Goal: Task Accomplishment & Management: Contribute content

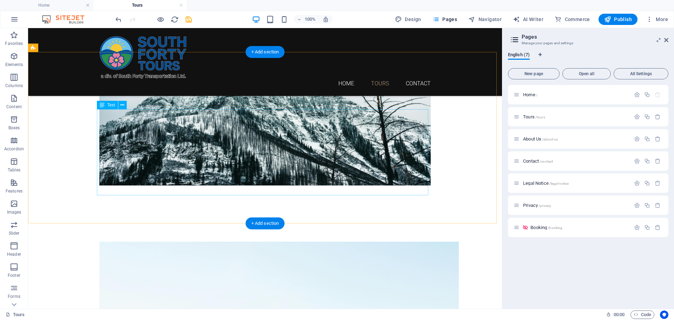
scroll to position [772, 0]
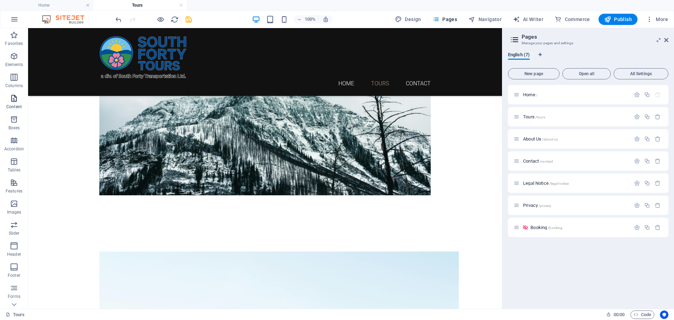
click at [13, 105] on p "Content" at bounding box center [13, 107] width 15 height 6
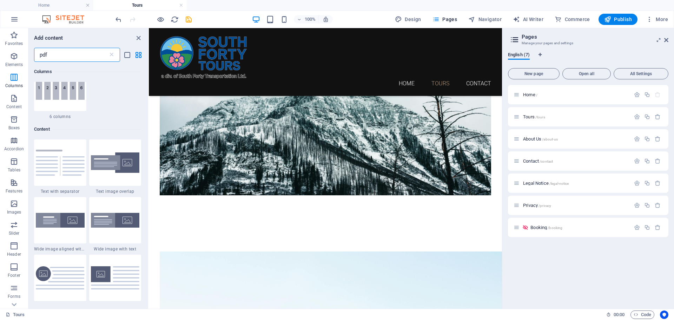
scroll to position [0, 0]
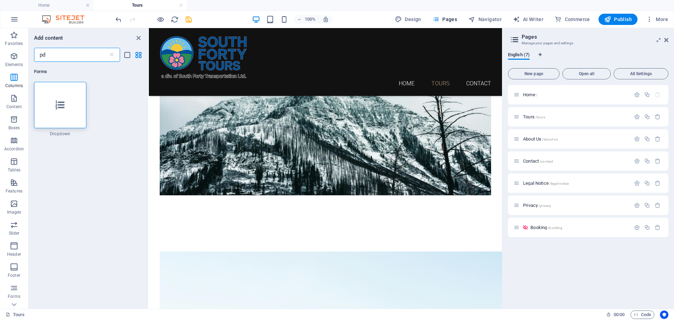
type input "p"
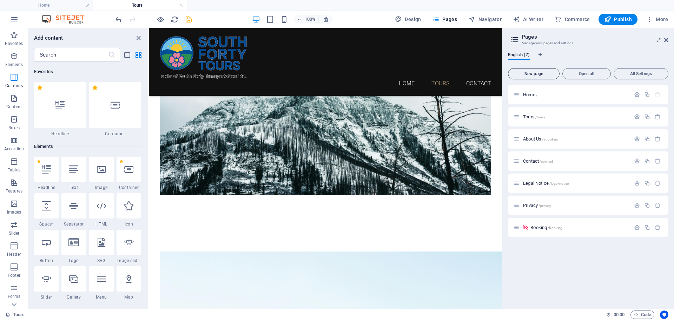
click at [336, 73] on span "New page" at bounding box center [533, 74] width 45 height 4
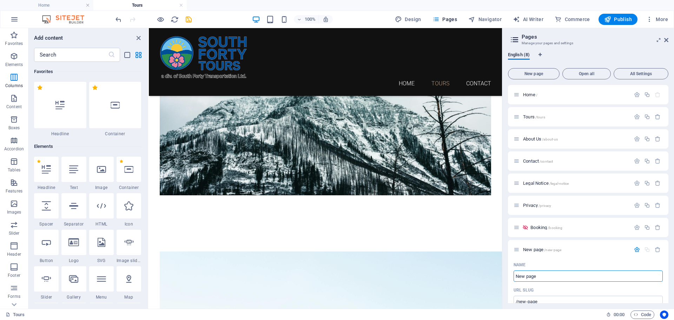
type input "B"
type input "/b"
type input "b"
type input "B"
type input "/"
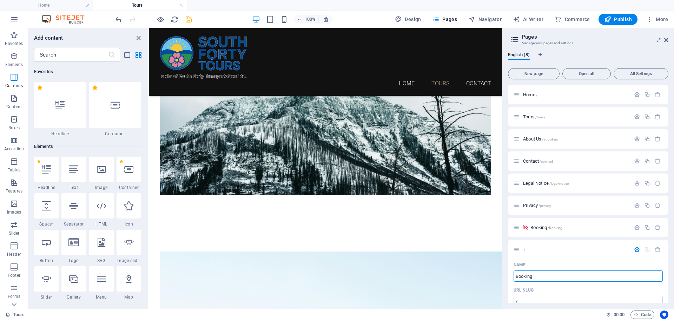
type input "Booking"
type input "/booking-8"
type input "Booking"
type input "Booking-Terms"
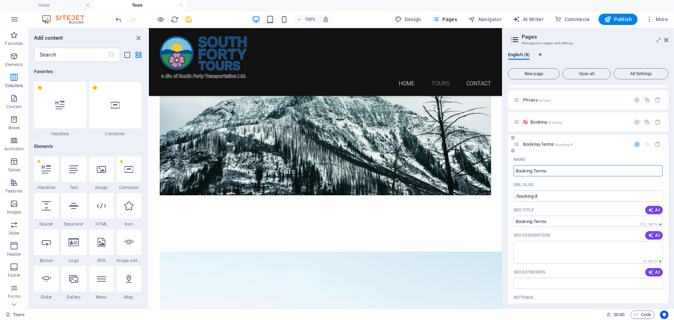
scroll to position [140, 0]
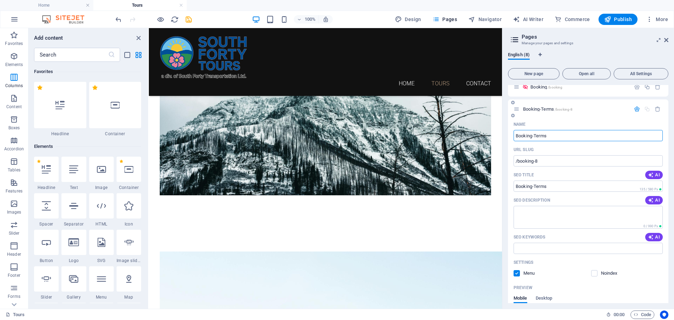
click at [336, 133] on input "Booking-Terms" at bounding box center [588, 135] width 149 height 11
drag, startPoint x: 558, startPoint y: 134, endPoint x: 533, endPoint y: 136, distance: 25.0
click at [336, 136] on input "Booking-Terms" at bounding box center [588, 135] width 149 height 11
type input "Booking Ter"
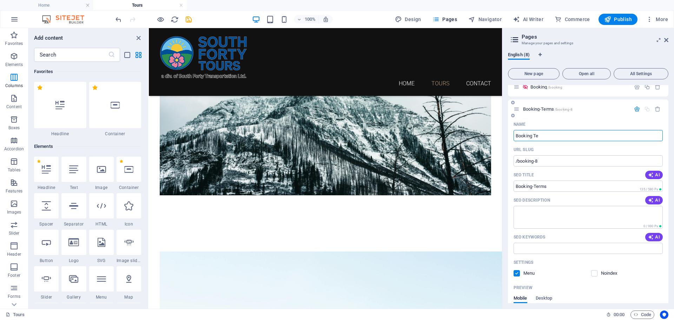
type input "Booking"
type input "Booking Terms and Con"
type input "Booking Terms and Conditions"
type input "Booking Terms and Condition"
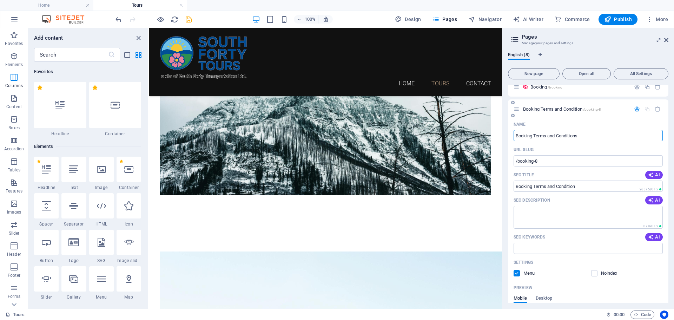
type input "Booking Terms and Conditions"
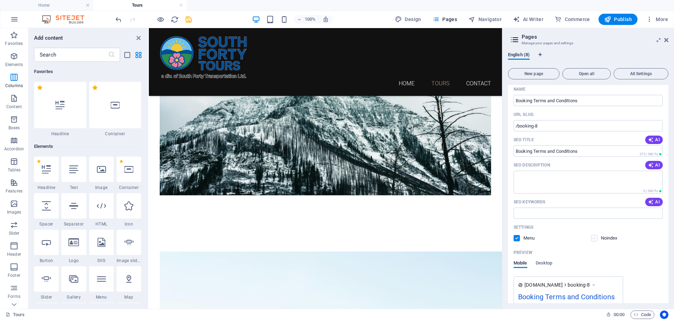
click at [336, 238] on label at bounding box center [594, 238] width 6 height 6
click at [0, 0] on input "checkbox" at bounding box center [0, 0] width 0 height 0
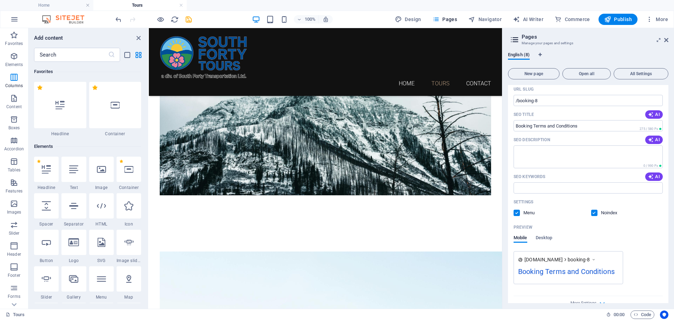
scroll to position [211, 0]
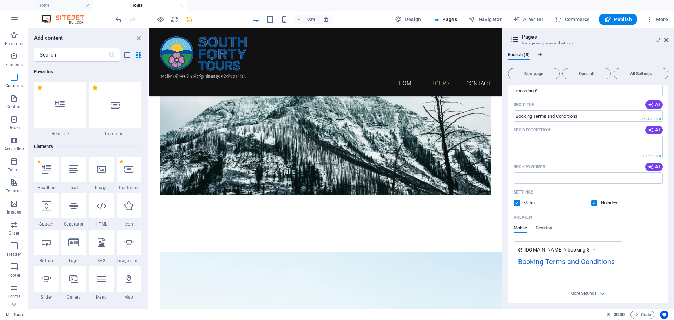
click at [336, 204] on label at bounding box center [594, 203] width 6 height 6
click at [0, 0] on input "checkbox" at bounding box center [0, 0] width 0 height 0
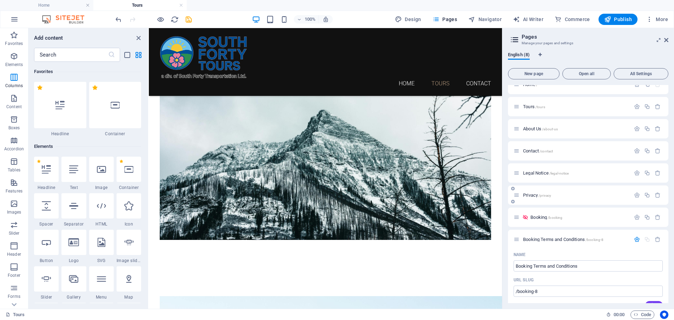
scroll to position [0, 0]
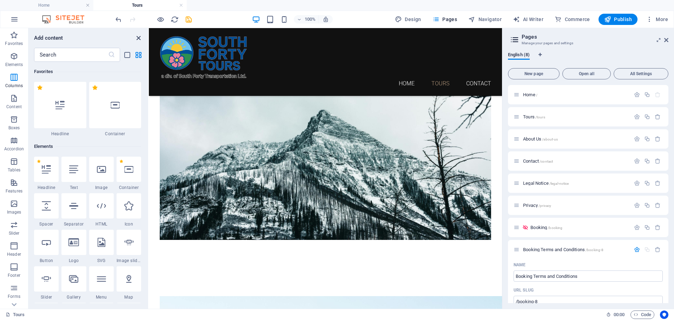
click at [136, 37] on icon "close panel" at bounding box center [138, 38] width 8 height 8
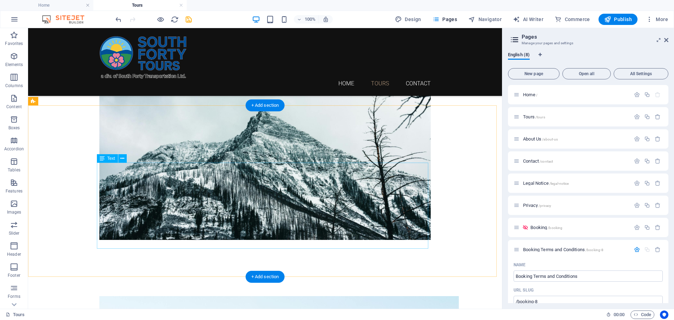
scroll to position [763, 0]
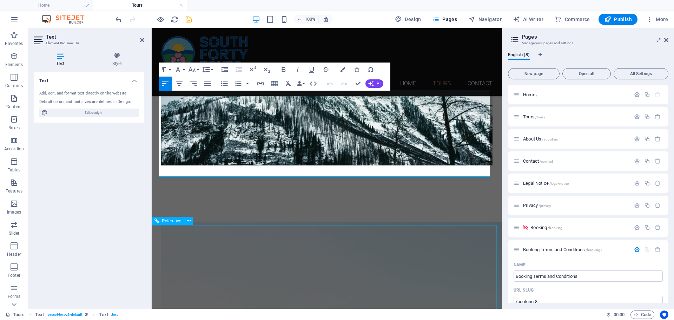
scroll to position [868, 0]
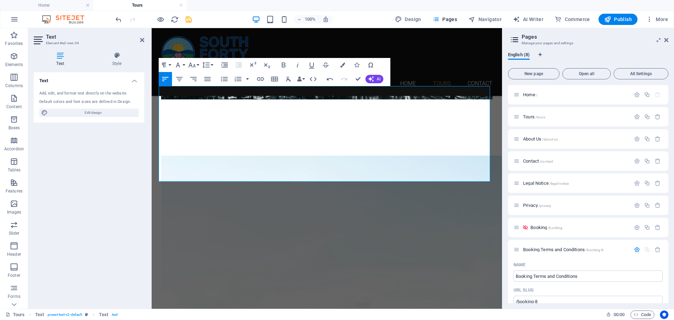
drag, startPoint x: 191, startPoint y: 170, endPoint x: 152, endPoint y: 168, distance: 39.0
drag, startPoint x: 327, startPoint y: 167, endPoint x: 262, endPoint y: 168, distance: 65.0
drag, startPoint x: 263, startPoint y: 168, endPoint x: 452, endPoint y: 165, distance: 188.9
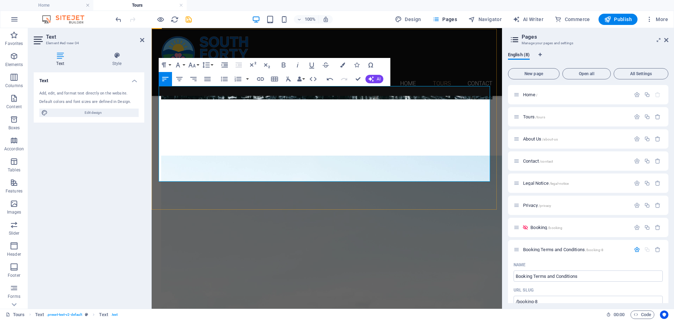
drag, startPoint x: 318, startPoint y: 168, endPoint x: 262, endPoint y: 166, distance: 56.2
click at [259, 80] on icon "button" at bounding box center [260, 79] width 8 height 8
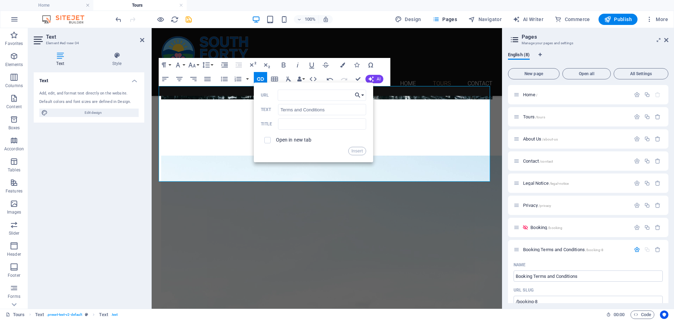
click at [336, 94] on button "Choose Link" at bounding box center [359, 95] width 13 height 11
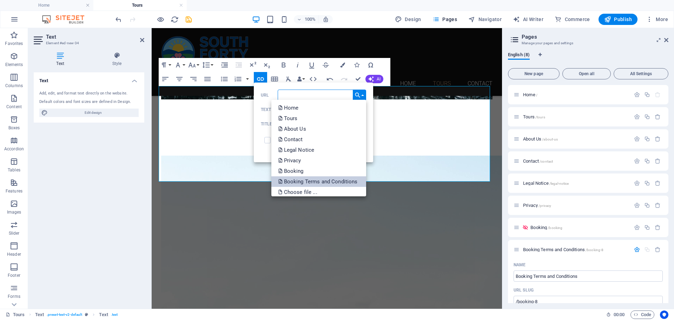
click at [311, 179] on p "Booking Terms and Conditions" at bounding box center [318, 181] width 81 height 11
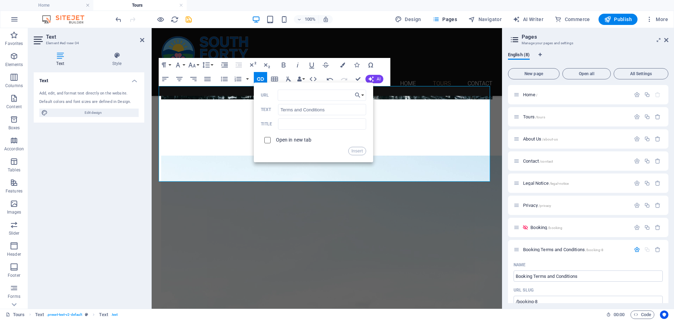
click at [269, 141] on input "checkbox" at bounding box center [266, 139] width 6 height 6
checkbox input "true"
click at [284, 124] on input "text" at bounding box center [322, 123] width 88 height 11
type input "T"
type input "Booking Terms and Conditions"
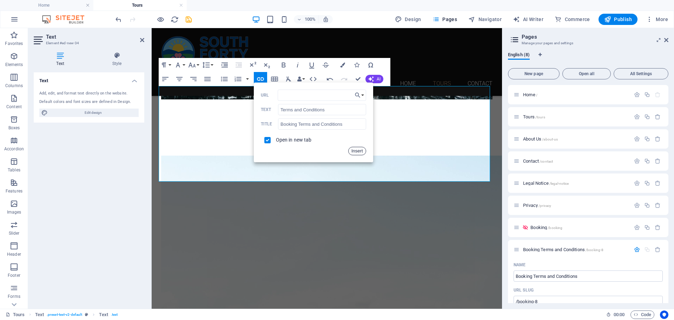
click at [336, 149] on button "Insert" at bounding box center [357, 151] width 18 height 8
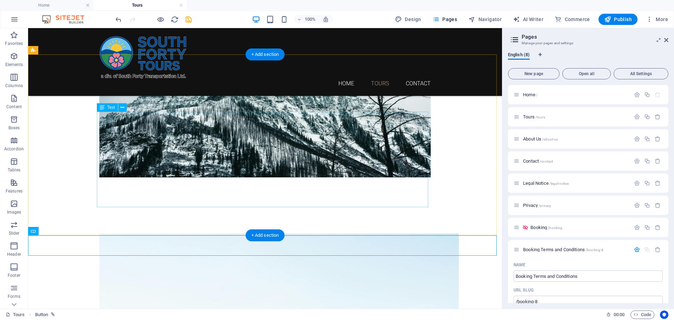
scroll to position [755, 0]
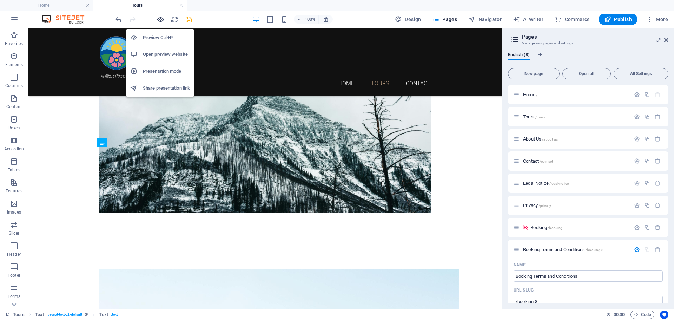
click at [161, 19] on icon "button" at bounding box center [161, 19] width 8 height 8
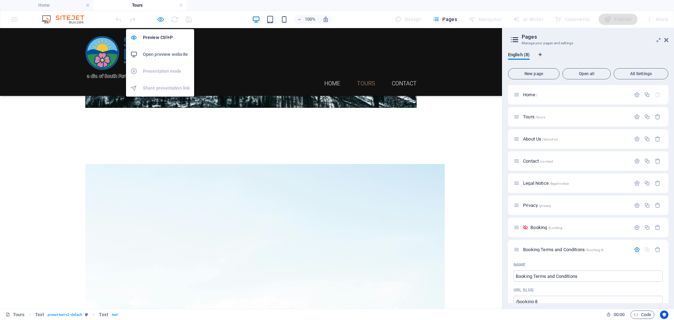
click at [159, 20] on icon "button" at bounding box center [161, 19] width 8 height 8
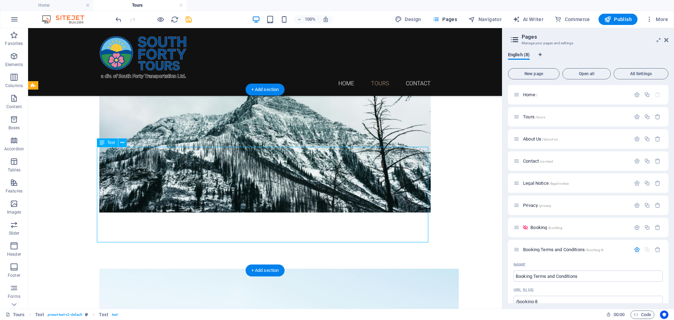
drag, startPoint x: 255, startPoint y: 228, endPoint x: 223, endPoint y: 229, distance: 32.3
drag, startPoint x: 258, startPoint y: 228, endPoint x: 220, endPoint y: 230, distance: 38.3
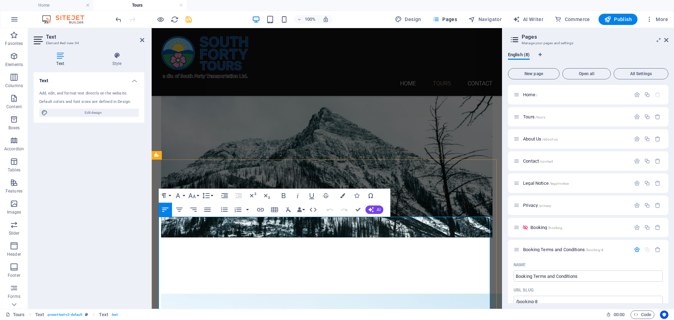
scroll to position [836, 0]
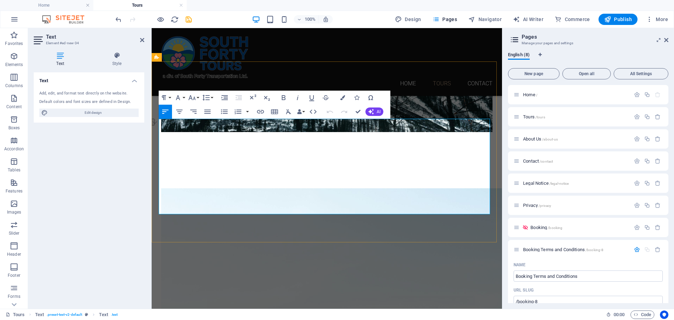
drag, startPoint x: 318, startPoint y: 201, endPoint x: 262, endPoint y: 197, distance: 57.0
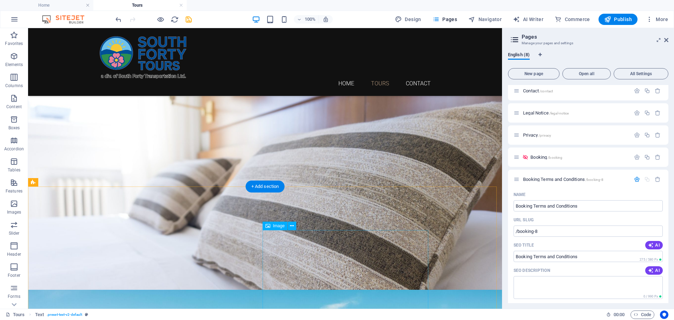
scroll to position [0, 0]
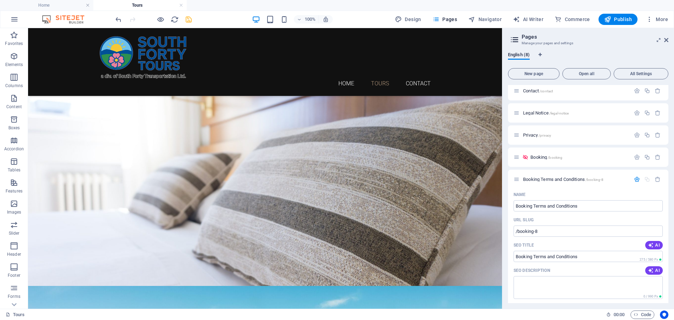
click at [189, 18] on icon "save" at bounding box center [189, 19] width 8 height 8
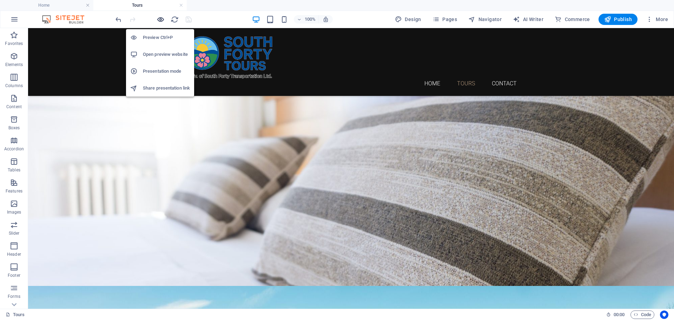
click at [160, 19] on icon "button" at bounding box center [161, 19] width 8 height 8
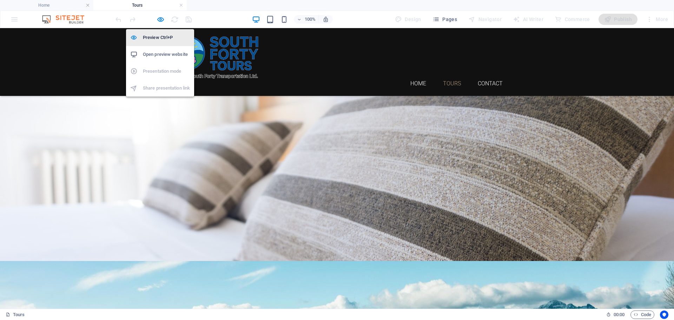
click at [163, 40] on h6 "Preview Ctrl+P" at bounding box center [166, 37] width 47 height 8
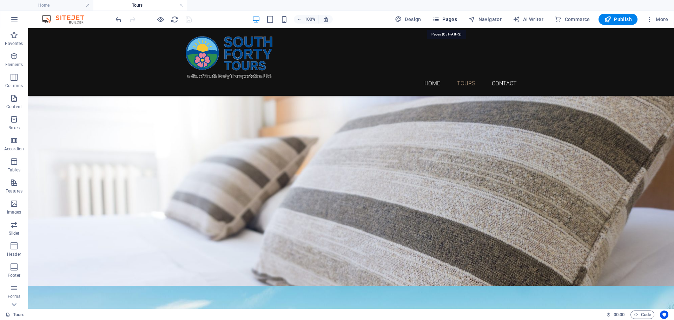
click at [336, 21] on icon "button" at bounding box center [436, 19] width 7 height 7
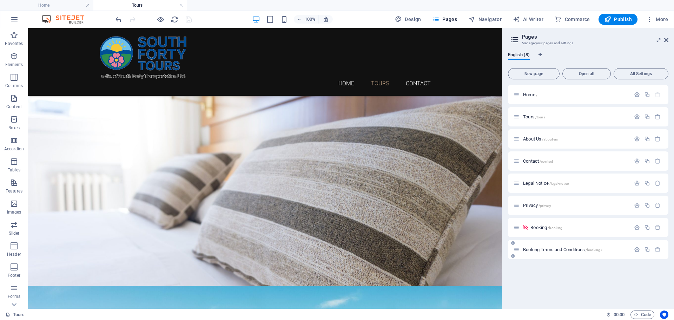
click at [336, 250] on p "Booking Terms and Conditions /booking-8" at bounding box center [575, 249] width 105 height 5
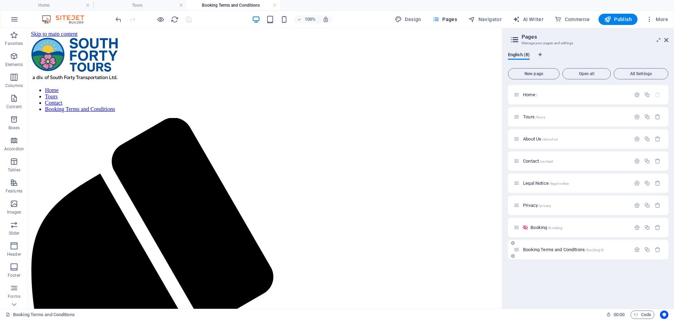
click at [336, 250] on icon at bounding box center [517, 249] width 6 height 6
click at [336, 249] on icon "button" at bounding box center [637, 249] width 6 height 6
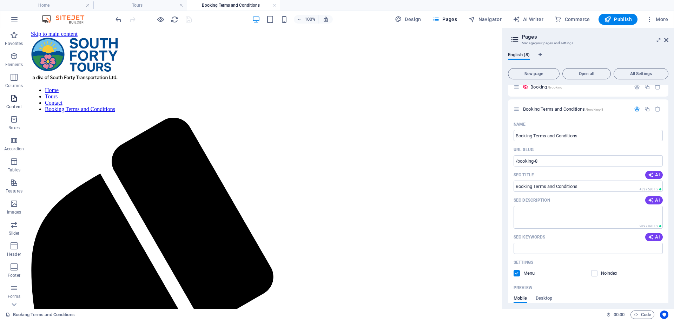
click at [14, 99] on icon "button" at bounding box center [14, 98] width 8 height 8
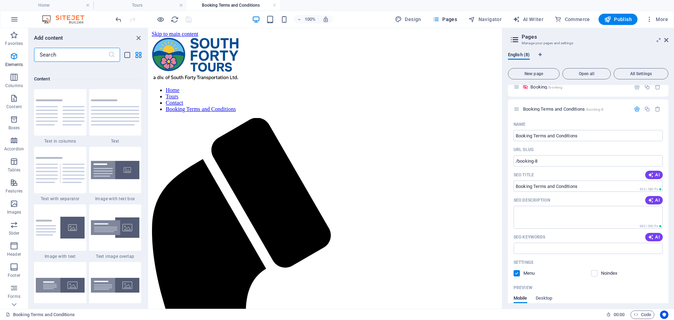
scroll to position [1228, 0]
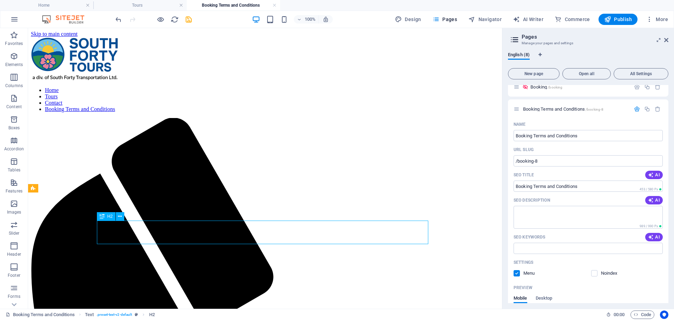
drag, startPoint x: 124, startPoint y: 234, endPoint x: 189, endPoint y: 233, distance: 65.0
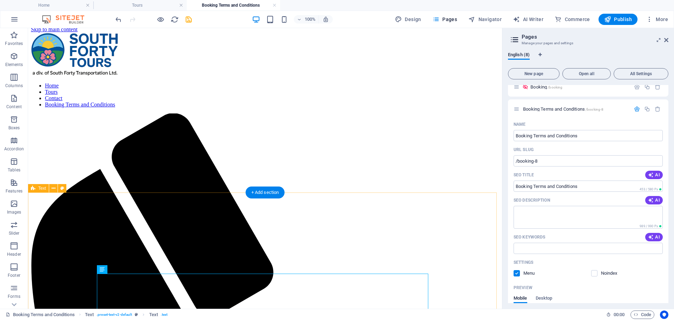
scroll to position [41, 0]
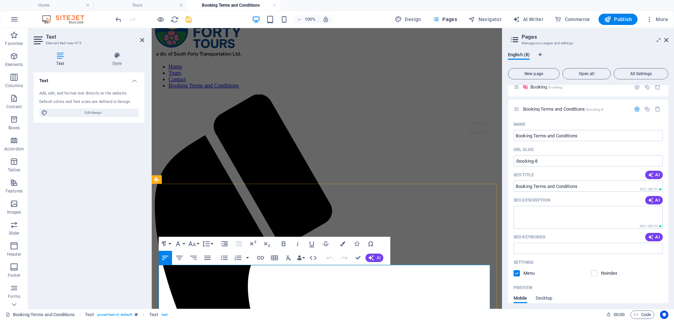
scroll to position [35, 0]
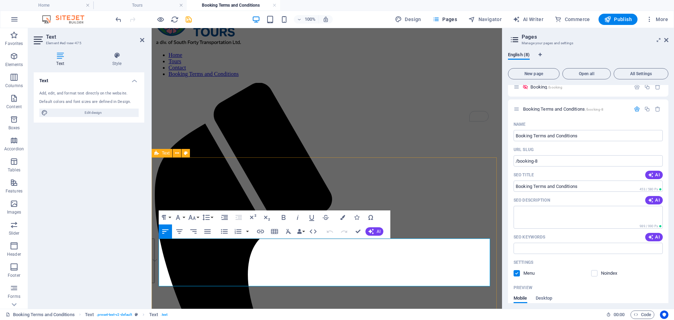
drag, startPoint x: 378, startPoint y: 279, endPoint x: 155, endPoint y: 238, distance: 226.7
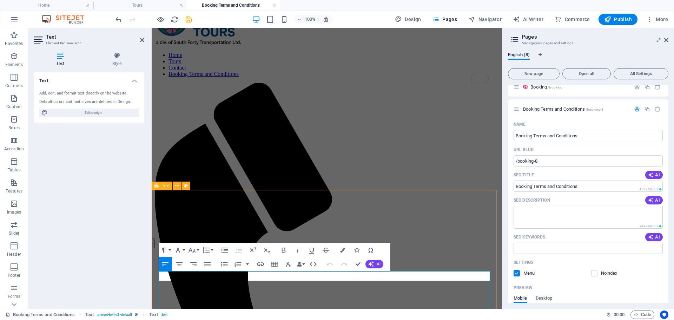
scroll to position [2, 0]
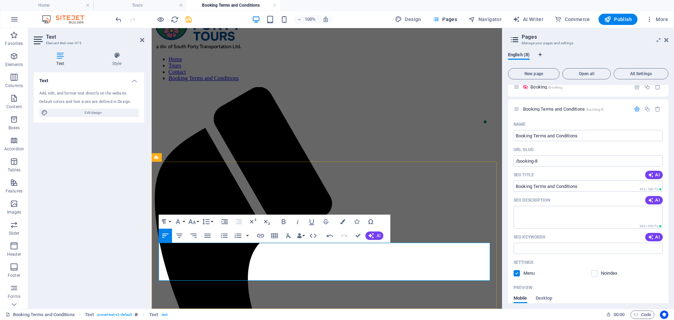
scroll to position [35, 0]
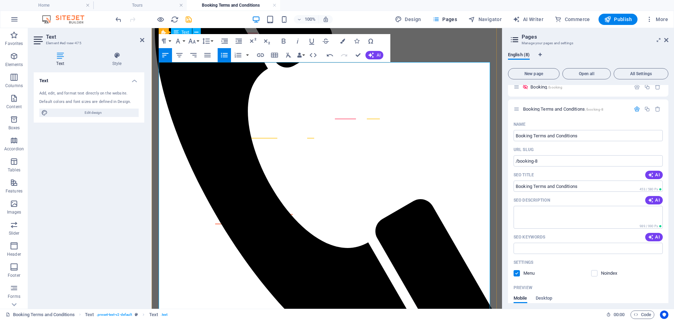
scroll to position [140, 0]
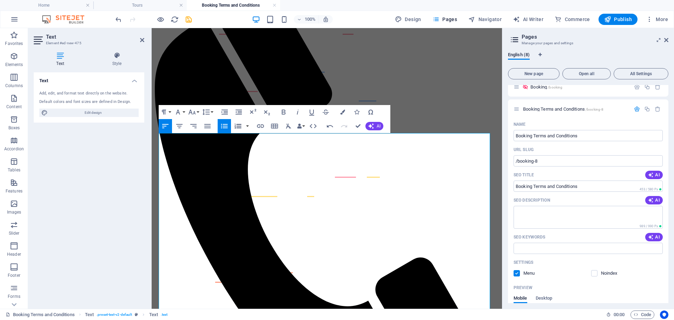
click at [237, 122] on icon "button" at bounding box center [238, 126] width 8 height 8
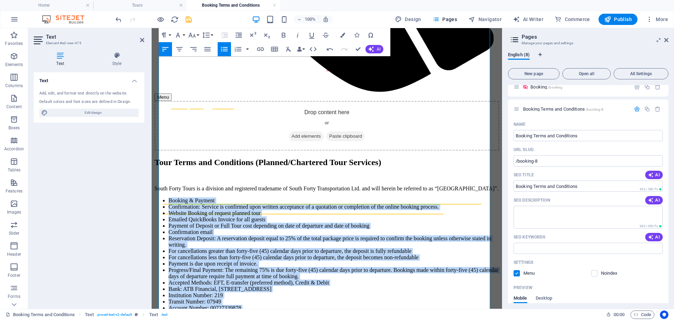
scroll to position [530, 0]
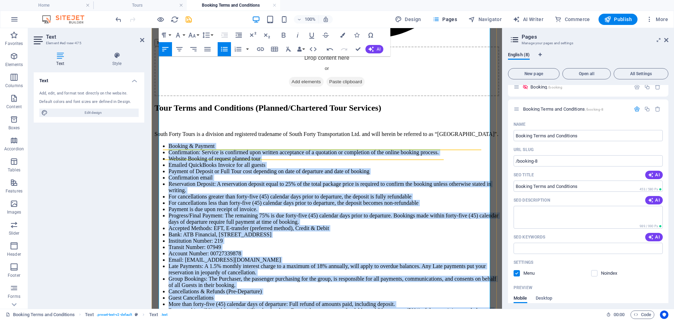
drag, startPoint x: 166, startPoint y: 156, endPoint x: 321, endPoint y: 288, distance: 203.7
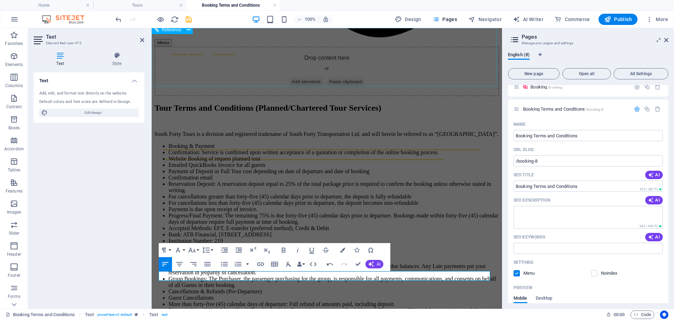
scroll to position [2, 0]
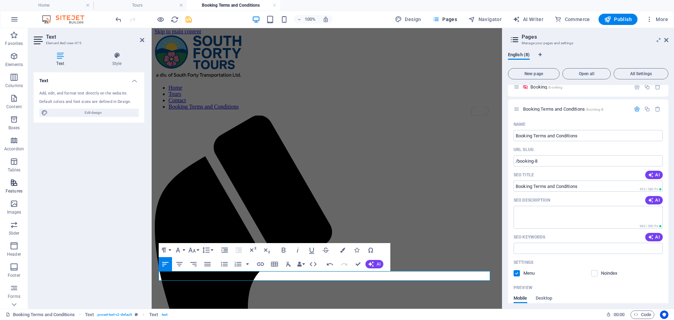
click at [13, 185] on icon "button" at bounding box center [14, 182] width 8 height 8
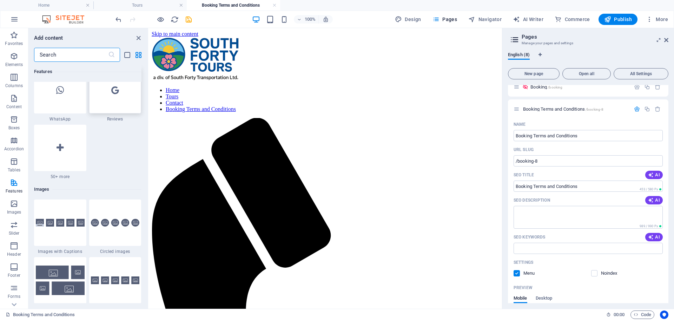
scroll to position [3439, 0]
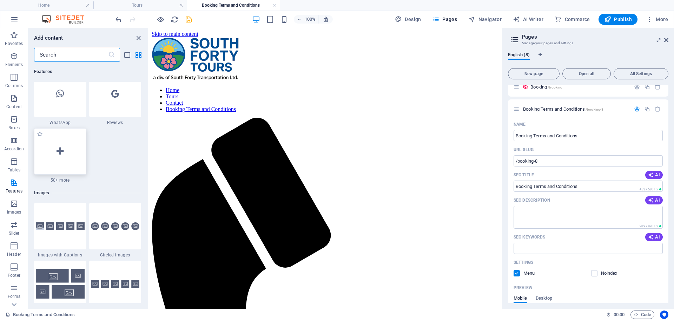
click at [68, 151] on div at bounding box center [60, 151] width 52 height 46
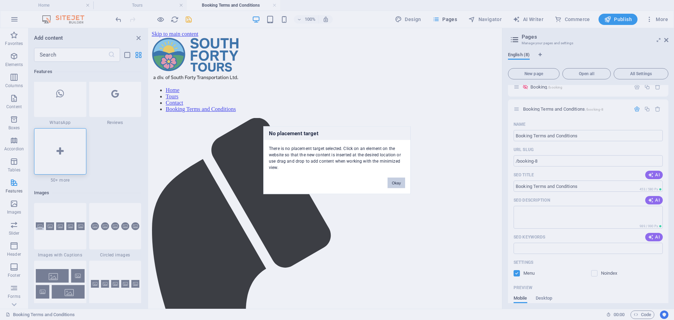
click at [336, 182] on button "Okay" at bounding box center [397, 182] width 18 height 11
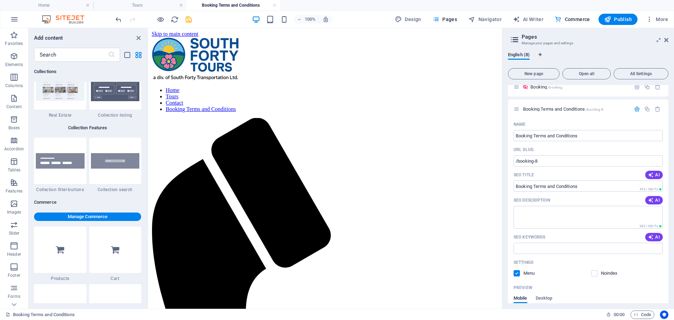
scroll to position [6634, 0]
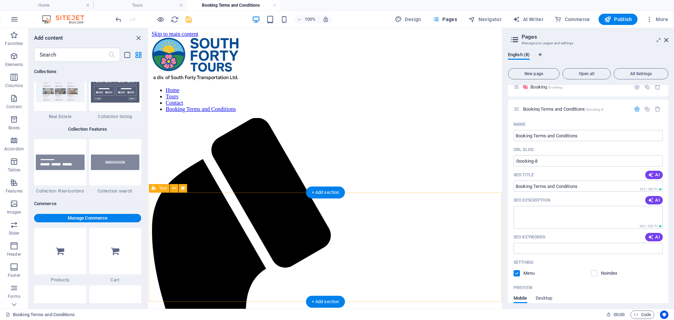
click at [175, 189] on icon at bounding box center [174, 188] width 4 height 7
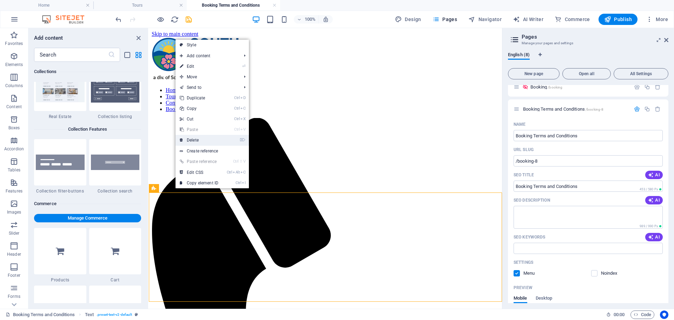
click at [208, 140] on link "⌦ Delete" at bounding box center [199, 140] width 47 height 11
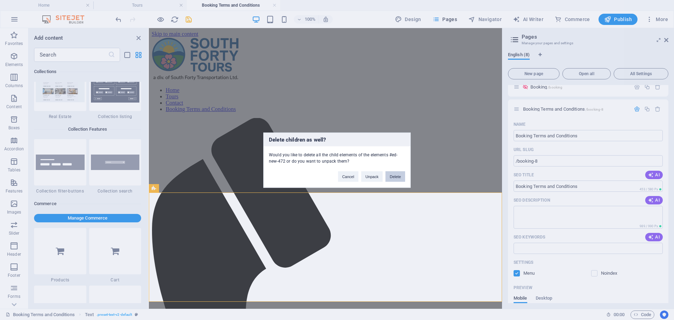
click at [336, 175] on button "Delete" at bounding box center [395, 176] width 20 height 11
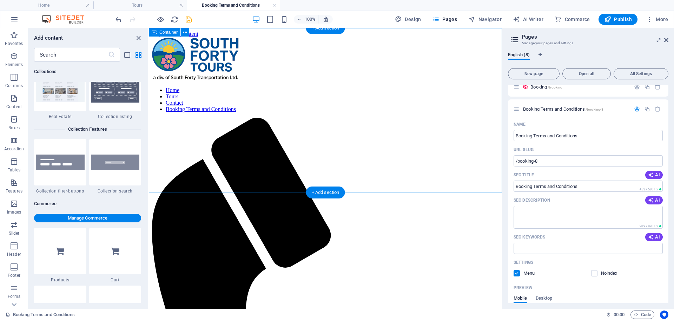
click at [74, 52] on input "text" at bounding box center [71, 55] width 74 height 14
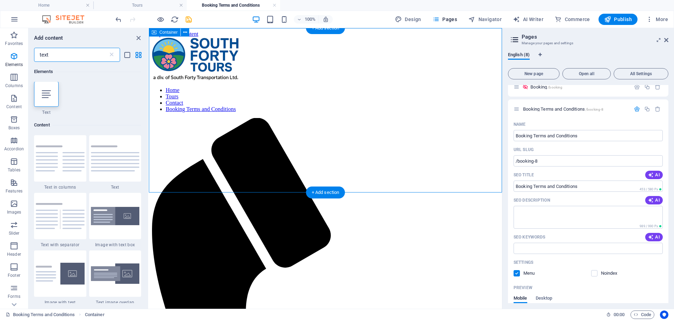
scroll to position [0, 0]
type input "text"
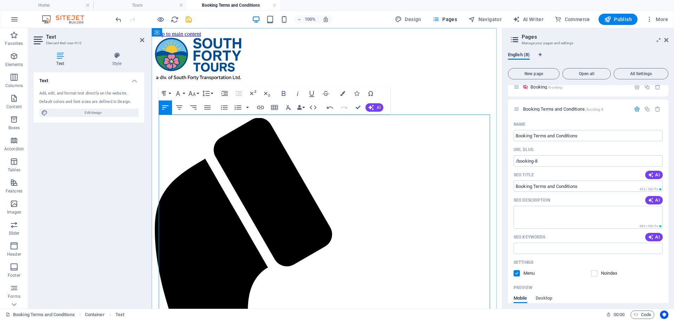
scroll to position [83365, 0]
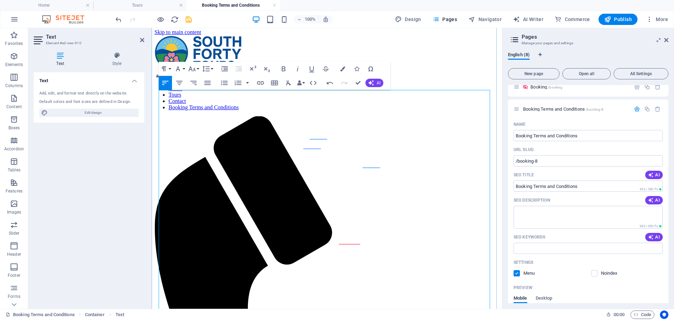
scroll to position [0, 0]
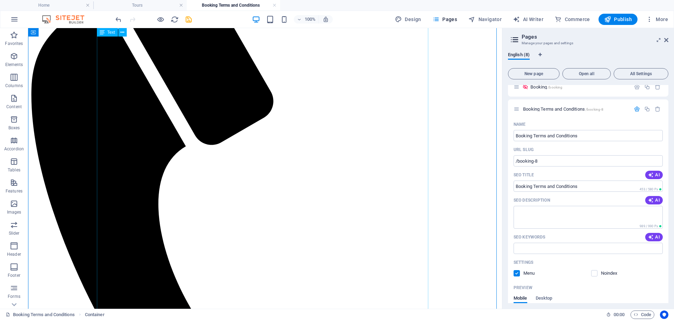
scroll to position [140, 0]
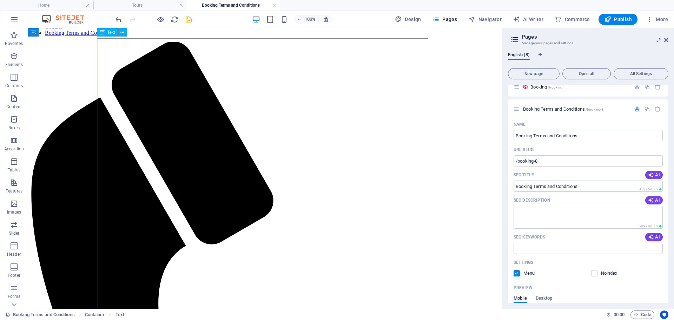
scroll to position [0, 0]
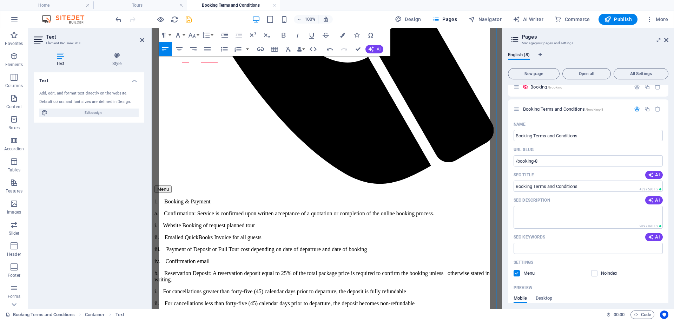
scroll to position [419, 0]
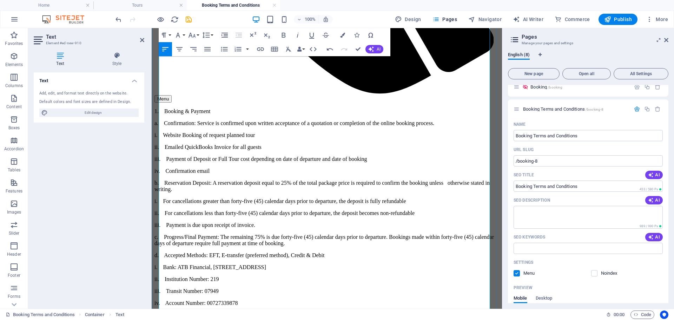
scroll to position [489, 0]
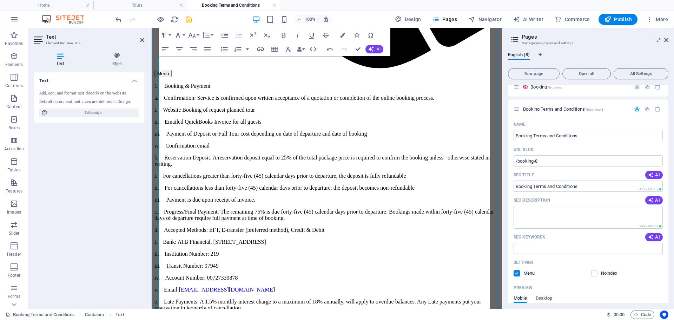
scroll to position [464, 0]
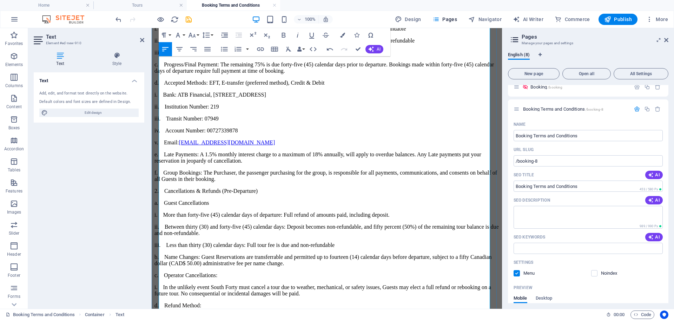
scroll to position [635, 0]
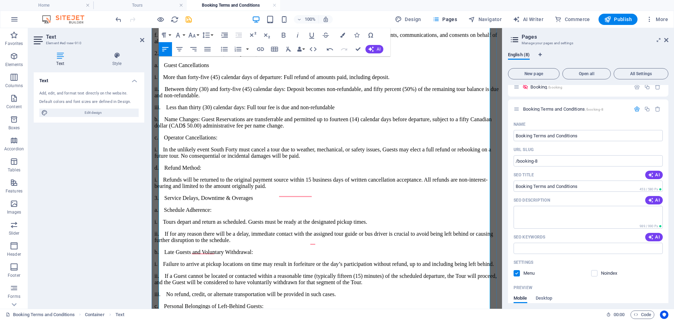
scroll to position [785, 0]
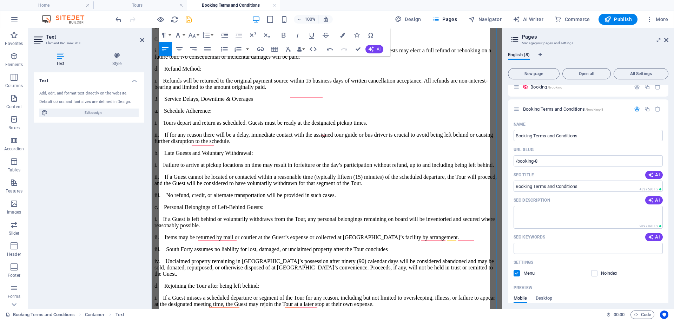
scroll to position [890, 0]
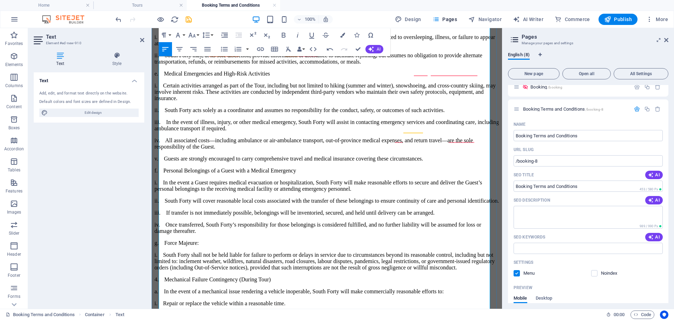
scroll to position [1161, 0]
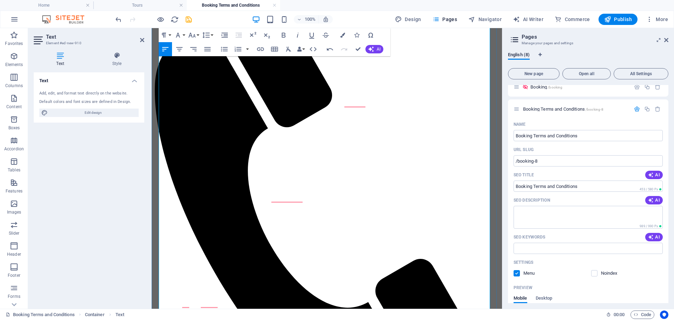
scroll to position [0, 0]
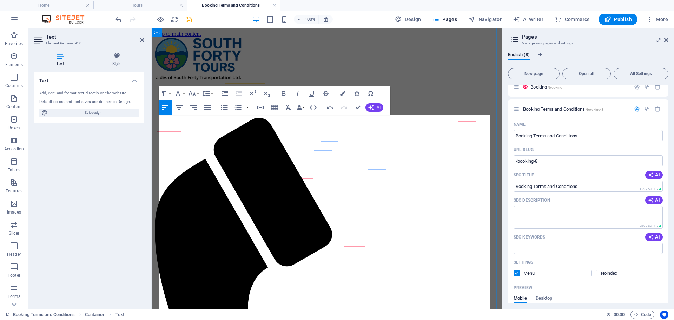
drag, startPoint x: 176, startPoint y: 130, endPoint x: 158, endPoint y: 119, distance: 21.3
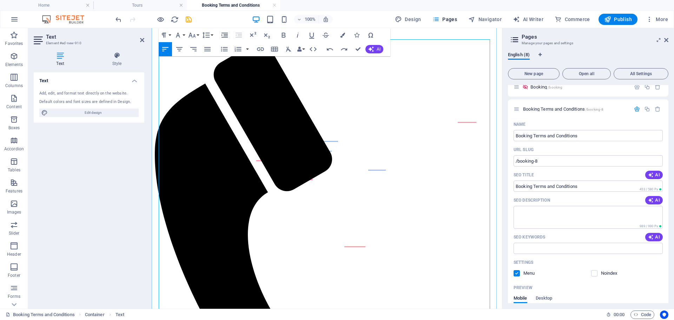
scroll to position [70, 0]
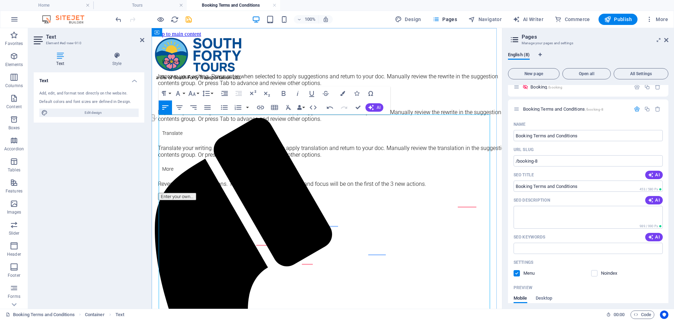
drag, startPoint x: 217, startPoint y: 205, endPoint x: 159, endPoint y: 203, distance: 57.6
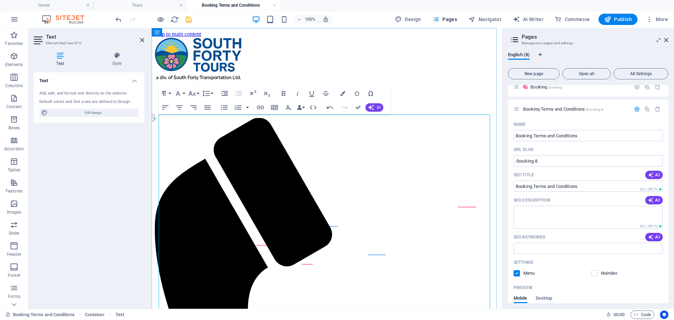
drag, startPoint x: 235, startPoint y: 202, endPoint x: 159, endPoint y: 201, distance: 75.8
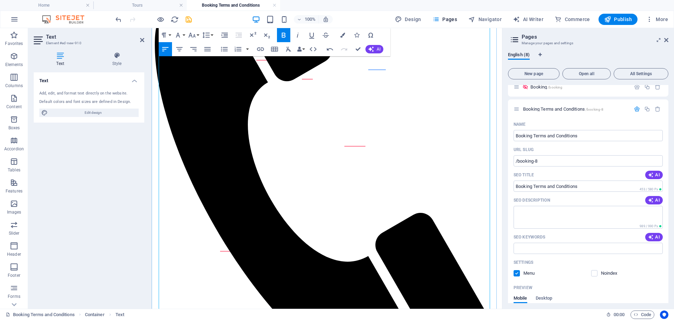
scroll to position [211, 0]
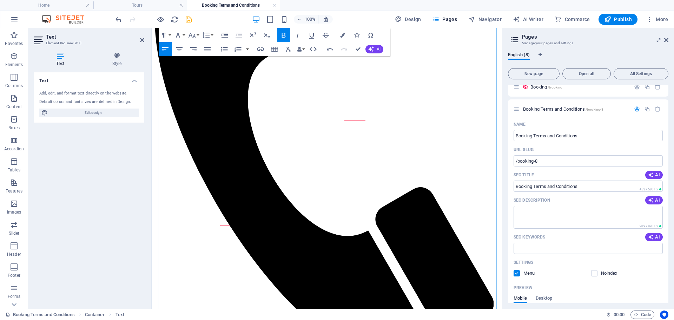
drag, startPoint x: 272, startPoint y: 213, endPoint x: 160, endPoint y: 215, distance: 112.7
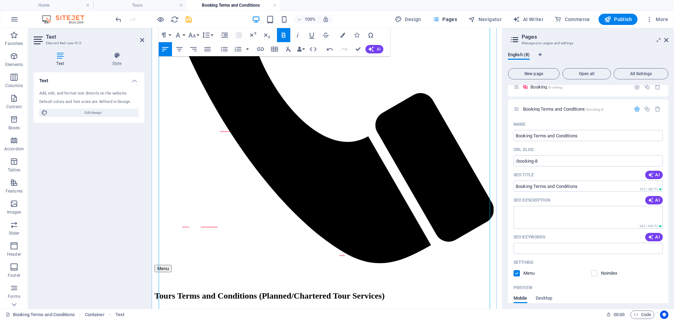
scroll to position [316, 0]
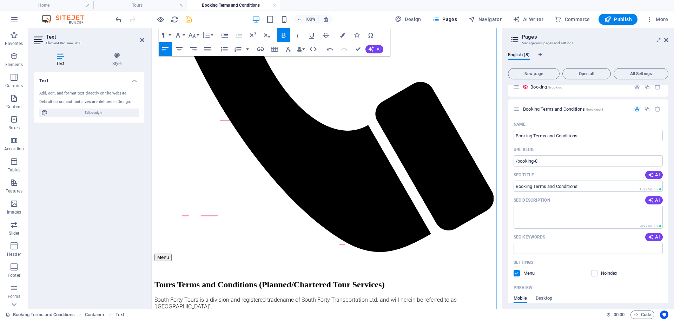
drag, startPoint x: 267, startPoint y: 242, endPoint x: 159, endPoint y: 240, distance: 107.5
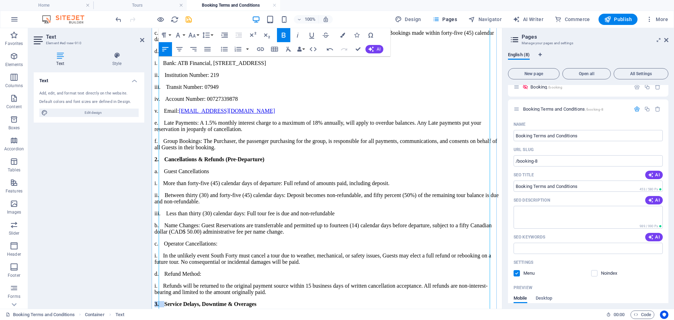
scroll to position [772, 0]
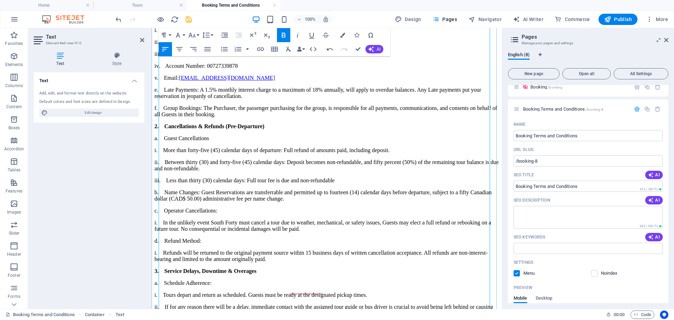
drag, startPoint x: 285, startPoint y: 233, endPoint x: 160, endPoint y: 234, distance: 125.7
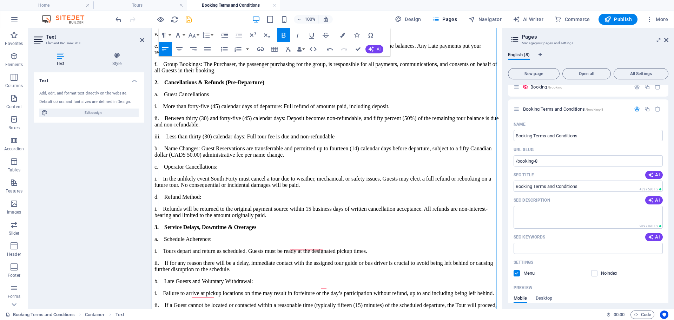
scroll to position [878, 0]
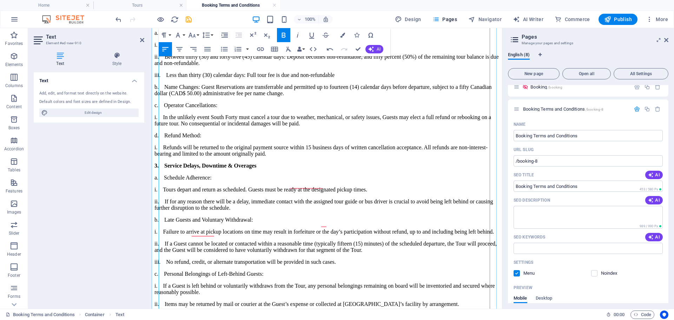
drag, startPoint x: 255, startPoint y: 194, endPoint x: 159, endPoint y: 198, distance: 95.9
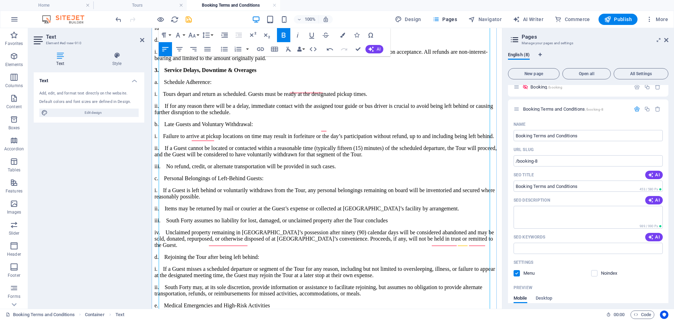
scroll to position [983, 0]
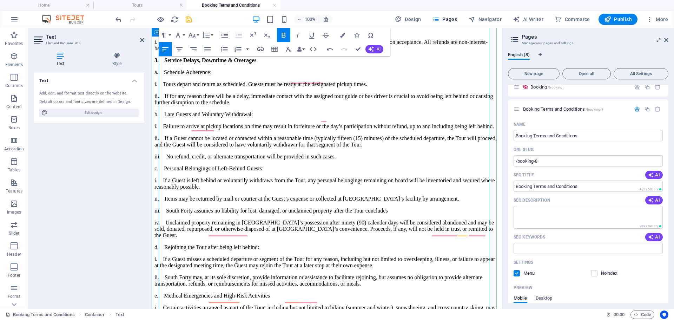
drag, startPoint x: 238, startPoint y: 231, endPoint x: 158, endPoint y: 229, distance: 80.1
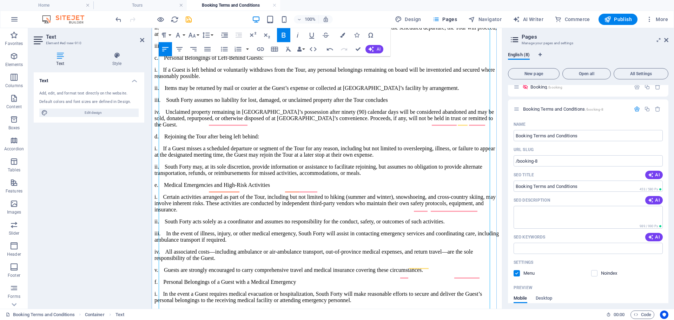
scroll to position [1123, 0]
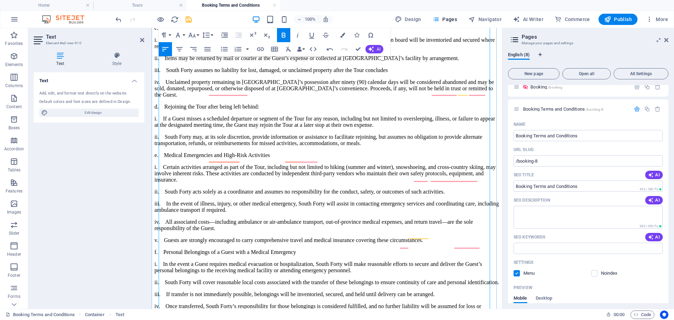
drag, startPoint x: 231, startPoint y: 224, endPoint x: 160, endPoint y: 228, distance: 71.0
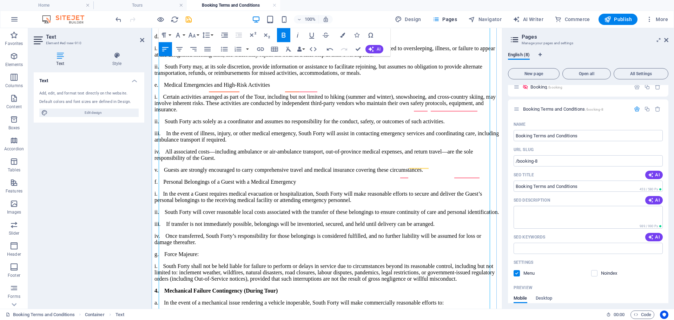
drag, startPoint x: 234, startPoint y: 213, endPoint x: 160, endPoint y: 214, distance: 74.1
drag, startPoint x: 220, startPoint y: 251, endPoint x: 159, endPoint y: 249, distance: 60.8
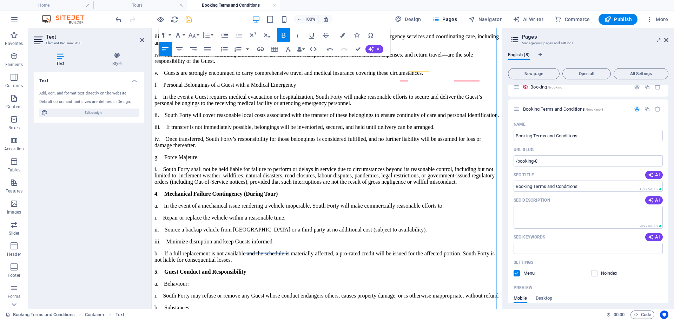
scroll to position [1299, 0]
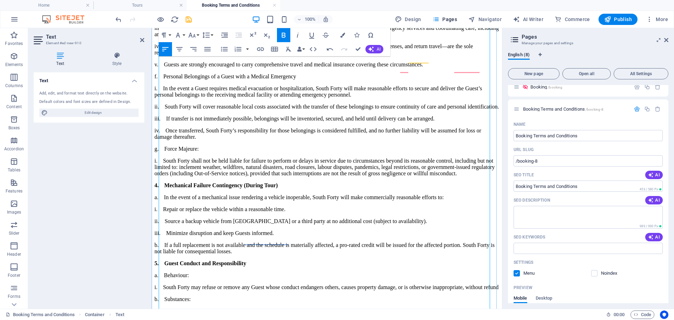
drag, startPoint x: 207, startPoint y: 195, endPoint x: 159, endPoint y: 195, distance: 47.7
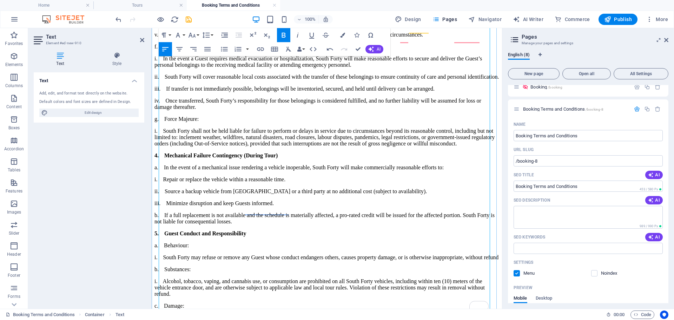
scroll to position [1334, 0]
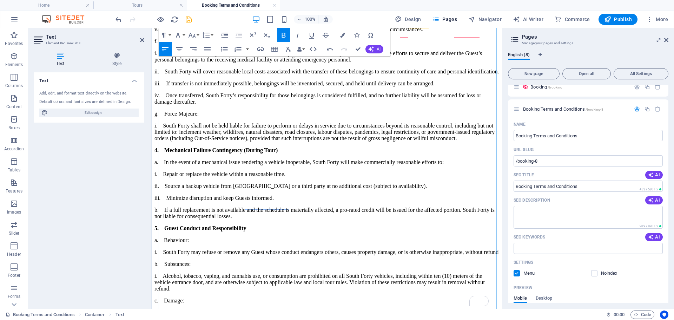
drag, startPoint x: 223, startPoint y: 208, endPoint x: 159, endPoint y: 209, distance: 63.9
drag, startPoint x: 221, startPoint y: 249, endPoint x: 159, endPoint y: 245, distance: 61.6
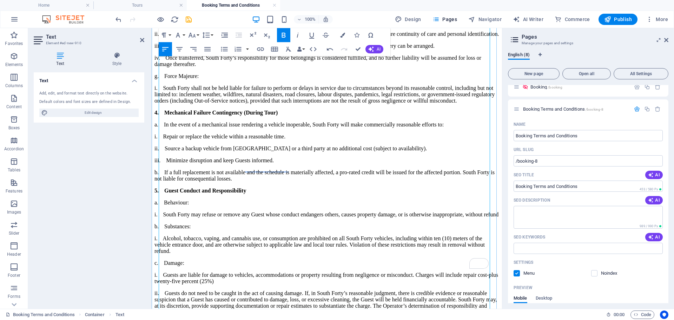
scroll to position [1404, 0]
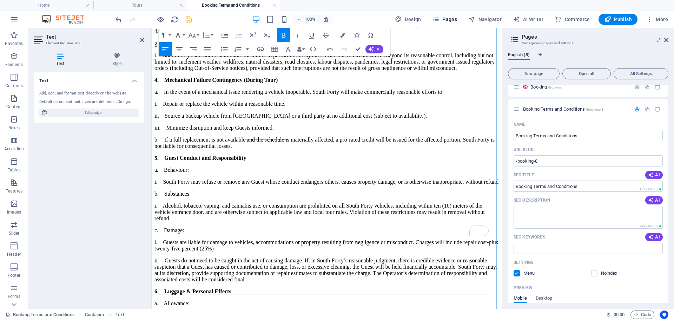
drag, startPoint x: 196, startPoint y: 260, endPoint x: 159, endPoint y: 262, distance: 36.9
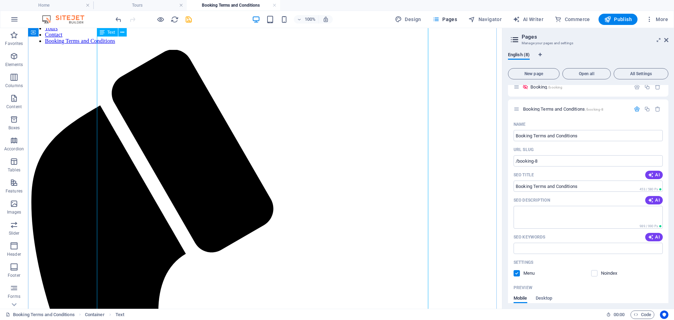
scroll to position [0, 0]
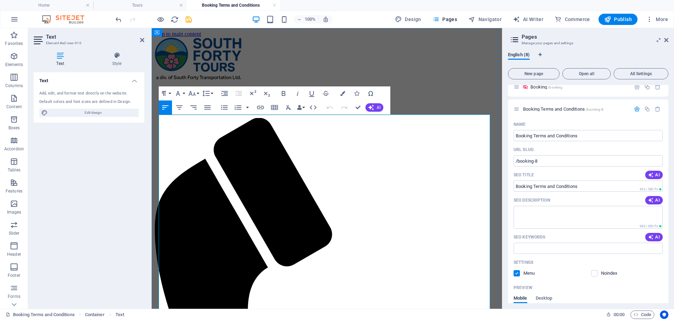
drag, startPoint x: 177, startPoint y: 186, endPoint x: 206, endPoint y: 185, distance: 29.2
drag, startPoint x: 252, startPoint y: 192, endPoint x: 158, endPoint y: 193, distance: 94.8
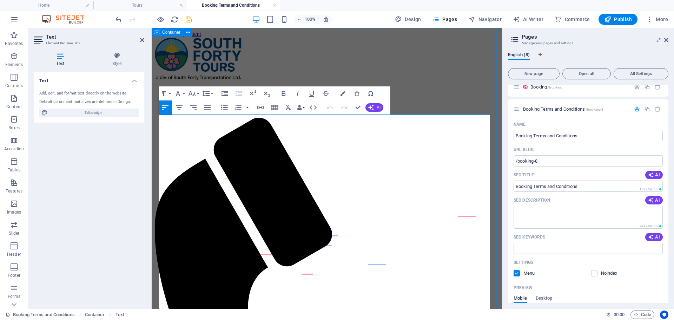
drag, startPoint x: 237, startPoint y: 194, endPoint x: 158, endPoint y: 193, distance: 79.0
drag, startPoint x: 243, startPoint y: 207, endPoint x: 159, endPoint y: 204, distance: 84.0
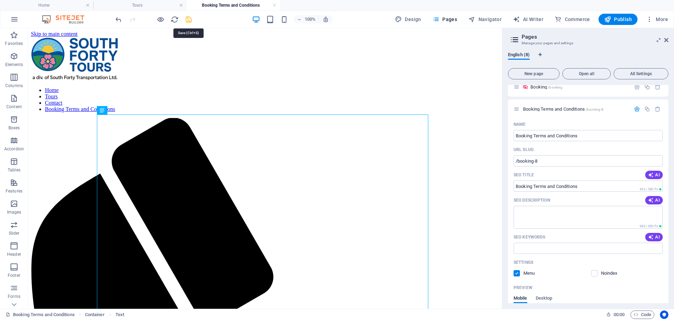
click at [185, 20] on icon "save" at bounding box center [189, 19] width 8 height 8
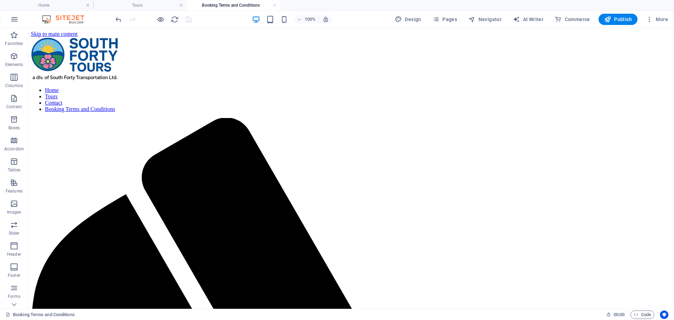
click at [272, 4] on h4 "Booking Terms and Conditions" at bounding box center [233, 5] width 93 height 8
click at [276, 3] on link at bounding box center [274, 5] width 4 height 7
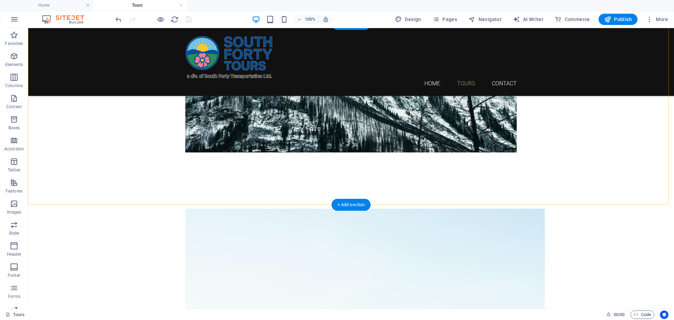
scroll to position [816, 0]
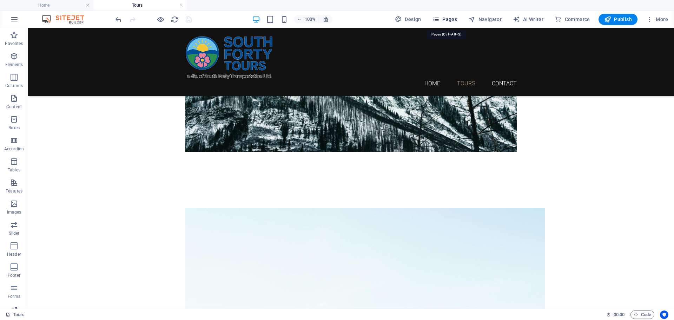
click at [450, 17] on span "Pages" at bounding box center [445, 19] width 25 height 7
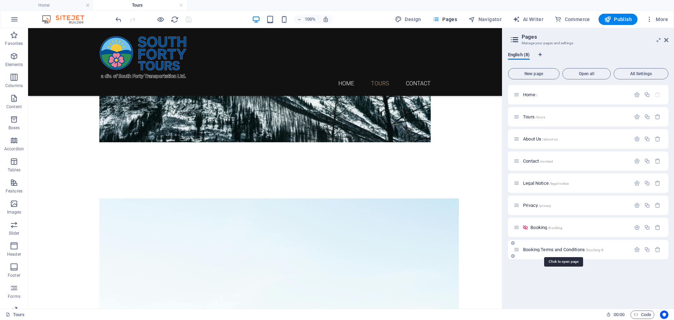
click at [594, 250] on span "/booking-8" at bounding box center [595, 250] width 18 height 4
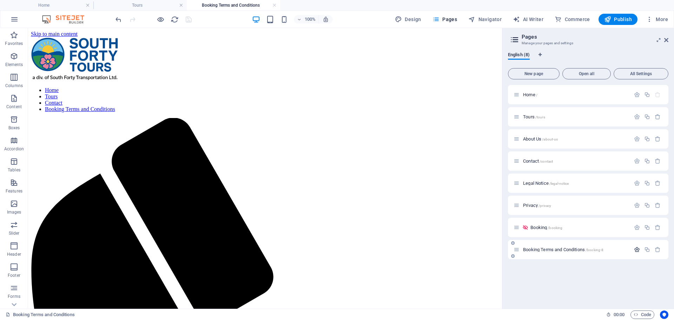
scroll to position [0, 0]
click at [637, 249] on icon "button" at bounding box center [637, 249] width 6 height 6
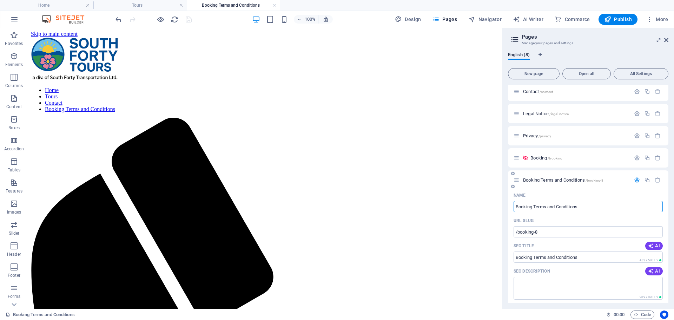
scroll to position [70, 0]
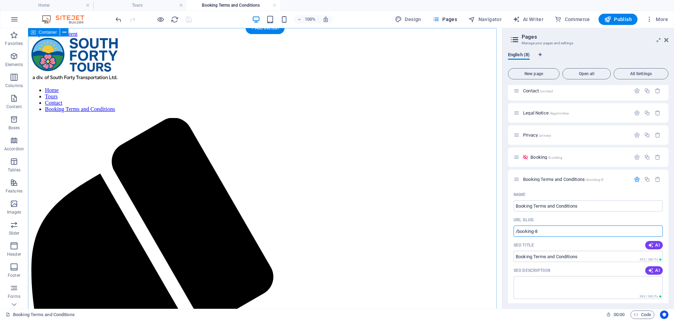
drag, startPoint x: 592, startPoint y: 258, endPoint x: 492, endPoint y: 233, distance: 102.4
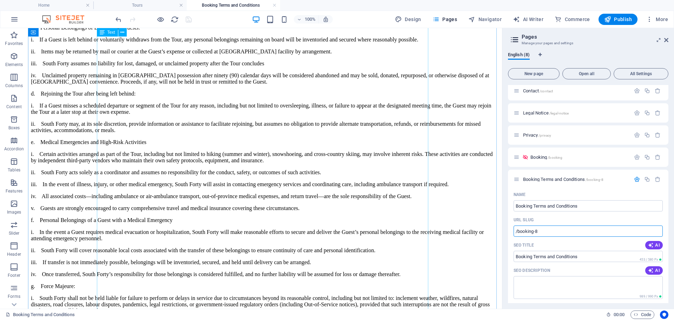
scroll to position [1226, 0]
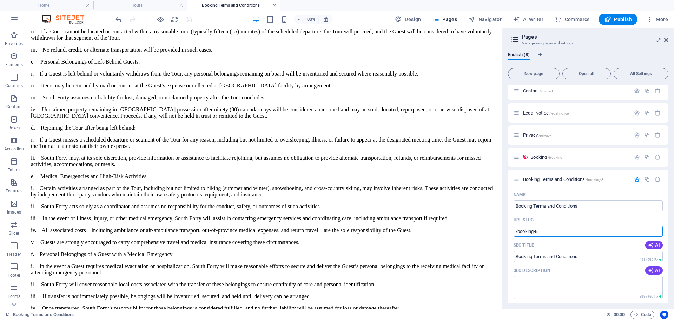
click at [275, 5] on link at bounding box center [274, 5] width 4 height 7
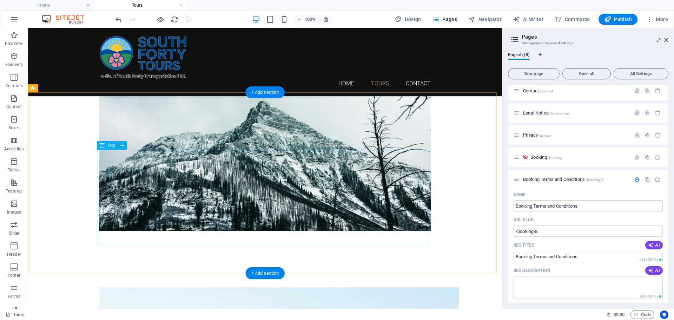
scroll to position [727, 0]
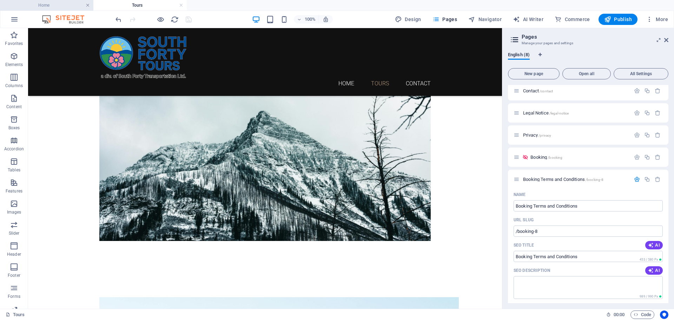
click at [88, 4] on link at bounding box center [88, 5] width 4 height 7
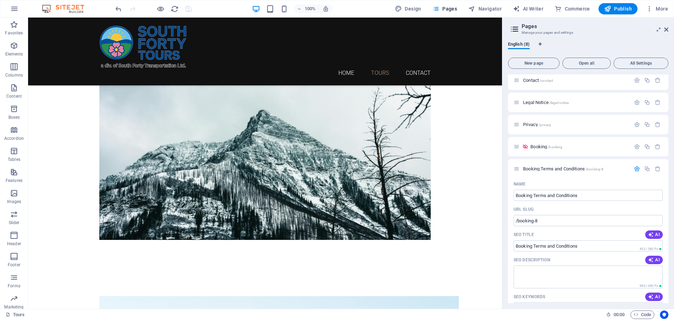
click at [183, 5] on div at bounding box center [153, 8] width 79 height 11
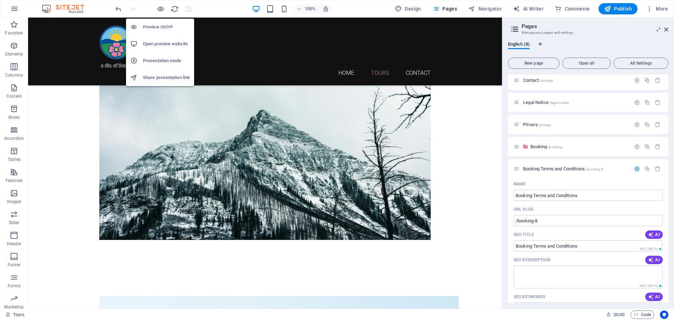
click at [160, 44] on h6 "Open preview website" at bounding box center [166, 44] width 47 height 8
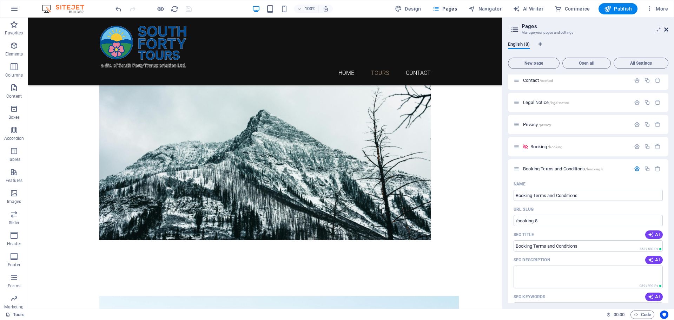
click at [668, 30] on icon at bounding box center [666, 30] width 4 height 6
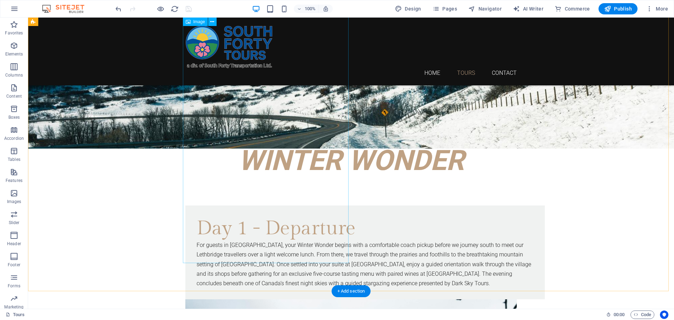
scroll to position [411, 0]
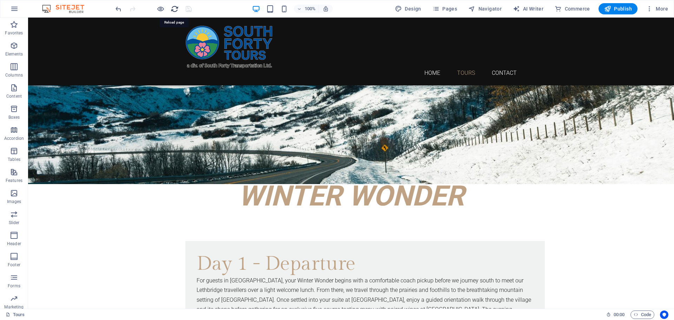
click at [178, 11] on icon "reload" at bounding box center [175, 9] width 8 height 8
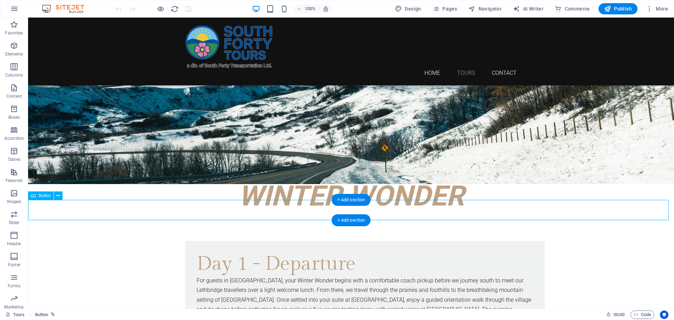
select select
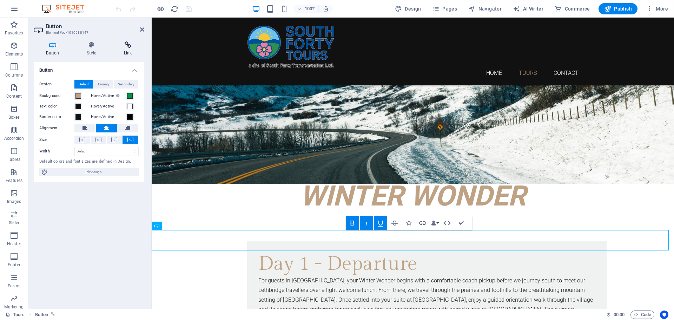
click at [137, 42] on icon at bounding box center [127, 44] width 33 height 7
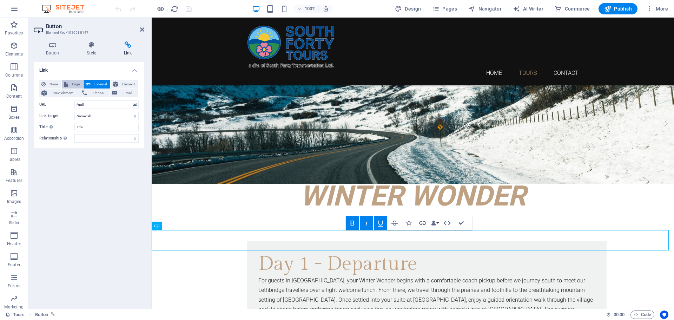
click at [70, 84] on span "Page" at bounding box center [75, 84] width 11 height 8
click at [132, 104] on select "Home Tours About Us Contact Legal Notice Privacy Booking Booking Terms and Cond…" at bounding box center [106, 104] width 64 height 8
select select "6"
click at [74, 100] on select "Home Tours About Us Contact Legal Notice Privacy Booking Booking Terms and Cond…" at bounding box center [106, 104] width 64 height 8
click at [144, 30] on icon at bounding box center [142, 30] width 4 height 6
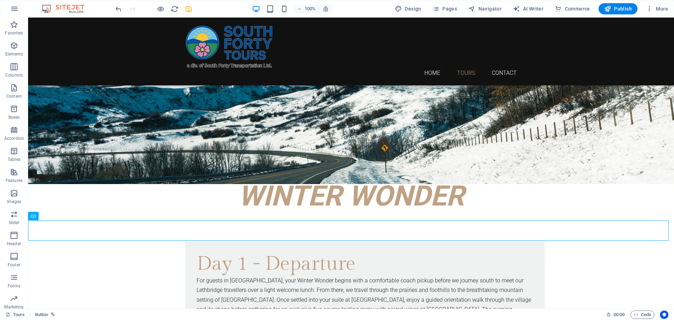
click at [191, 8] on icon "save" at bounding box center [189, 9] width 8 height 8
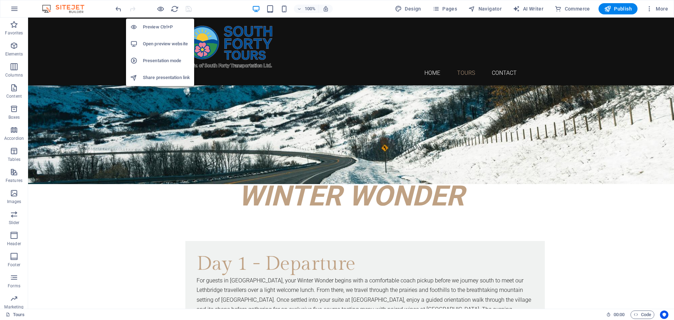
click at [159, 44] on h6 "Open preview website" at bounding box center [166, 44] width 47 height 8
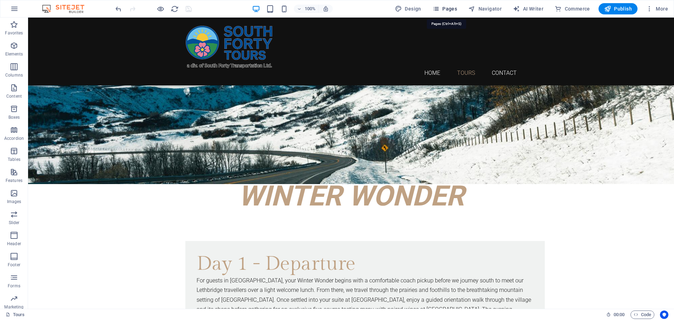
click at [454, 9] on span "Pages" at bounding box center [445, 8] width 25 height 7
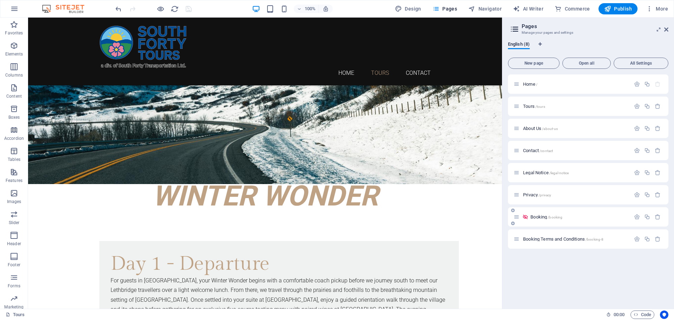
click at [568, 219] on p "Booking /booking" at bounding box center [579, 217] width 98 height 5
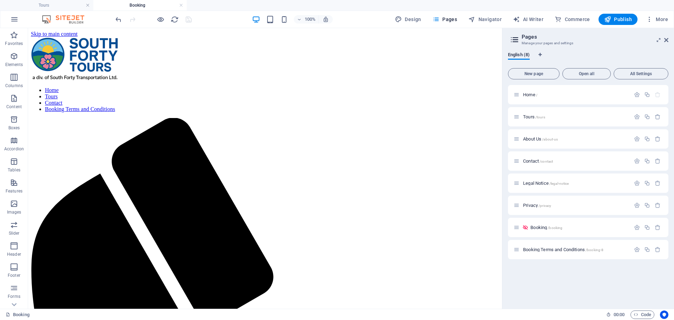
scroll to position [0, 0]
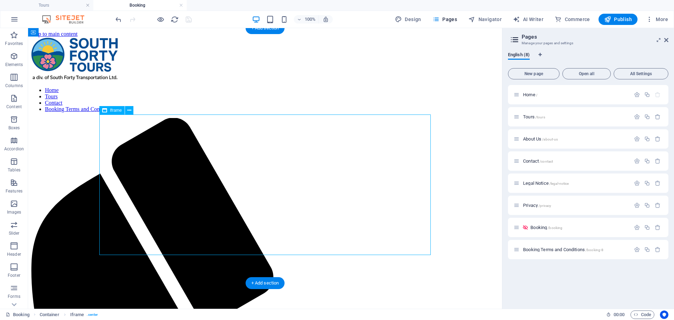
select select "%"
select select "px"
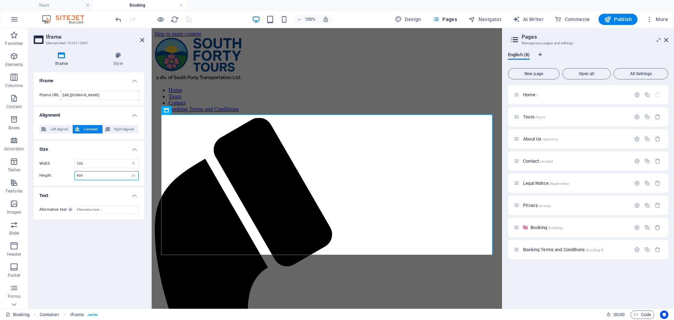
drag, startPoint x: 91, startPoint y: 173, endPoint x: 68, endPoint y: 175, distance: 22.2
click at [68, 175] on div "Height 400 px %" at bounding box center [88, 175] width 99 height 9
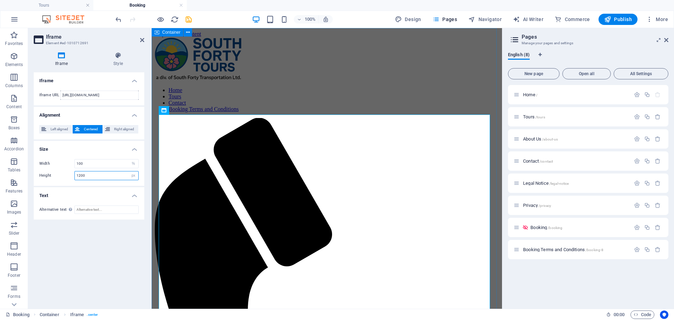
type input "1200"
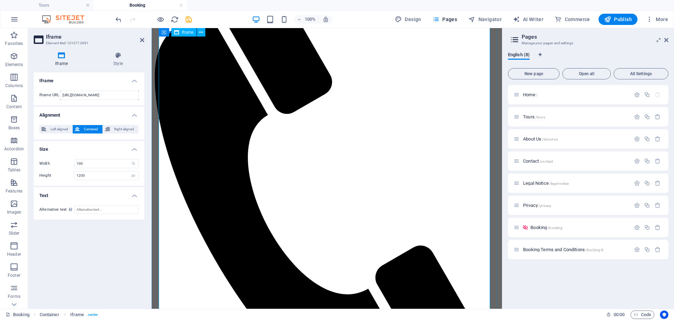
scroll to position [150, 0]
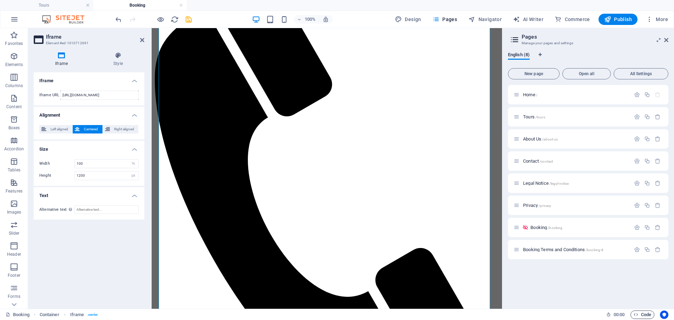
click at [645, 314] on span "Code" at bounding box center [643, 314] width 18 height 8
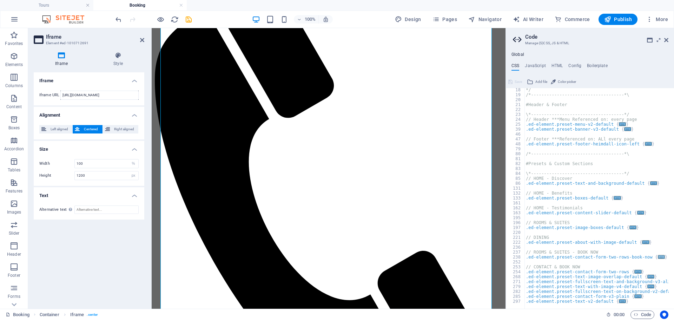
scroll to position [0, 0]
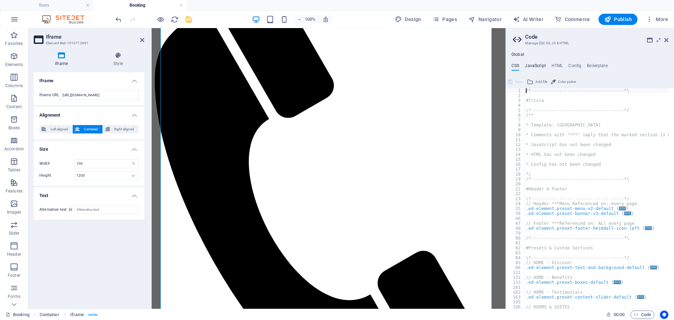
click at [539, 67] on h4 "JavaScript" at bounding box center [535, 67] width 21 height 8
type textarea "/* JS for preset "Menu V2" */"
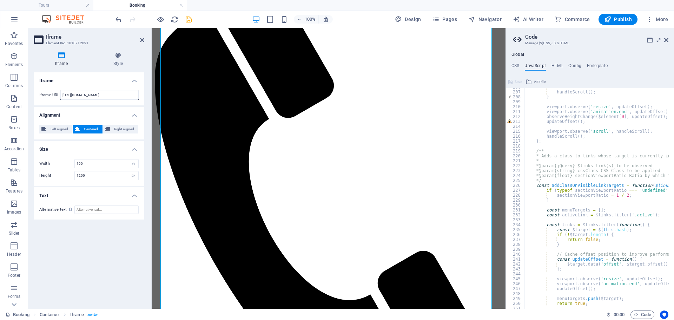
scroll to position [990, 0]
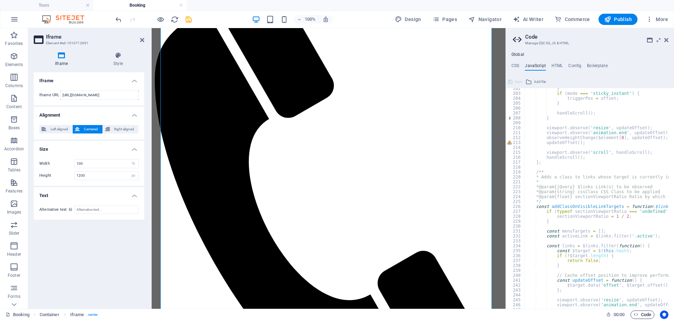
click at [647, 313] on span "Code" at bounding box center [643, 314] width 18 height 8
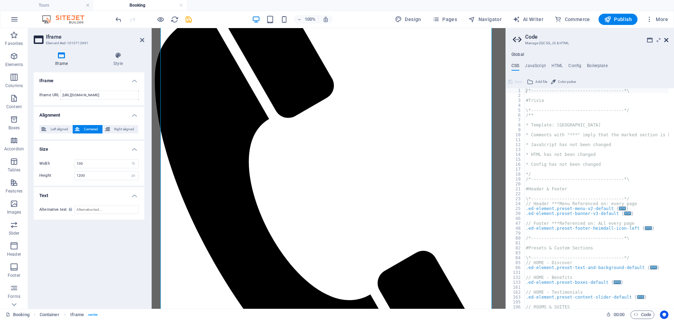
click at [666, 41] on icon at bounding box center [666, 40] width 4 height 6
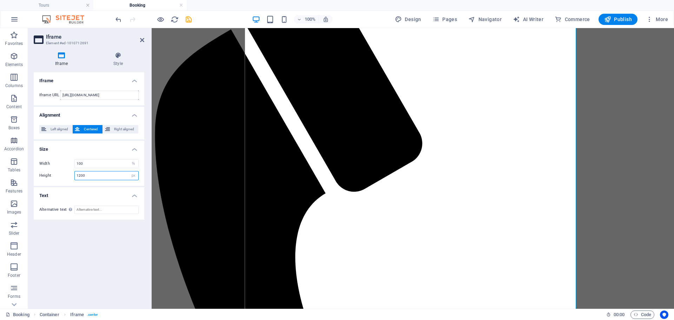
drag, startPoint x: 84, startPoint y: 178, endPoint x: 75, endPoint y: 176, distance: 9.1
click at [75, 176] on input "1200" at bounding box center [107, 175] width 64 height 8
type input "2400"
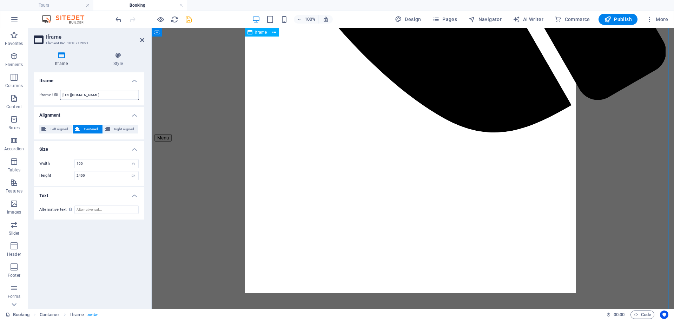
scroll to position [677, 0]
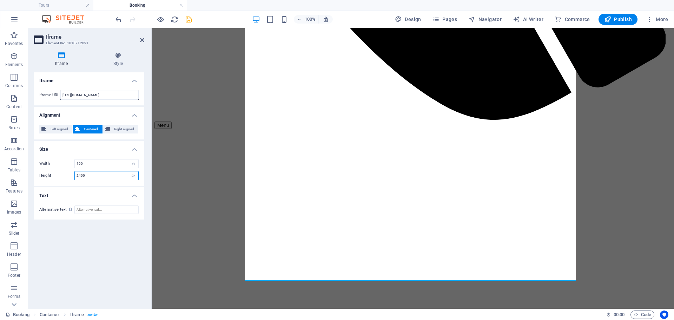
click at [95, 178] on input "2400" at bounding box center [107, 175] width 64 height 8
click at [98, 147] on h4 "Size" at bounding box center [89, 147] width 111 height 13
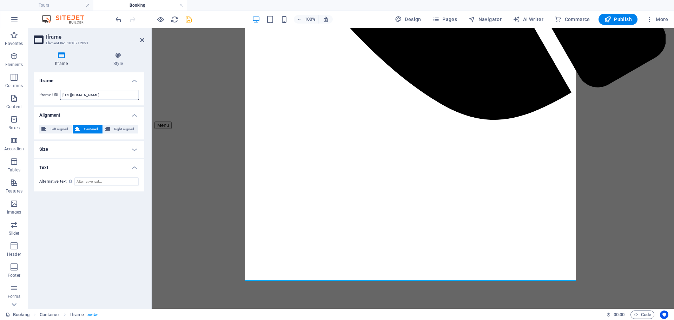
click at [129, 152] on h4 "Size" at bounding box center [89, 149] width 111 height 17
click at [95, 210] on input "Alternative text The alternative text should be added to improve website access…" at bounding box center [106, 209] width 64 height 8
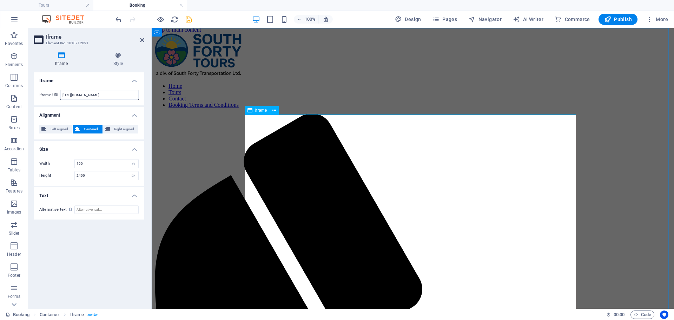
scroll to position [0, 0]
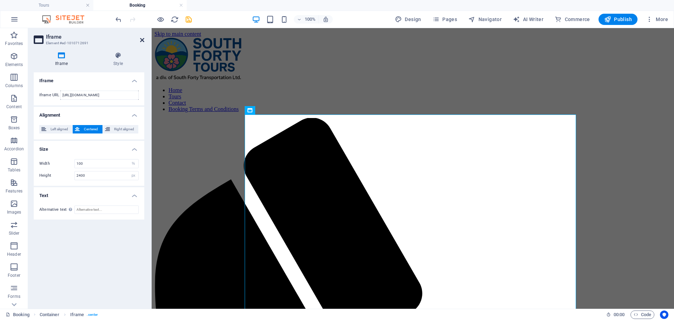
click at [141, 40] on icon at bounding box center [142, 40] width 4 height 6
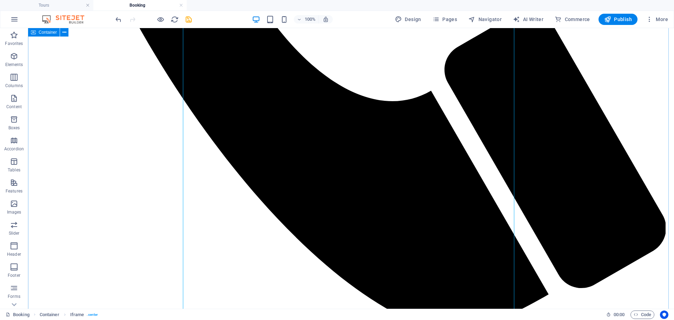
scroll to position [667, 0]
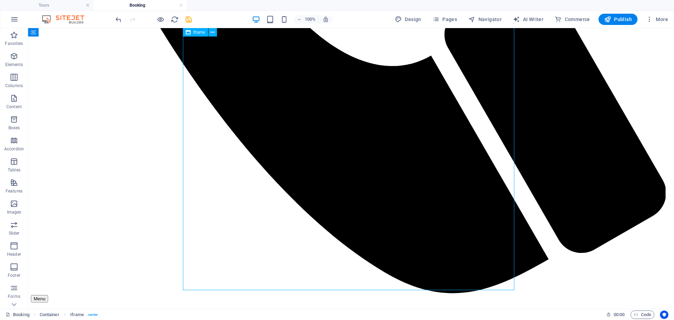
drag, startPoint x: 510, startPoint y: 124, endPoint x: 508, endPoint y: 187, distance: 63.9
drag, startPoint x: 513, startPoint y: 156, endPoint x: 512, endPoint y: 215, distance: 58.6
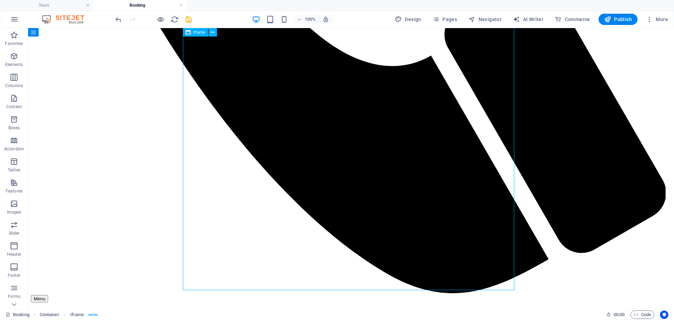
select select "%"
select select "px"
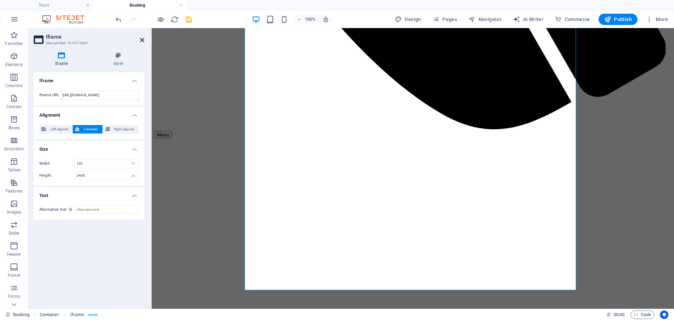
click at [143, 39] on icon at bounding box center [142, 40] width 4 height 6
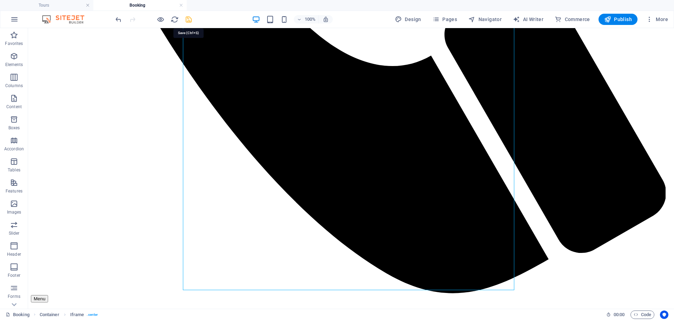
click at [190, 20] on icon "save" at bounding box center [189, 19] width 8 height 8
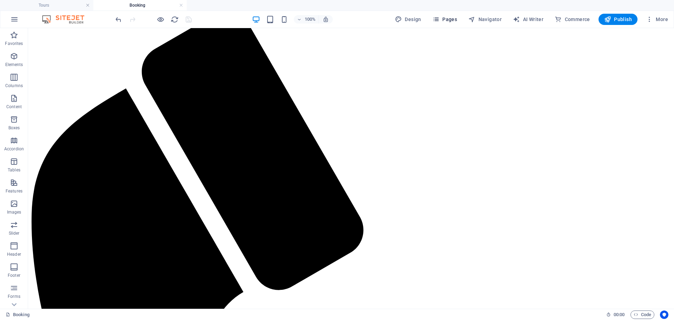
scroll to position [105, 0]
click at [444, 21] on span "Pages" at bounding box center [445, 19] width 25 height 7
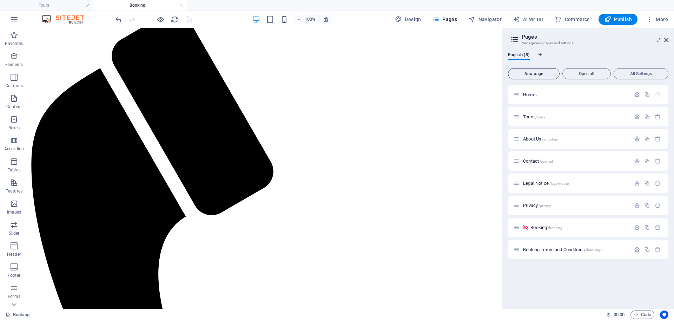
click at [528, 73] on span "New page" at bounding box center [533, 74] width 45 height 4
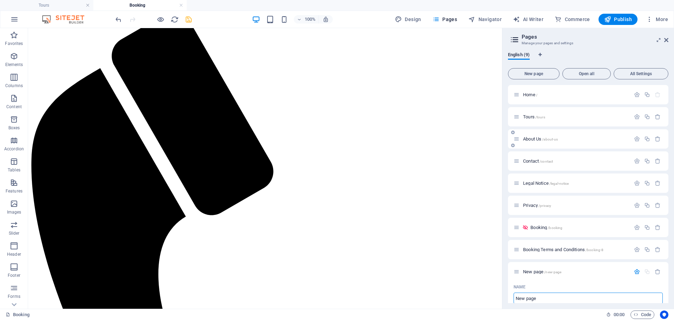
scroll to position [1, 0]
type input "Thank you for"
type input "/thank-you-for"
type input "Thank you f"
type input "/thank-you-f"
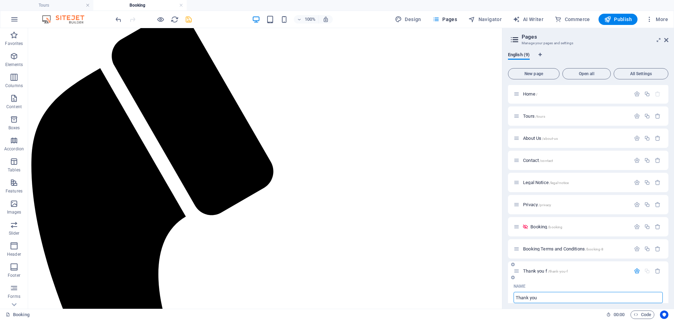
type input "Thank you"
type input "/thank-you"
type input "Thank you For"
type input "/thank-you-for"
type input "Thank you"
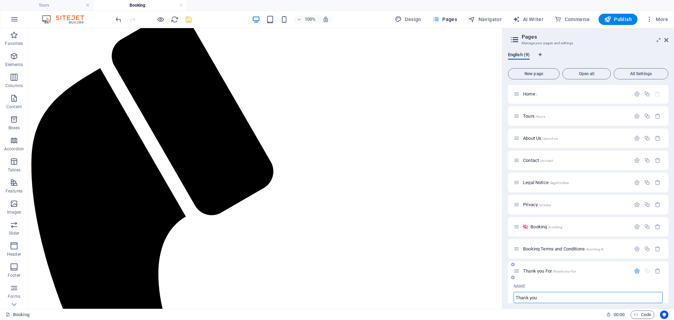
type input "/thank-you"
type input "Thank you Page"
type input "/thank-you-page"
type input "Thank"
type input "/thank"
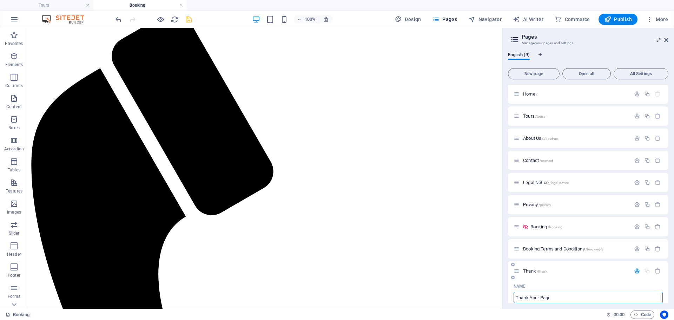
type input "Thank Your Page"
type input "/thank-your-page"
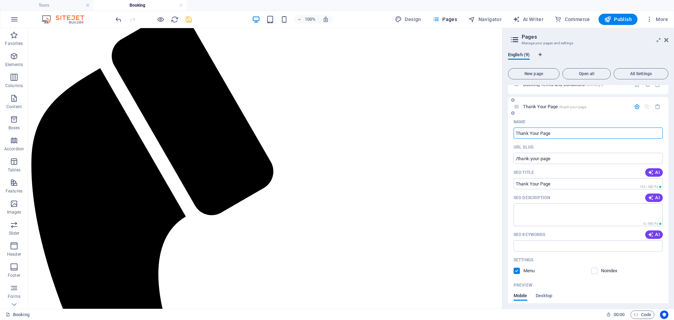
scroll to position [176, 0]
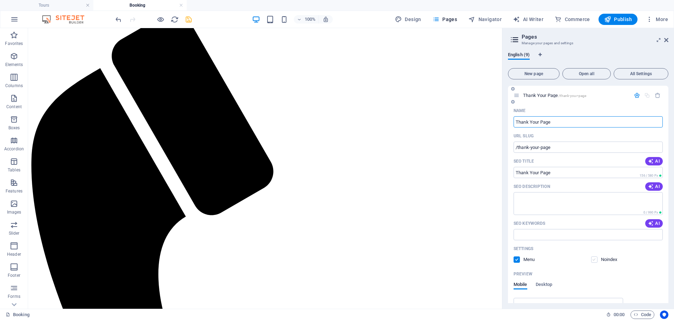
click at [594, 260] on label at bounding box center [594, 259] width 6 height 6
click at [0, 0] on input "checkbox" at bounding box center [0, 0] width 0 height 0
click at [519, 260] on label at bounding box center [517, 259] width 6 height 6
click at [0, 0] on input "checkbox" at bounding box center [0, 0] width 0 height 0
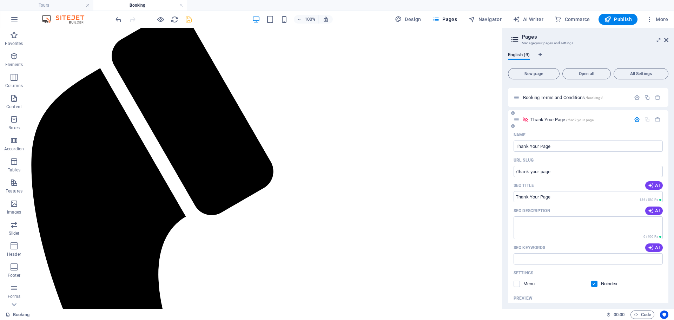
scroll to position [141, 0]
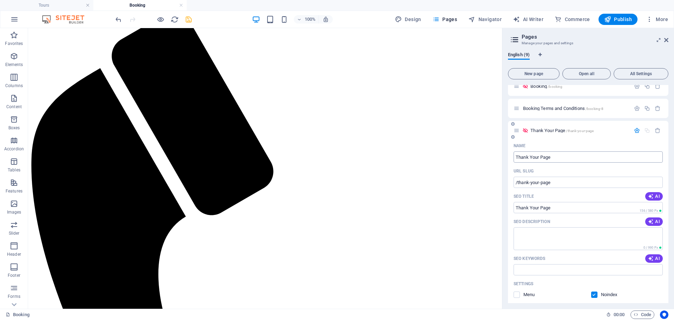
click at [540, 157] on input "Thank Your Page" at bounding box center [588, 156] width 149 height 11
type input "Thank You Page"
type input "/thank-you-page"
type input "Thank You Page"
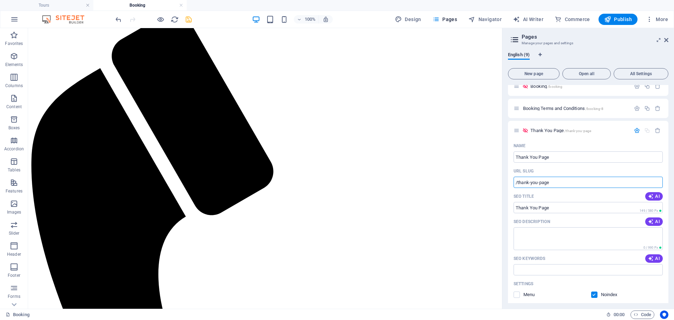
drag, startPoint x: 553, startPoint y: 183, endPoint x: 503, endPoint y: 180, distance: 49.9
click at [503, 180] on aside "Pages Manage your pages and settings English (9) New page Open all All Settings…" at bounding box center [588, 168] width 172 height 281
click at [549, 129] on span "Thank You Page /thank-you-page" at bounding box center [560, 130] width 61 height 5
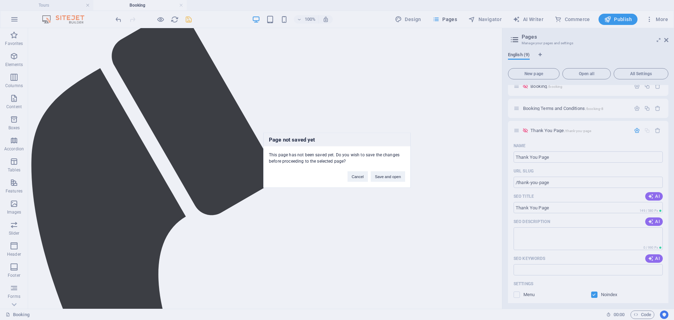
click at [476, 134] on div "Page not saved yet This page has not been saved yet. Do you wish to save the ch…" at bounding box center [337, 160] width 674 height 320
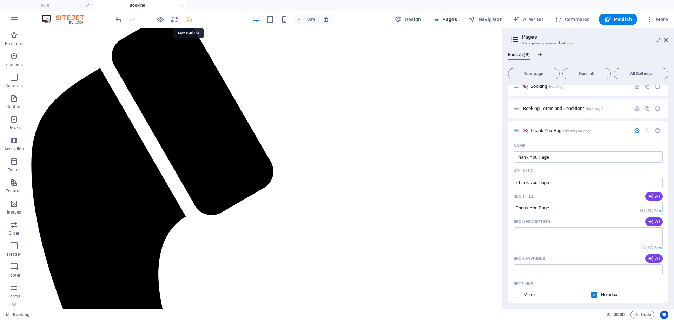
click at [187, 17] on icon "save" at bounding box center [189, 19] width 8 height 8
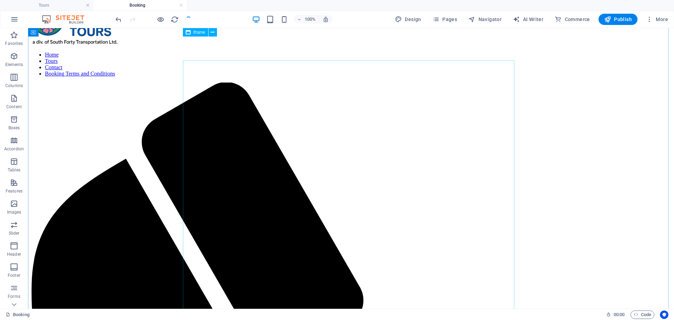
scroll to position [35, 0]
click at [182, 7] on link at bounding box center [181, 5] width 4 height 7
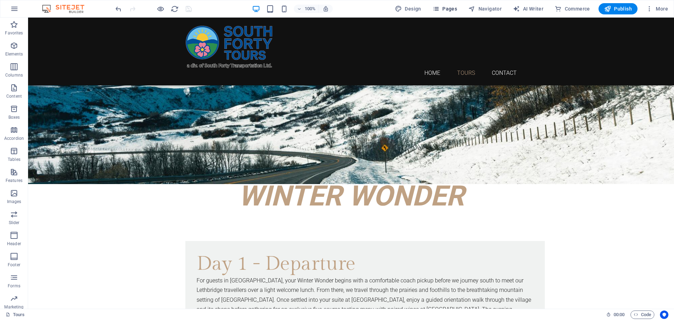
click at [447, 8] on span "Pages" at bounding box center [445, 8] width 25 height 7
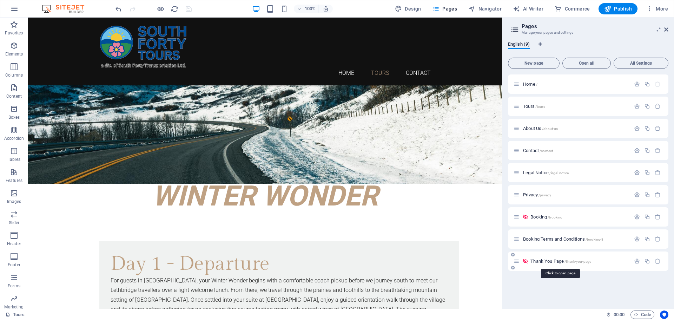
click at [548, 259] on span "Thank You Page /thank-you-page" at bounding box center [560, 260] width 61 height 5
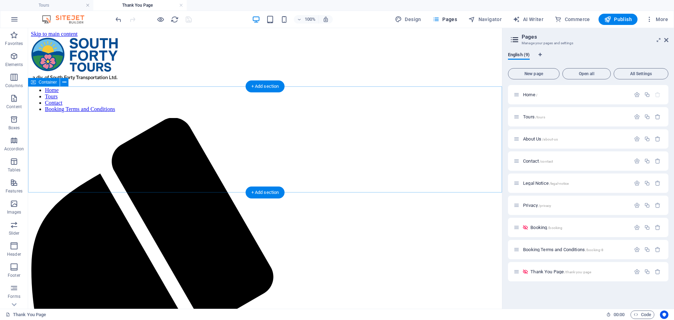
scroll to position [0, 0]
click at [13, 99] on icon "button" at bounding box center [14, 98] width 8 height 8
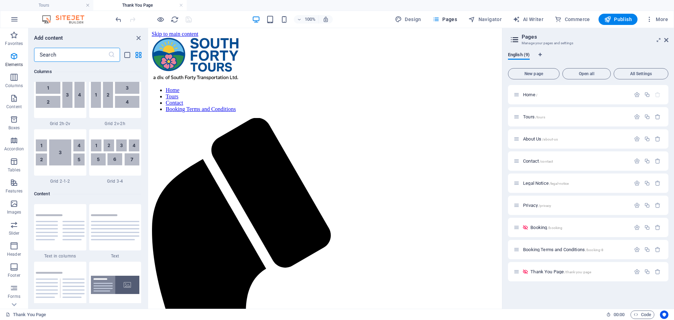
scroll to position [1228, 0]
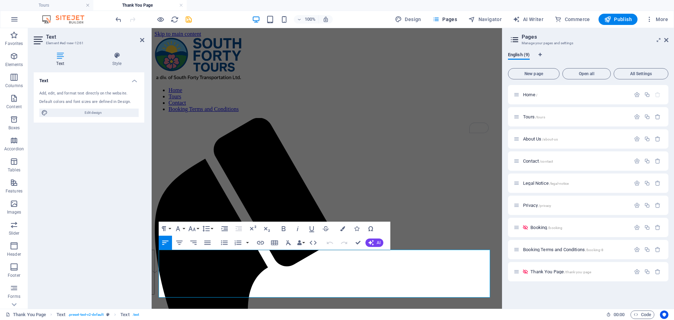
drag, startPoint x: 376, startPoint y: 295, endPoint x: 157, endPoint y: 252, distance: 223.2
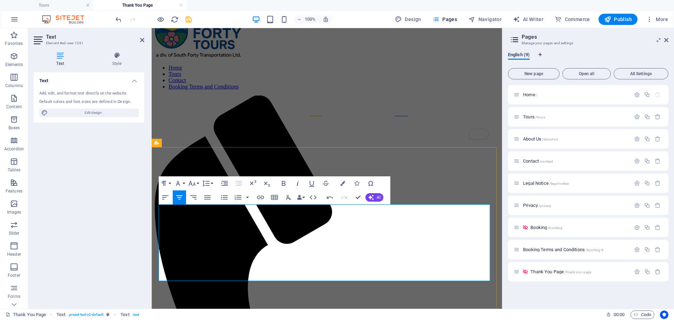
scroll to position [11, 0]
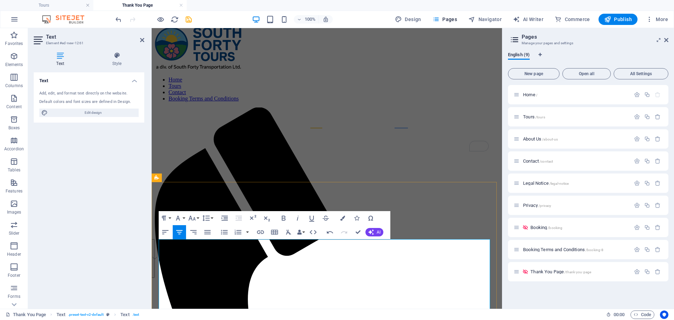
drag, startPoint x: 410, startPoint y: 271, endPoint x: 223, endPoint y: 243, distance: 189.3
copy h1 "Thank you for booking South Forty Tours!"
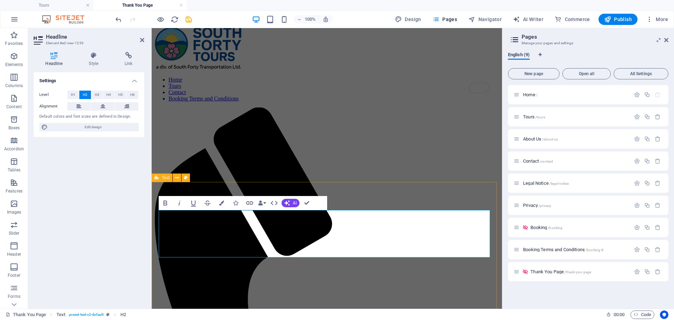
drag, startPoint x: 344, startPoint y: 248, endPoint x: 157, endPoint y: 217, distance: 190.0
drag, startPoint x: 343, startPoint y: 247, endPoint x: 128, endPoint y: 223, distance: 216.9
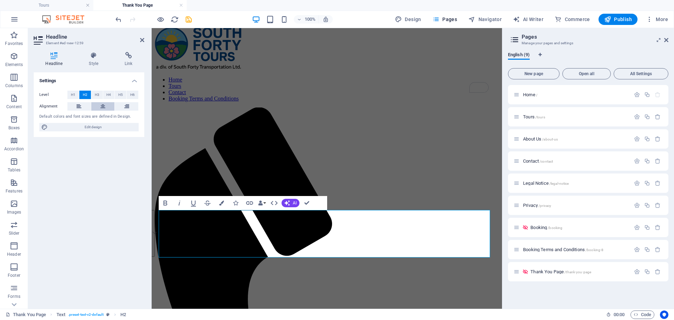
click at [100, 107] on button at bounding box center [103, 106] width 24 height 8
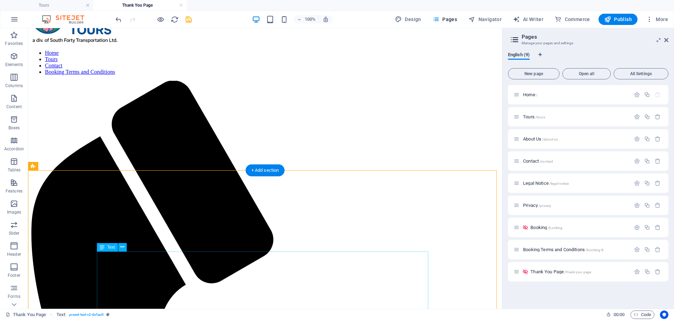
scroll to position [70, 0]
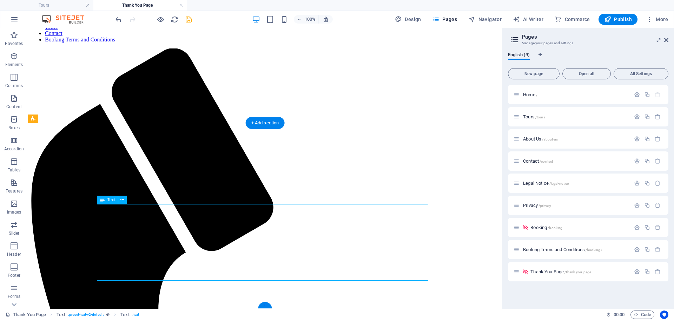
drag, startPoint x: 348, startPoint y: 236, endPoint x: 186, endPoint y: 222, distance: 161.7
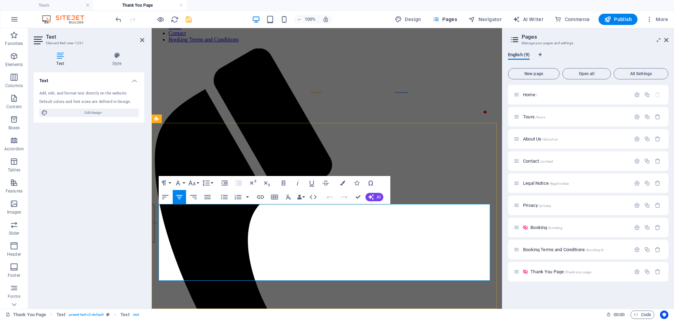
drag, startPoint x: 419, startPoint y: 238, endPoint x: 217, endPoint y: 215, distance: 203.6
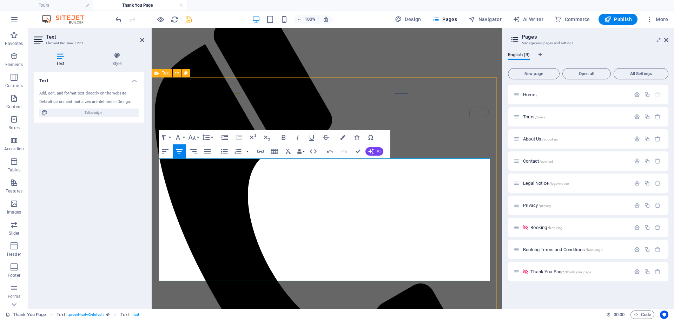
scroll to position [116, 0]
drag, startPoint x: 429, startPoint y: 275, endPoint x: 173, endPoint y: 172, distance: 276.2
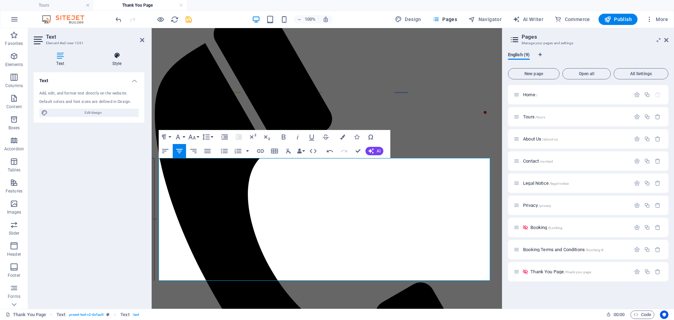
click at [113, 60] on h4 "Style" at bounding box center [117, 59] width 55 height 15
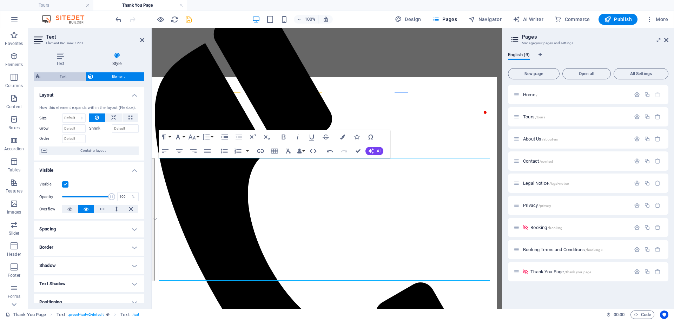
click at [64, 77] on span "Text" at bounding box center [62, 76] width 41 height 8
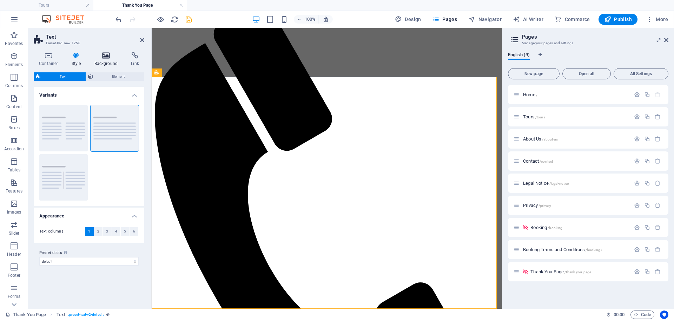
click at [103, 60] on h4 "Background" at bounding box center [107, 59] width 37 height 15
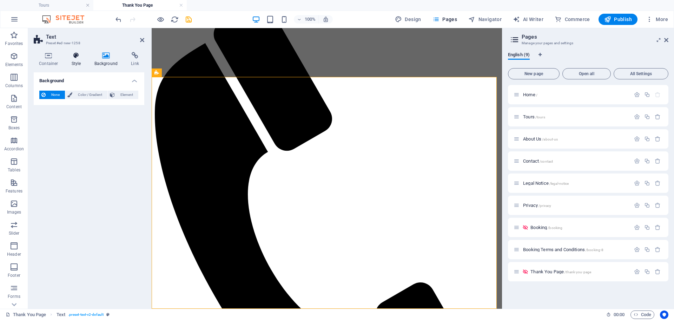
click at [75, 59] on icon at bounding box center [76, 55] width 20 height 7
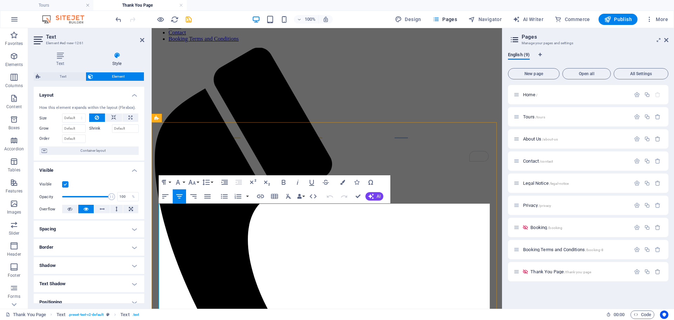
scroll to position [105, 0]
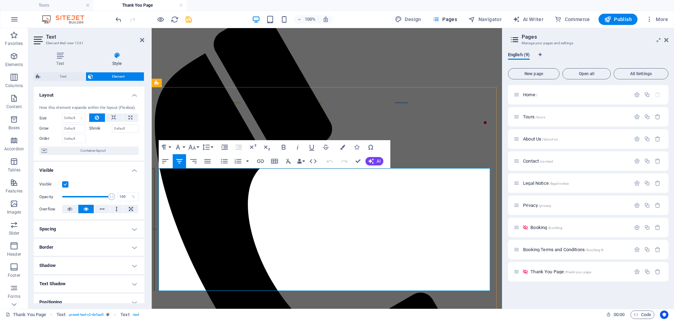
drag, startPoint x: 373, startPoint y: 287, endPoint x: 177, endPoint y: 180, distance: 223.2
click at [184, 148] on button "Font Family" at bounding box center [179, 147] width 13 height 14
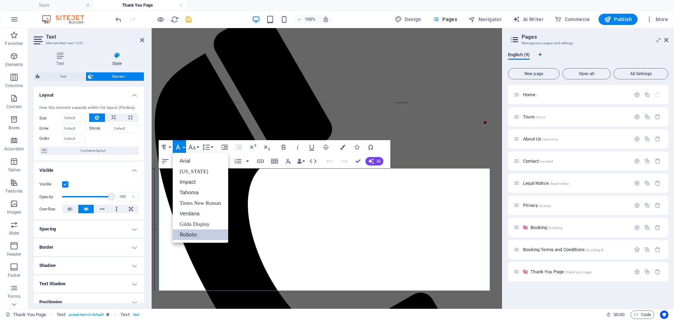
click at [192, 234] on link "Roboto" at bounding box center [200, 234] width 55 height 11
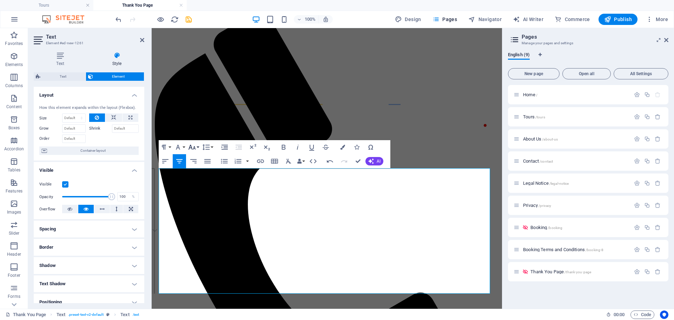
click at [199, 147] on button "Font Size" at bounding box center [193, 147] width 13 height 14
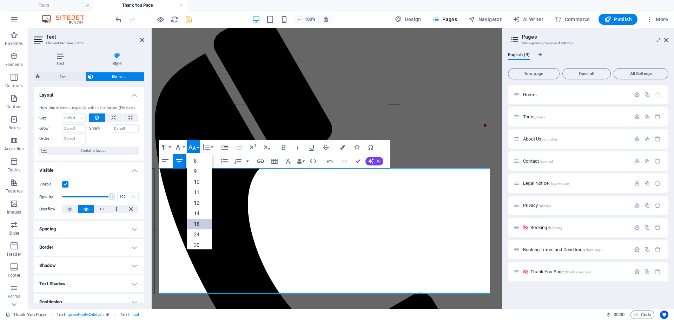
click at [200, 224] on link "18" at bounding box center [199, 224] width 25 height 11
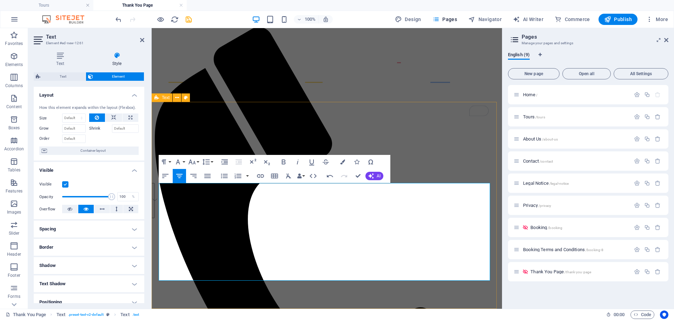
drag, startPoint x: 424, startPoint y: 222, endPoint x: 155, endPoint y: 184, distance: 271.8
click at [211, 162] on button "Line Height" at bounding box center [207, 162] width 13 height 14
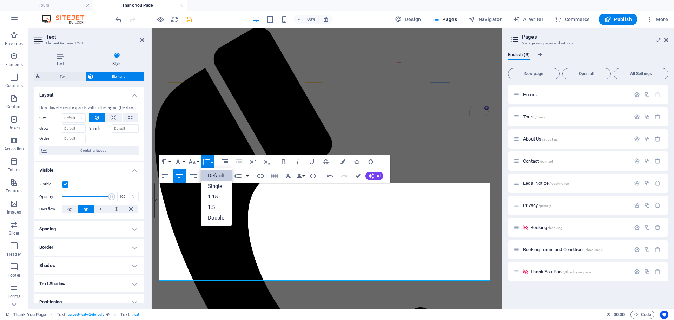
click at [220, 176] on link "Default" at bounding box center [216, 175] width 31 height 11
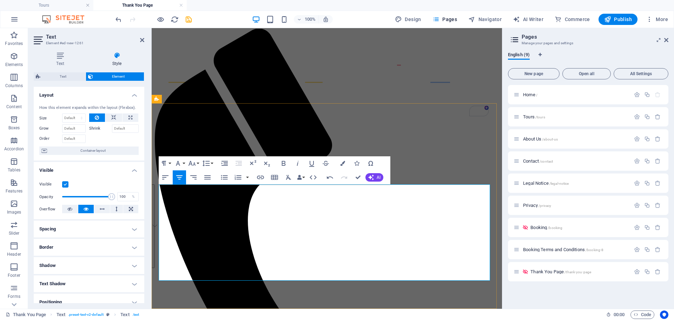
drag, startPoint x: 460, startPoint y: 274, endPoint x: 162, endPoint y: 199, distance: 307.4
click at [291, 178] on icon "button" at bounding box center [288, 177] width 8 height 8
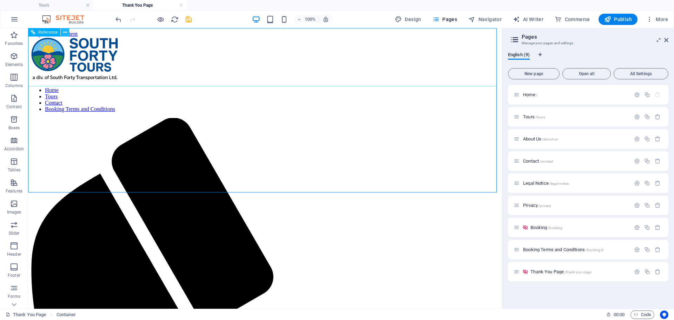
click at [63, 32] on icon at bounding box center [65, 32] width 4 height 7
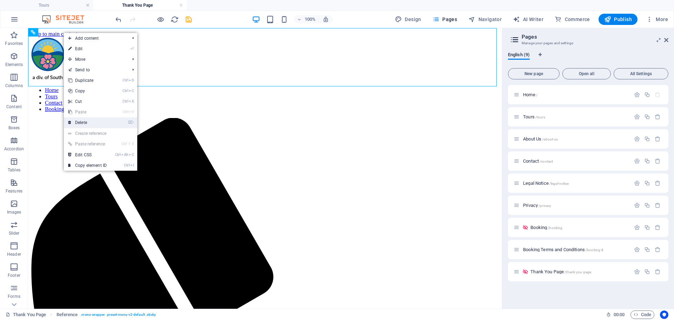
click at [79, 121] on link "⌦ Delete" at bounding box center [87, 122] width 47 height 11
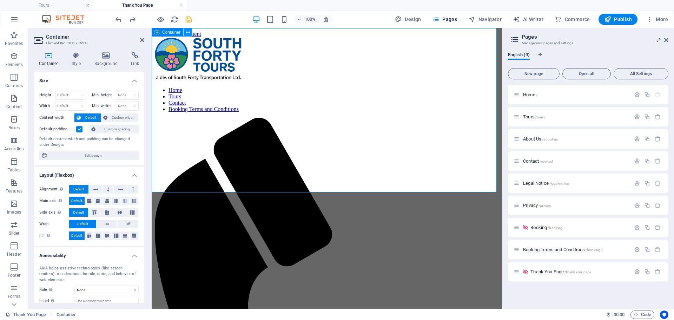
click at [190, 33] on icon at bounding box center [188, 32] width 4 height 7
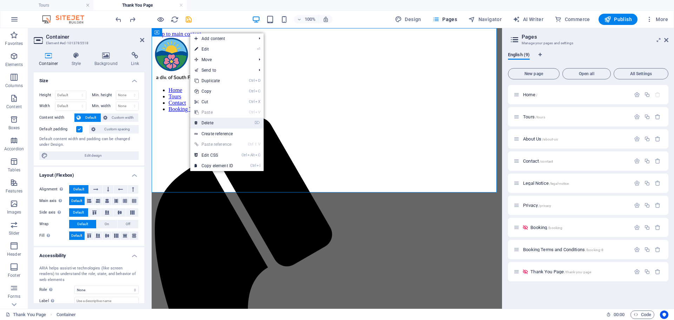
click at [206, 121] on link "⌦ Delete" at bounding box center [213, 123] width 47 height 11
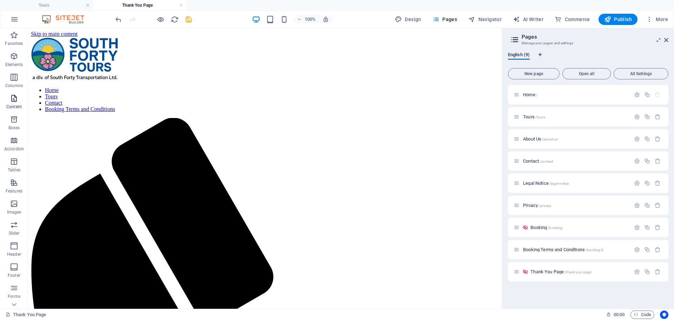
click at [15, 104] on p "Content" at bounding box center [13, 107] width 15 height 6
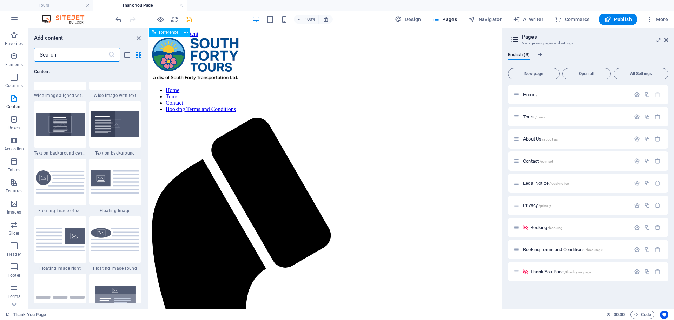
scroll to position [1439, 0]
click at [185, 32] on icon at bounding box center [186, 32] width 4 height 7
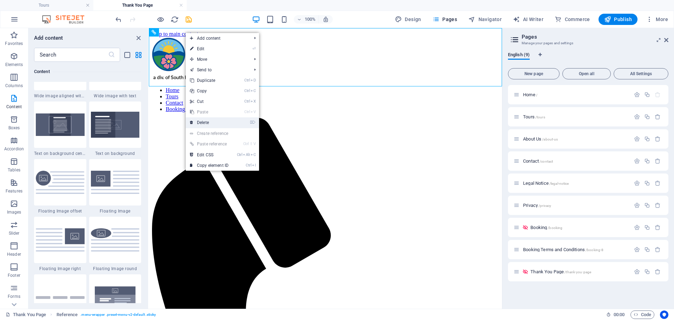
click at [214, 123] on link "⌦ Delete" at bounding box center [209, 122] width 47 height 11
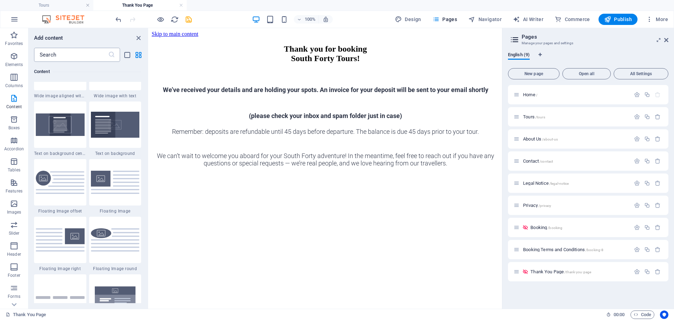
click at [66, 52] on input "text" at bounding box center [71, 55] width 74 height 14
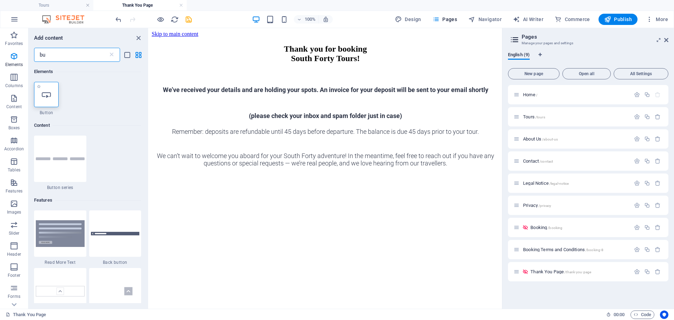
type input "bu"
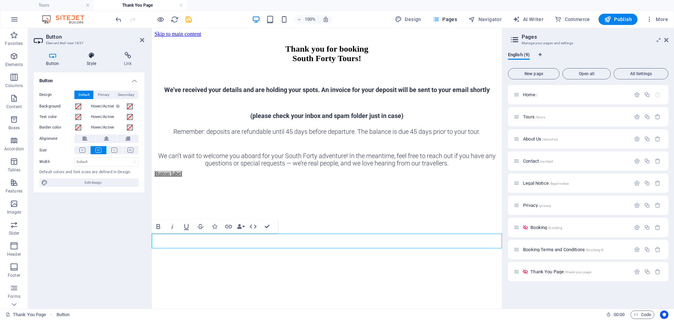
click at [91, 60] on h4 "Style" at bounding box center [92, 59] width 37 height 15
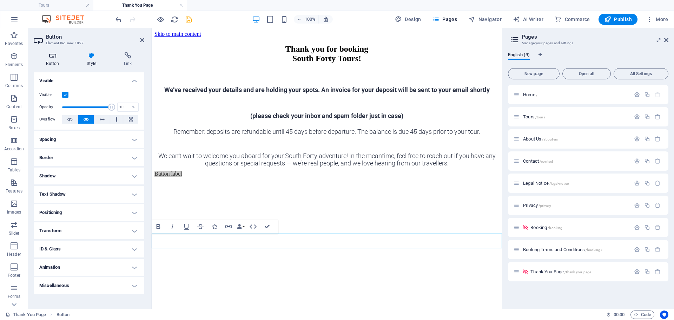
click at [52, 59] on h4 "Button" at bounding box center [54, 59] width 41 height 15
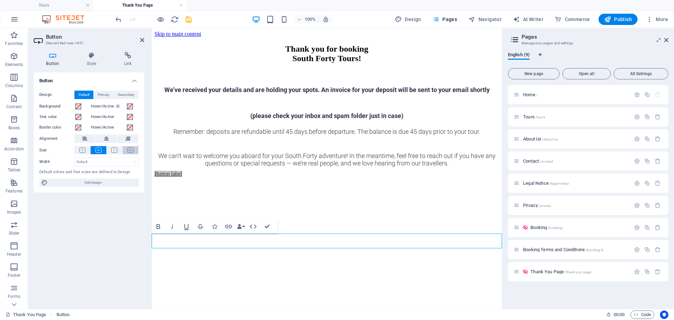
click at [126, 150] on button at bounding box center [131, 150] width 16 height 8
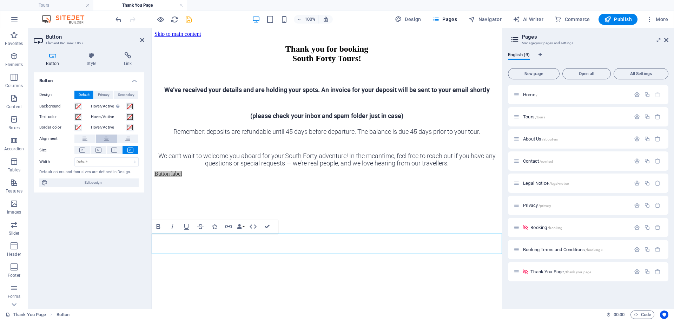
click at [108, 136] on icon at bounding box center [106, 138] width 5 height 8
click at [341, 177] on link "Button label" at bounding box center [327, 174] width 28 height 6
drag, startPoint x: 351, startPoint y: 243, endPoint x: 294, endPoint y: 241, distance: 57.6
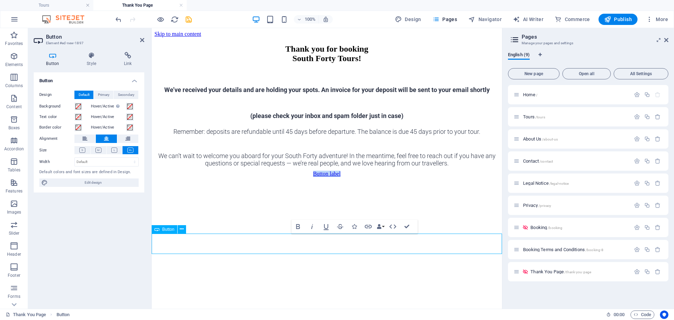
click at [313, 177] on link "Button label" at bounding box center [327, 174] width 28 height 6
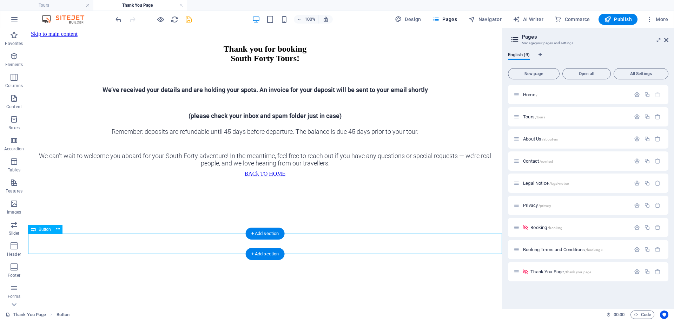
click at [283, 177] on div "BACk TO HOME" at bounding box center [265, 174] width 468 height 6
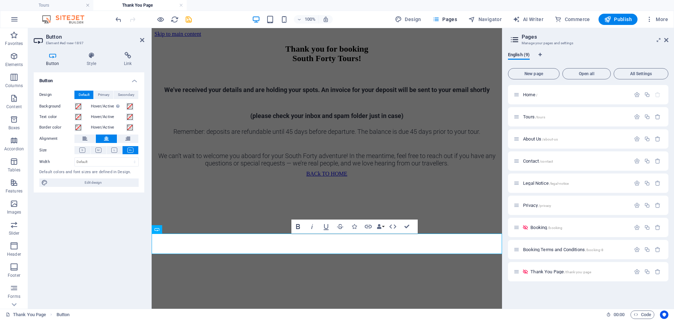
click at [301, 223] on icon "button" at bounding box center [298, 226] width 8 height 8
click at [264, 180] on html "Skip to main content Thank you for booking South Forty Tours! We’ve received yo…" at bounding box center [327, 104] width 350 height 152
click at [435, 167] on div "We’ve received your details and are holding your spots. An invoice for your dep…" at bounding box center [326, 121] width 345 height 91
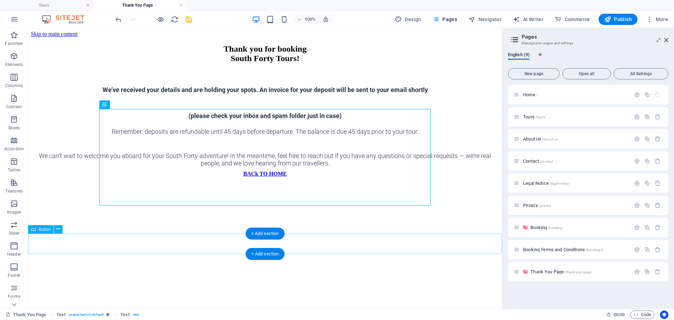
click at [281, 177] on div "BACk TO HOME" at bounding box center [265, 174] width 468 height 6
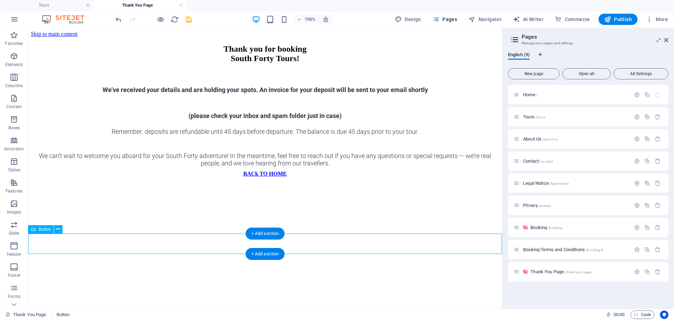
click at [298, 177] on div "BACk TO HOME" at bounding box center [265, 174] width 468 height 6
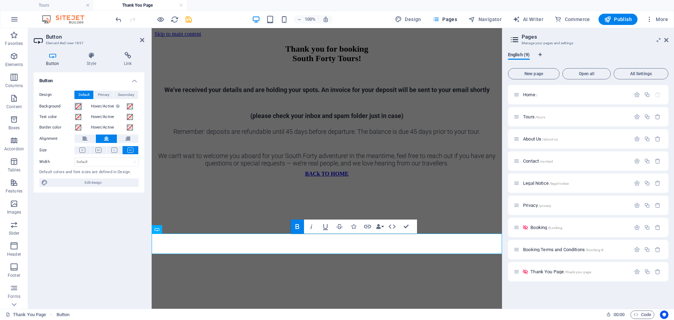
click at [79, 107] on span at bounding box center [78, 107] width 6 height 6
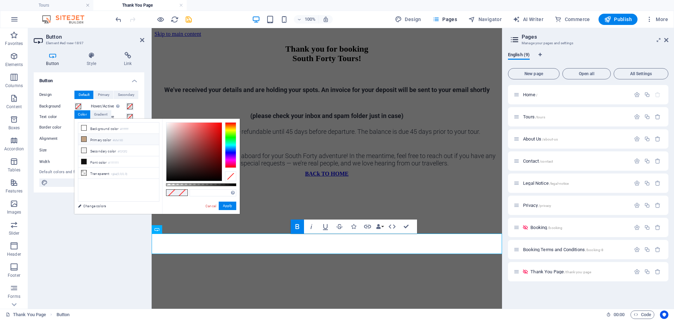
click at [85, 138] on icon at bounding box center [83, 139] width 5 height 5
type input "#bfa183"
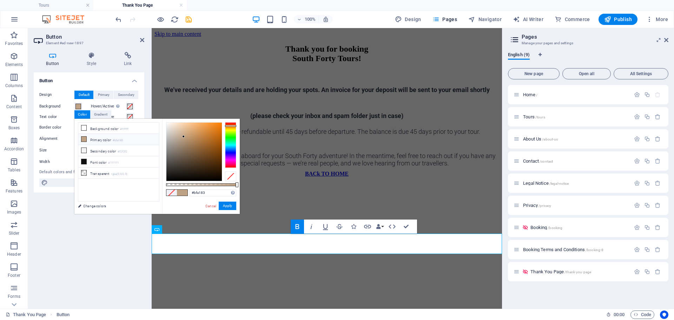
click at [60, 117] on label "Text color" at bounding box center [56, 117] width 35 height 8
click at [74, 117] on button "Text color" at bounding box center [78, 117] width 8 height 8
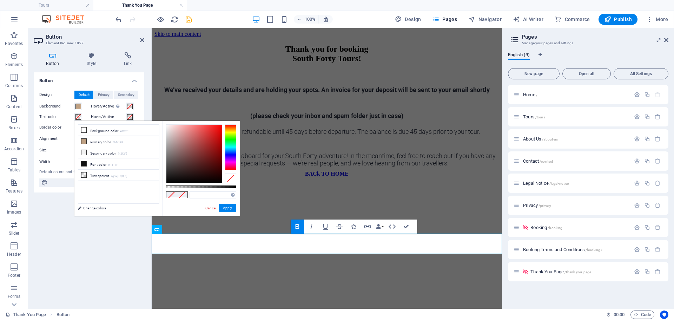
click at [78, 118] on span at bounding box center [78, 117] width 6 height 6
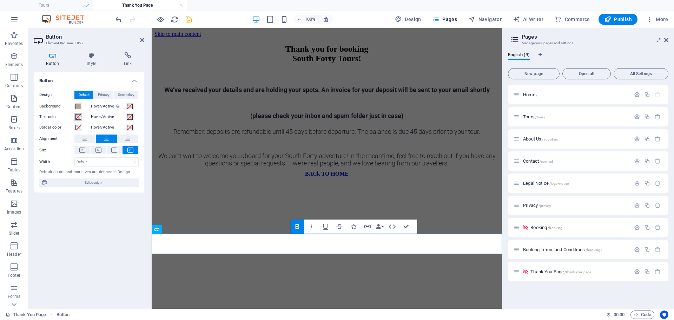
click at [81, 119] on button "Text color" at bounding box center [78, 117] width 8 height 8
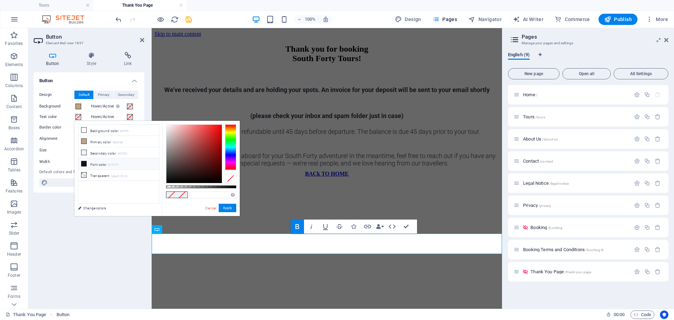
click at [83, 164] on icon at bounding box center [83, 163] width 5 height 5
type input "#111111"
click at [65, 212] on div "Button Design Default Primary Secondary Background Hover/Active Switch to previ…" at bounding box center [89, 187] width 111 height 231
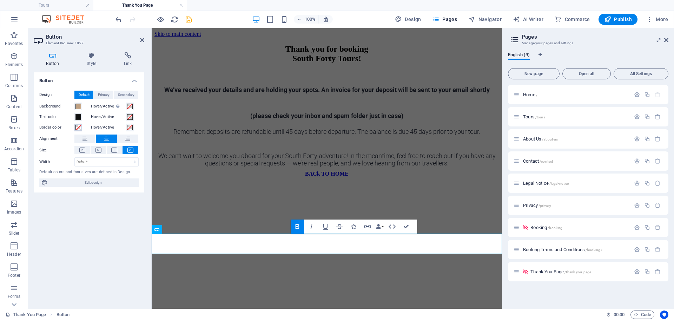
click at [79, 128] on span at bounding box center [78, 128] width 6 height 6
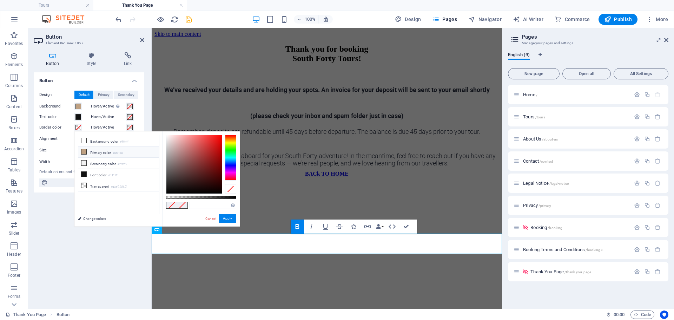
click at [86, 152] on icon at bounding box center [83, 151] width 5 height 5
type input "#bfa183"
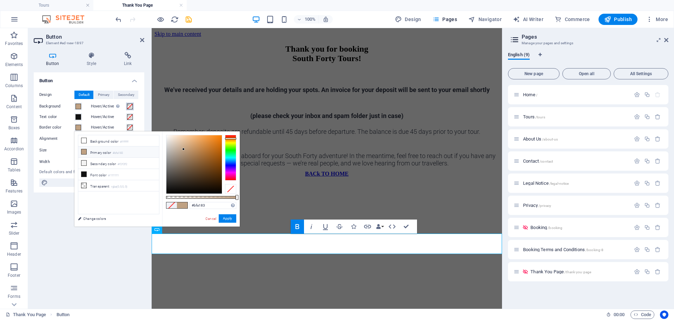
click at [132, 105] on span at bounding box center [130, 107] width 6 height 6
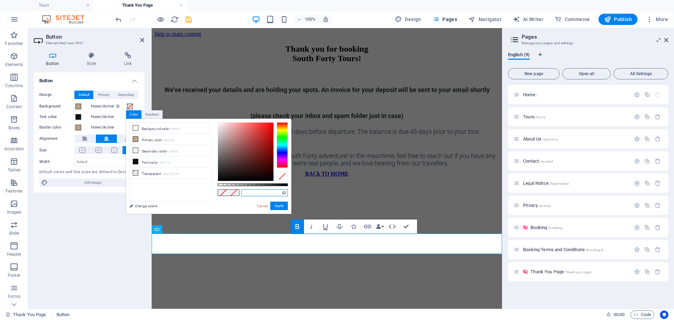
click at [253, 193] on input "text" at bounding box center [264, 192] width 47 height 7
click at [251, 194] on input "text" at bounding box center [264, 192] width 47 height 7
type input "#39b54a"
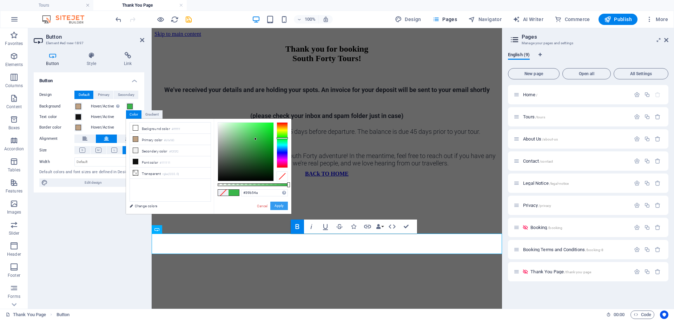
click at [282, 205] on button "Apply" at bounding box center [279, 206] width 18 height 8
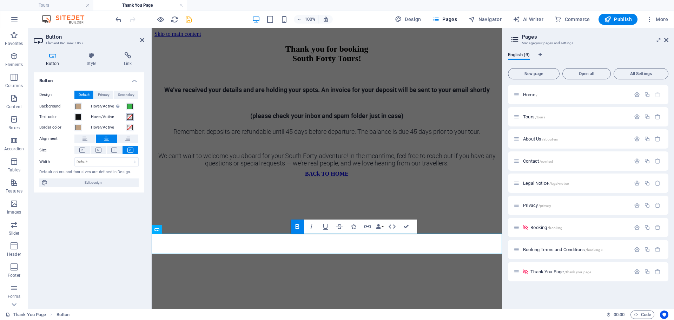
click at [131, 117] on span at bounding box center [130, 117] width 6 height 6
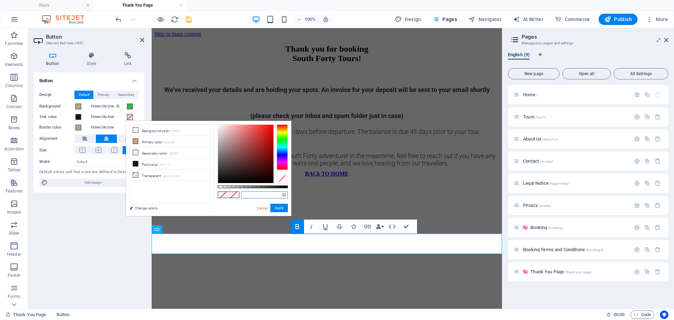
click at [249, 197] on input "text" at bounding box center [264, 194] width 47 height 7
type input "#ffd200"
click at [280, 207] on button "Apply" at bounding box center [279, 208] width 18 height 8
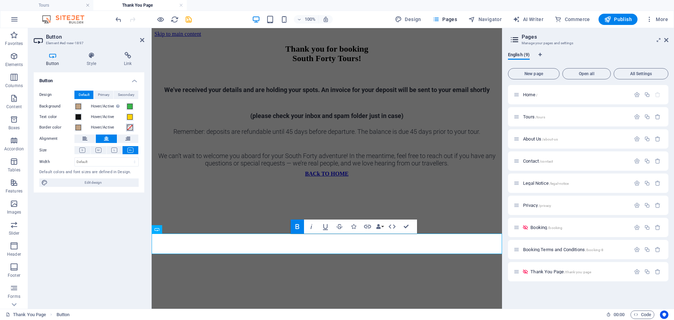
click at [130, 129] on span at bounding box center [130, 128] width 6 height 6
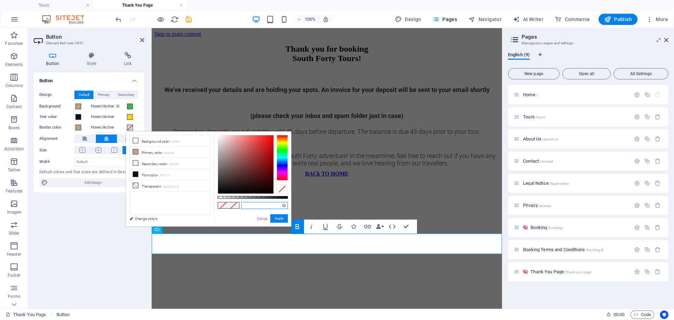
click at [254, 207] on input "text" at bounding box center [264, 205] width 47 height 7
type input "#39b54a"
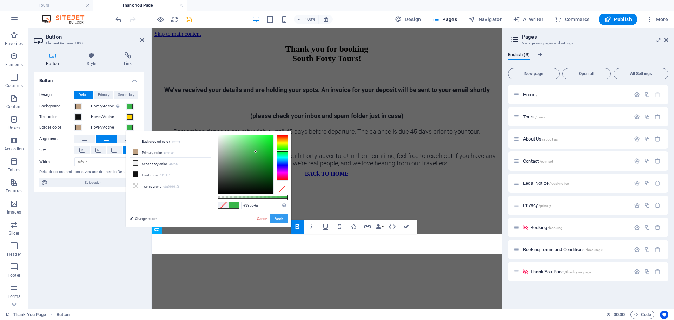
click at [272, 216] on button "Apply" at bounding box center [279, 218] width 18 height 8
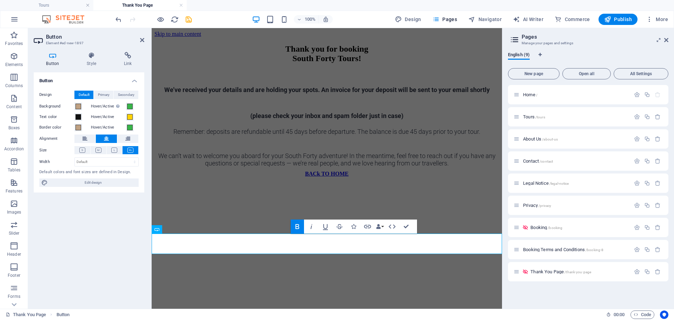
click at [381, 180] on html "Skip to main content Thank you for booking South Forty Tours! We’ve received yo…" at bounding box center [327, 104] width 350 height 152
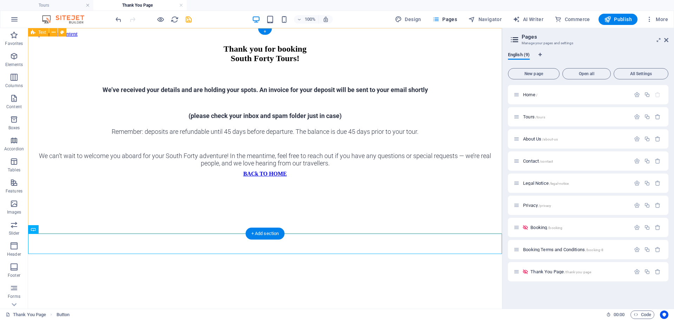
click at [359, 167] on div "Thank you for booking South Forty Tours! We’ve received your details and are ho…" at bounding box center [265, 105] width 468 height 123
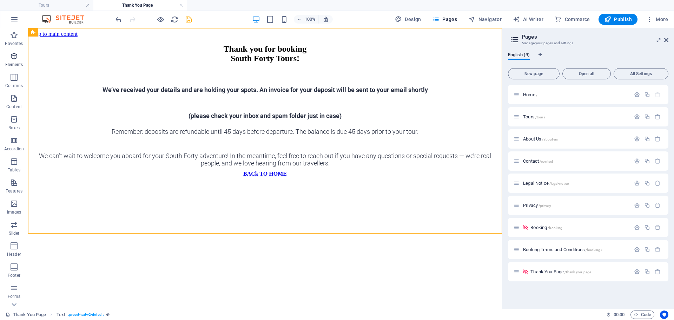
click at [17, 60] on icon "button" at bounding box center [14, 56] width 8 height 8
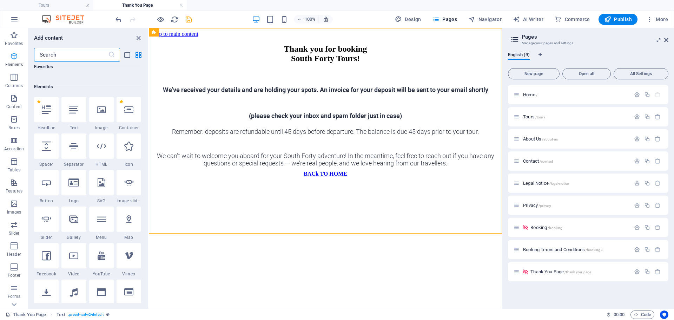
scroll to position [75, 0]
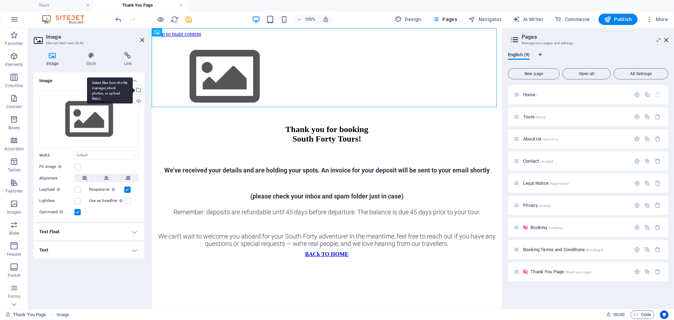
click at [133, 91] on div "Select files from the file manager, stock photos, or upload file(s)" at bounding box center [110, 90] width 46 height 26
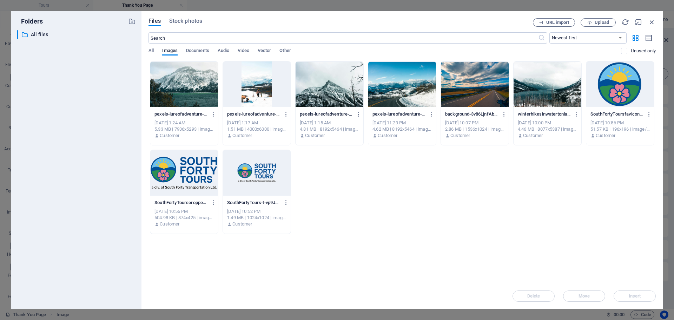
click at [182, 180] on div at bounding box center [184, 173] width 68 height 46
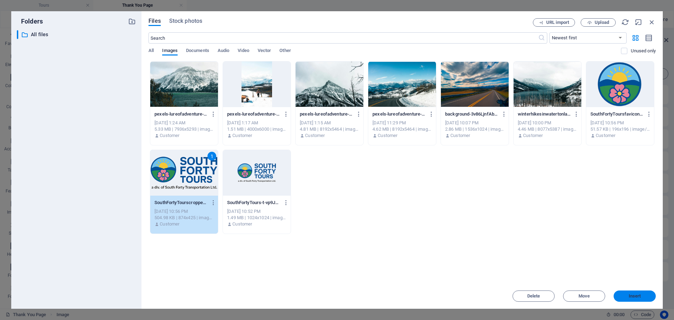
click at [642, 296] on span "Insert" at bounding box center [635, 296] width 37 height 4
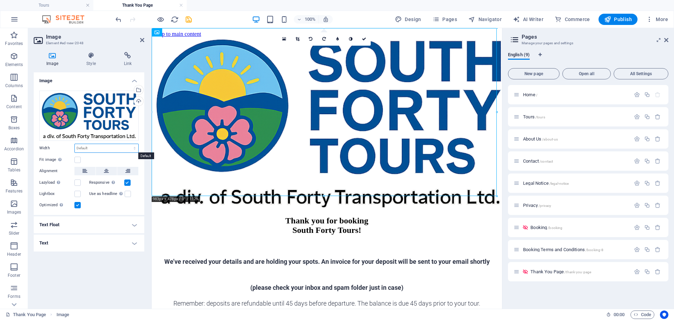
click at [127, 147] on select "Default auto px rem % em vh vw" at bounding box center [107, 148] width 64 height 8
click at [75, 144] on select "Default auto px rem % em vh vw" at bounding box center [107, 148] width 64 height 8
select select "DISABLED_OPTION_VALUE"
click at [79, 161] on label at bounding box center [77, 160] width 6 height 6
click at [0, 0] on input "Fit image Automatically fit image to a fixed width and height" at bounding box center [0, 0] width 0 height 0
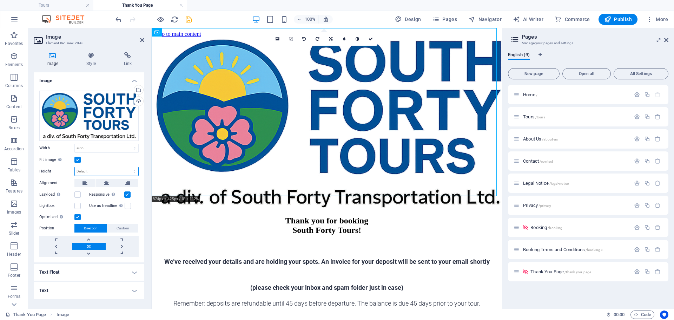
click at [85, 170] on select "Default auto px" at bounding box center [107, 171] width 64 height 8
click at [75, 167] on select "Default auto px" at bounding box center [107, 171] width 64 height 8
select select "DISABLED_OPTION_VALUE"
click at [104, 185] on button at bounding box center [106, 183] width 21 height 8
click at [119, 149] on select "Default auto px rem % em vh vw" at bounding box center [107, 148] width 64 height 8
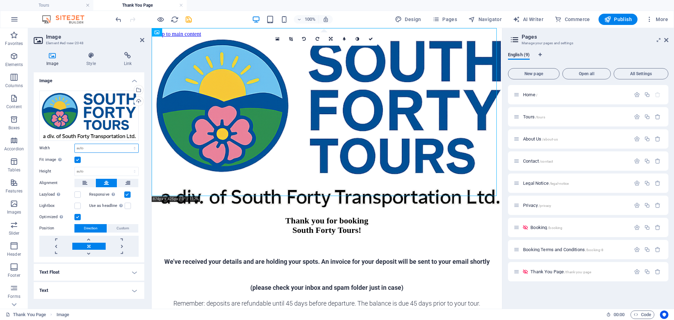
select select "%"
click at [128, 144] on select "Default auto px rem % em vh vw" at bounding box center [107, 148] width 64 height 8
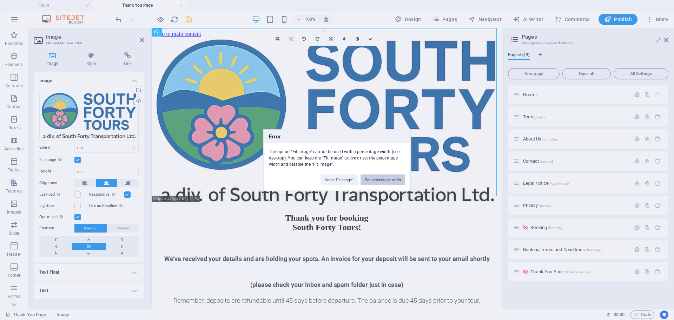
click at [378, 181] on button "Set percentage width" at bounding box center [383, 179] width 45 height 11
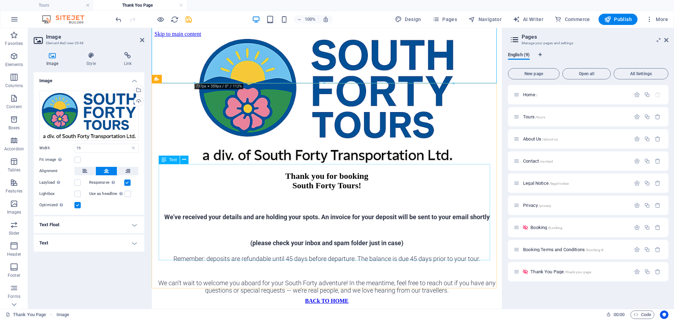
scroll to position [0, 0]
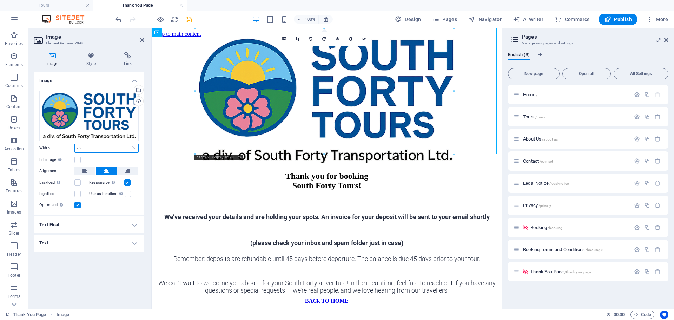
drag, startPoint x: 95, startPoint y: 147, endPoint x: 75, endPoint y: 148, distance: 20.0
click at [75, 148] on input "75" at bounding box center [107, 148] width 64 height 8
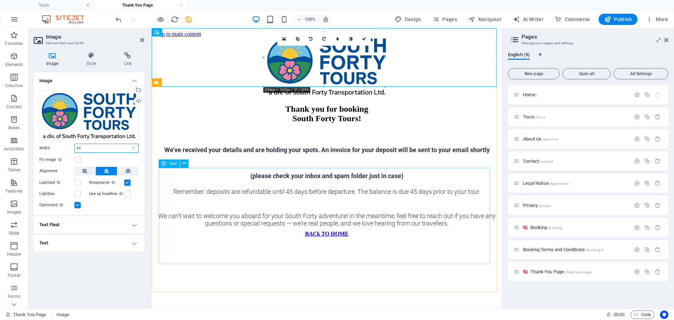
type input "35"
click at [362, 40] on icon at bounding box center [364, 39] width 4 height 4
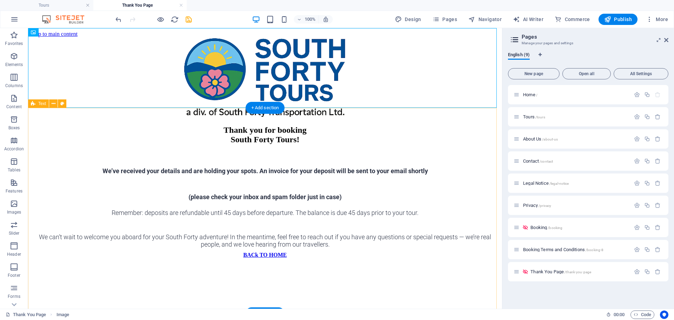
scroll to position [25, 0]
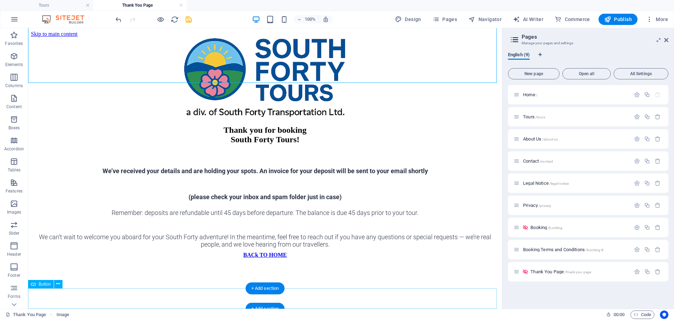
click at [285, 258] on div "BACk TO HOME" at bounding box center [265, 255] width 468 height 6
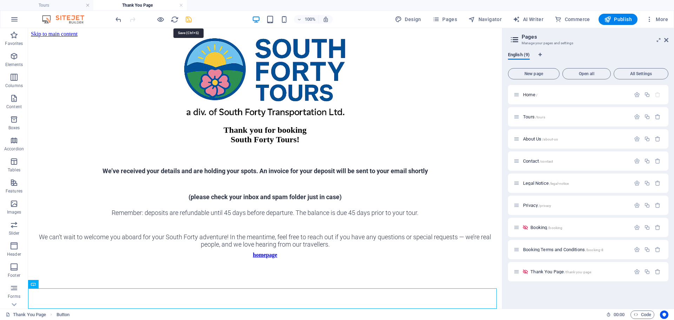
click at [191, 18] on icon "save" at bounding box center [189, 19] width 8 height 8
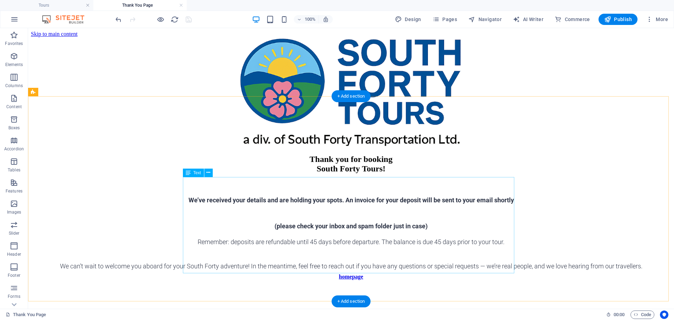
scroll to position [0, 0]
click at [182, 5] on link at bounding box center [181, 5] width 4 height 7
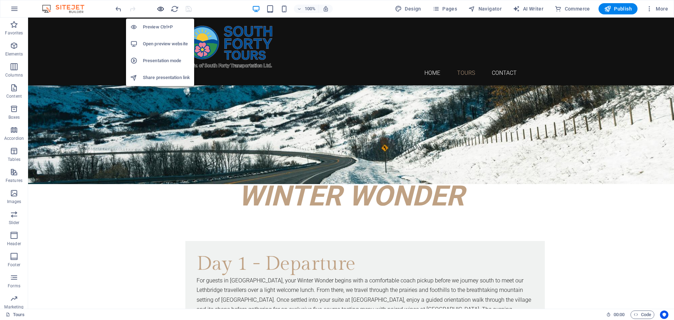
click at [158, 8] on icon "button" at bounding box center [161, 9] width 8 height 8
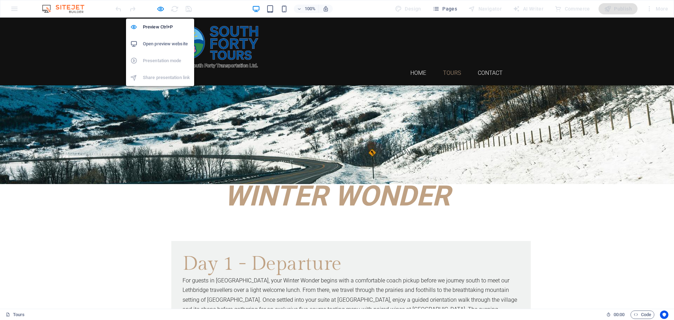
click at [157, 45] on h6 "Open preview website" at bounding box center [166, 44] width 47 height 8
click at [161, 9] on icon "button" at bounding box center [161, 9] width 8 height 8
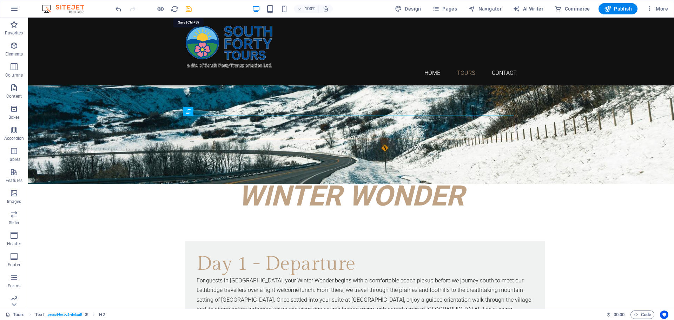
click at [189, 7] on icon "save" at bounding box center [189, 9] width 8 height 8
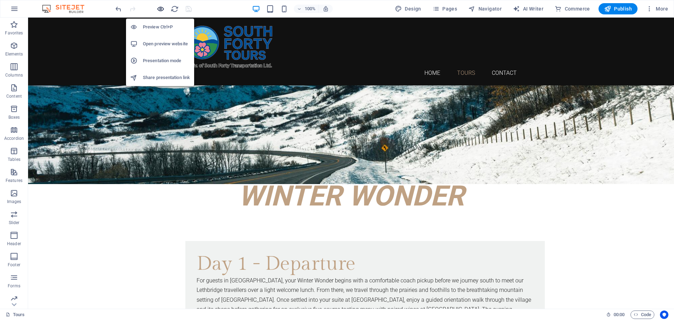
click at [161, 8] on icon "button" at bounding box center [161, 9] width 8 height 8
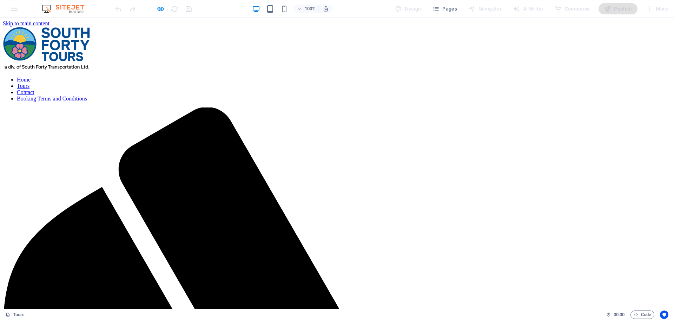
scroll to position [737, 0]
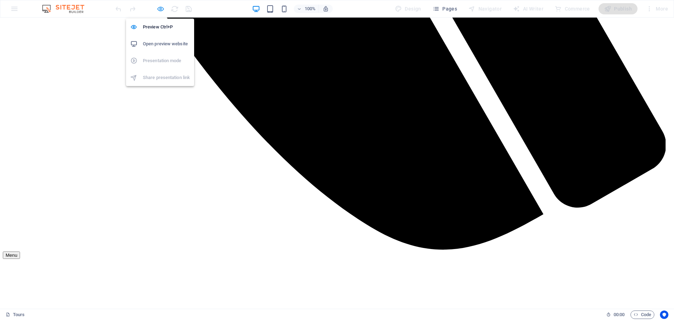
click at [160, 9] on icon "button" at bounding box center [161, 9] width 8 height 8
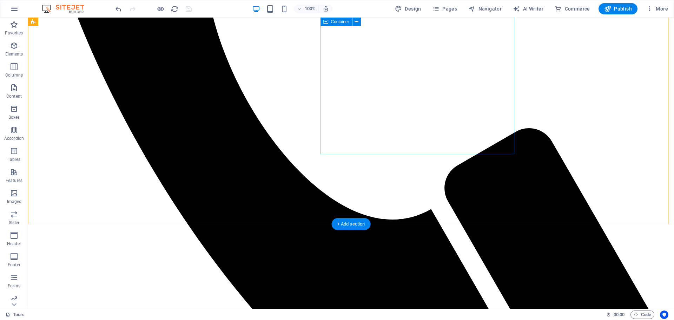
scroll to position [456, 0]
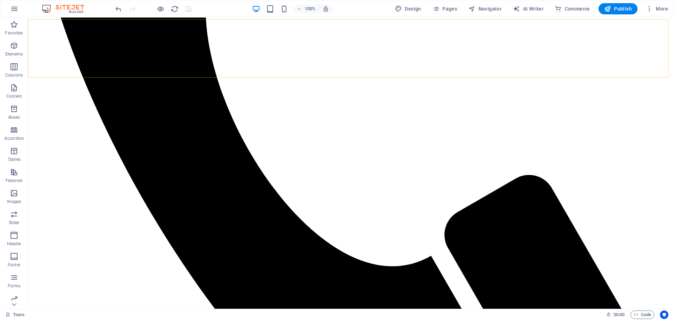
click at [455, 10] on span "Pages" at bounding box center [445, 8] width 25 height 7
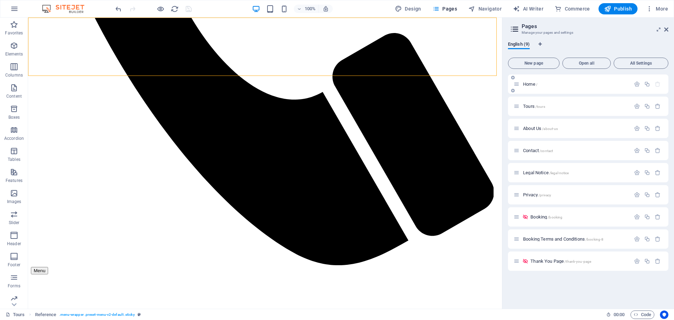
click at [555, 90] on div "Home /" at bounding box center [588, 83] width 160 height 19
click at [532, 86] on span "Home /" at bounding box center [530, 83] width 14 height 5
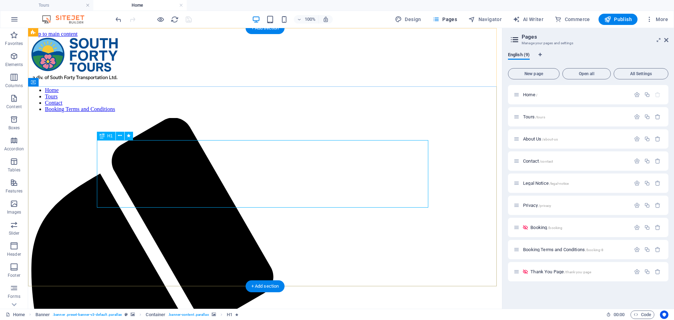
scroll to position [0, 0]
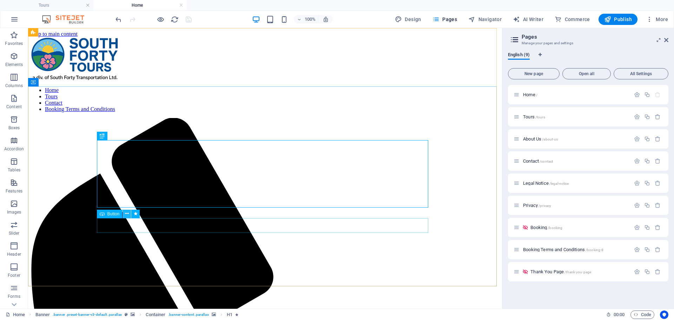
click at [127, 214] on icon at bounding box center [127, 213] width 4 height 7
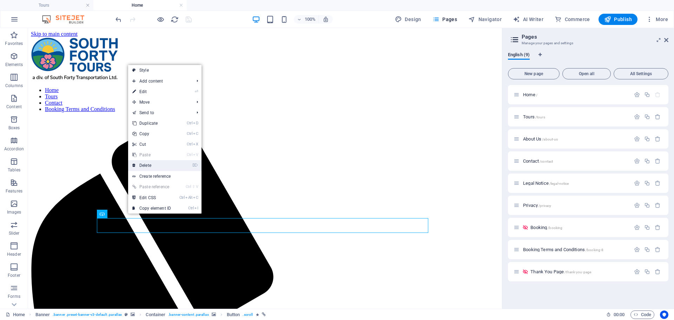
click at [151, 164] on link "⌦ Delete" at bounding box center [151, 165] width 47 height 11
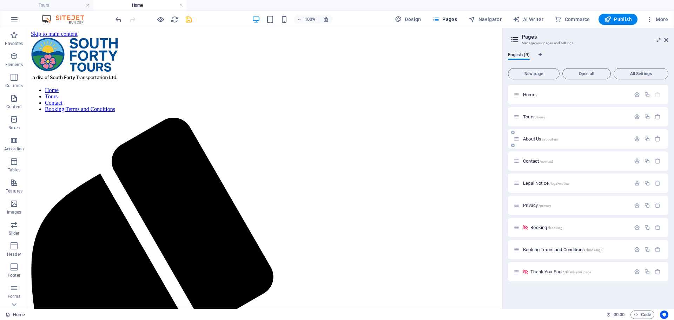
click at [583, 139] on p "About Us /about-us" at bounding box center [575, 139] width 105 height 5
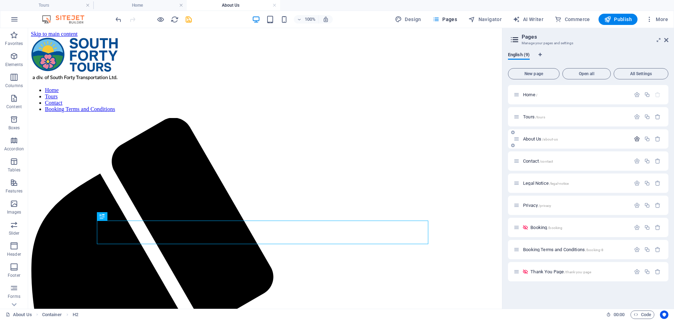
click at [636, 139] on icon "button" at bounding box center [637, 139] width 6 height 6
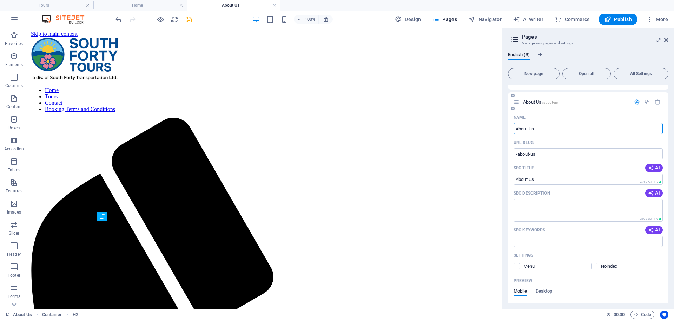
scroll to position [70, 0]
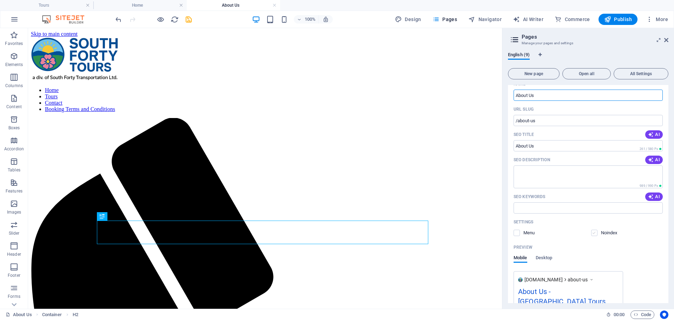
click at [597, 233] on label at bounding box center [594, 233] width 6 height 6
click at [0, 0] on input "checkbox" at bounding box center [0, 0] width 0 height 0
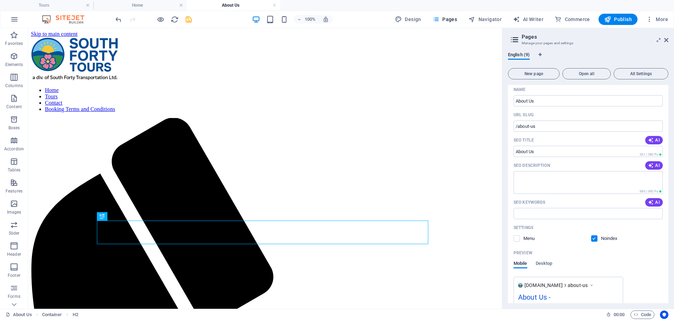
scroll to position [0, 0]
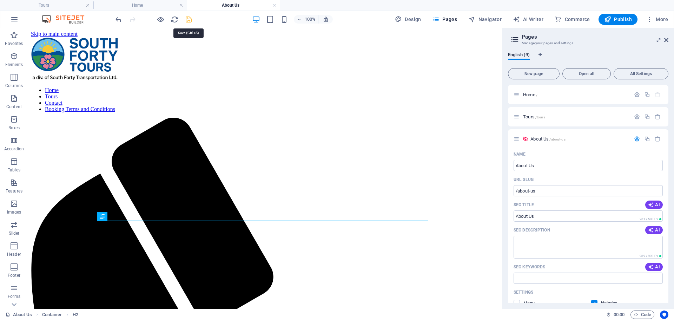
click at [185, 21] on icon "save" at bounding box center [189, 19] width 8 height 8
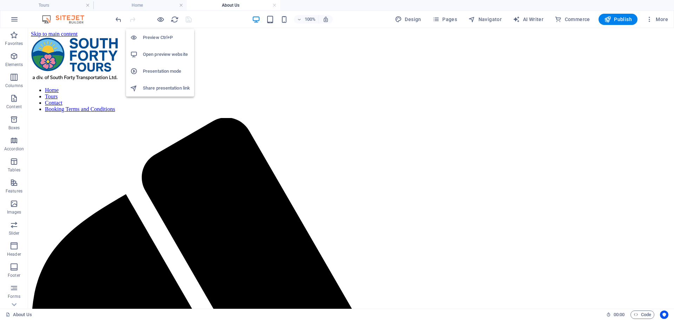
click at [157, 55] on h6 "Open preview website" at bounding box center [166, 54] width 47 height 8
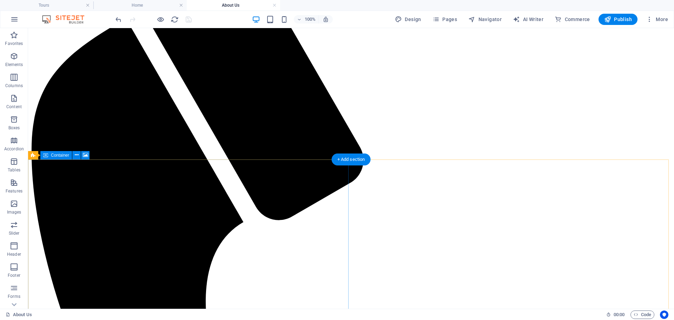
scroll to position [351, 0]
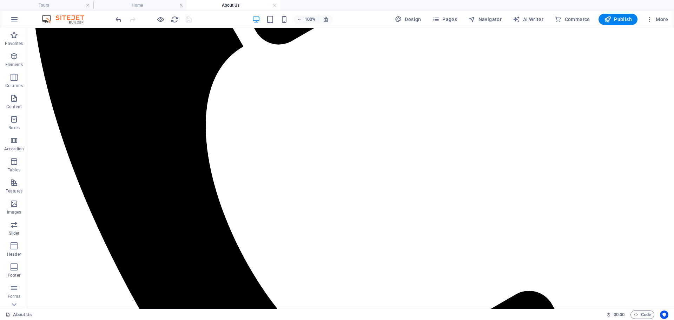
drag, startPoint x: 273, startPoint y: 4, endPoint x: 259, endPoint y: 6, distance: 13.4
click at [273, 4] on link at bounding box center [274, 5] width 4 height 7
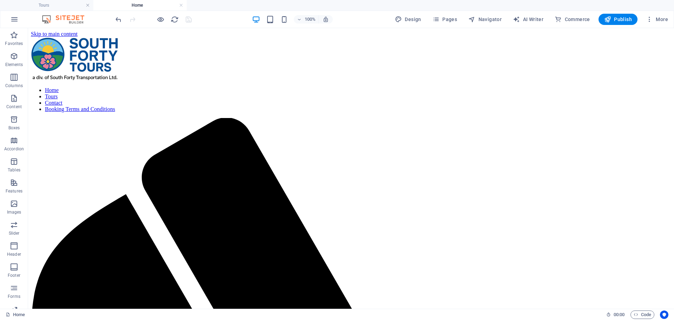
click at [152, 7] on h4 "Home" at bounding box center [139, 5] width 93 height 8
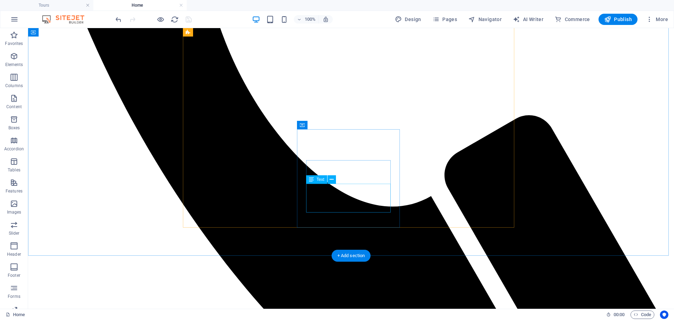
scroll to position [632, 0]
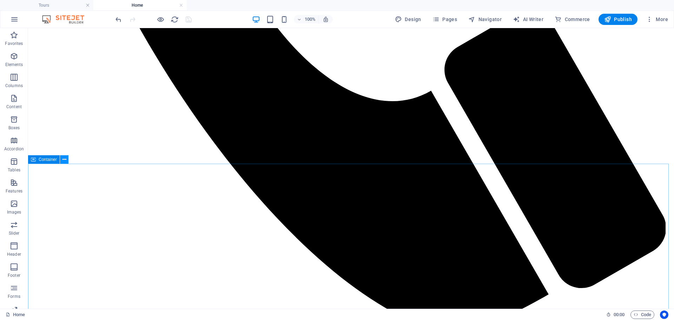
click at [64, 159] on icon at bounding box center [64, 159] width 4 height 7
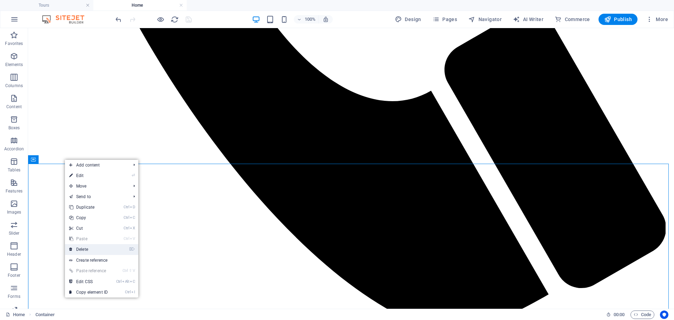
click at [90, 249] on link "⌦ Delete" at bounding box center [88, 249] width 47 height 11
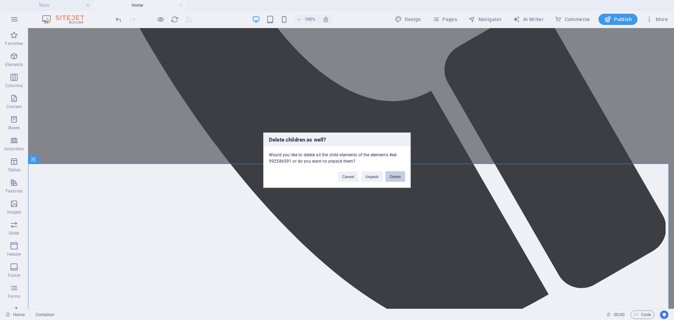
click at [395, 175] on button "Delete" at bounding box center [395, 176] width 20 height 11
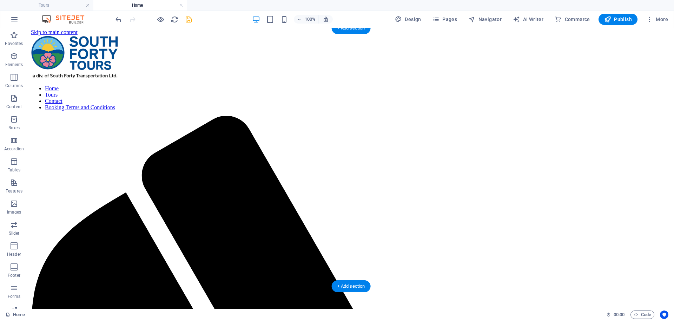
scroll to position [0, 0]
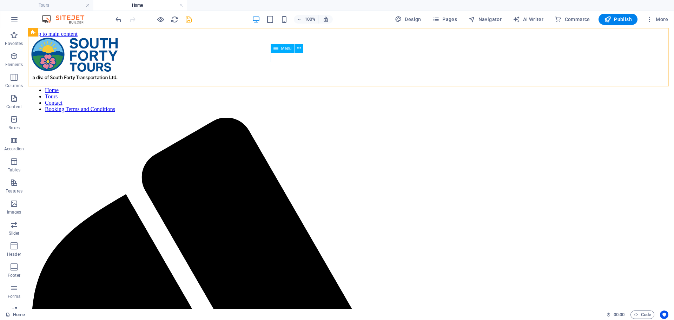
click at [355, 87] on nav "Home Tours Contact Booking Terms and Conditions" at bounding box center [351, 99] width 640 height 25
click at [186, 19] on icon "save" at bounding box center [189, 19] width 8 height 8
click at [89, 4] on link at bounding box center [88, 5] width 4 height 7
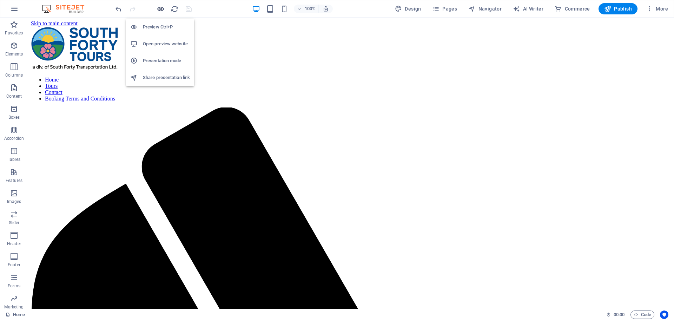
click at [159, 10] on icon "button" at bounding box center [161, 9] width 8 height 8
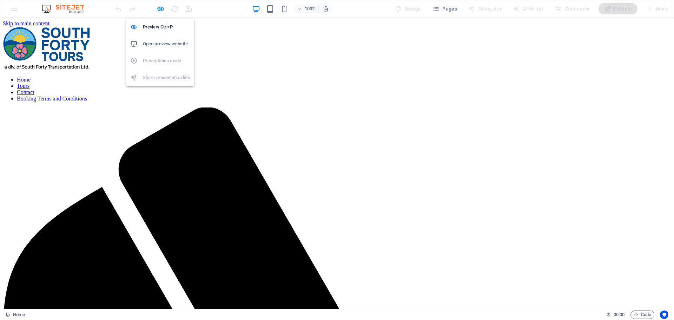
click at [158, 41] on h6 "Open preview website" at bounding box center [166, 44] width 47 height 8
click at [159, 9] on icon "button" at bounding box center [161, 9] width 8 height 8
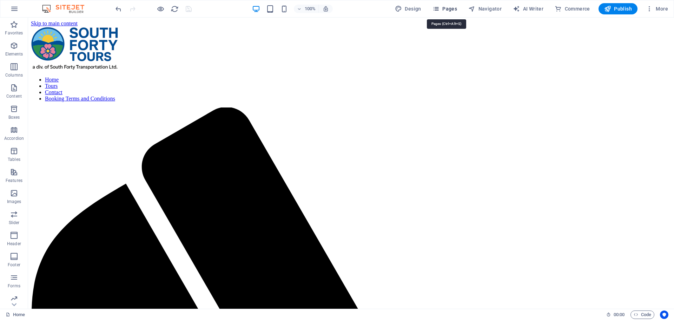
click at [442, 6] on span "Pages" at bounding box center [445, 8] width 25 height 7
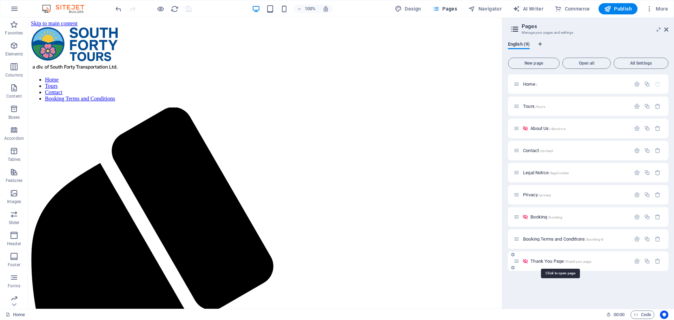
click at [548, 261] on span "Thank You Page /thank-you-page" at bounding box center [560, 260] width 61 height 5
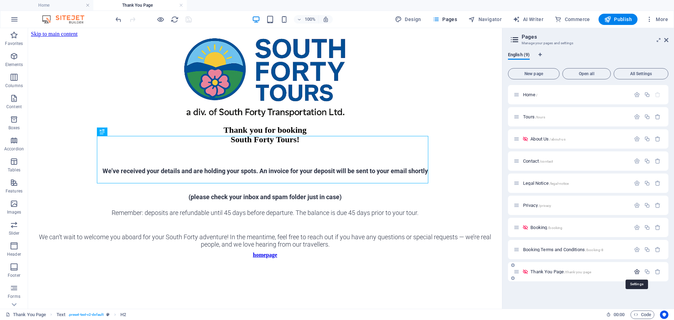
click at [637, 272] on icon "button" at bounding box center [637, 272] width 6 height 6
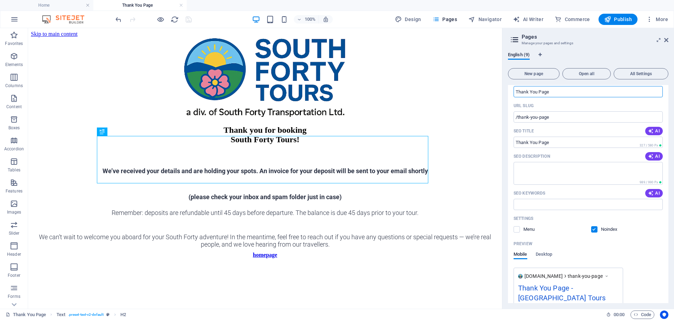
scroll to position [203, 0]
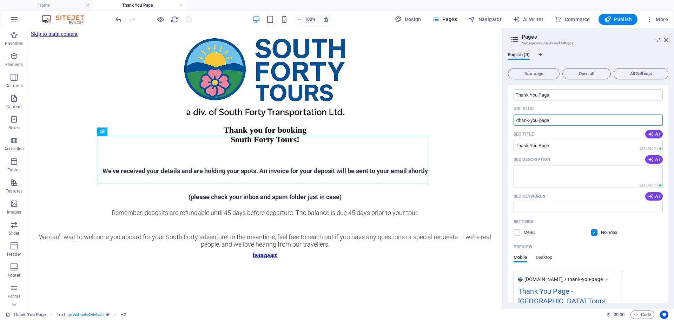
drag, startPoint x: 554, startPoint y: 119, endPoint x: 514, endPoint y: 122, distance: 40.1
click at [514, 122] on input "/thank-you-page" at bounding box center [588, 119] width 149 height 11
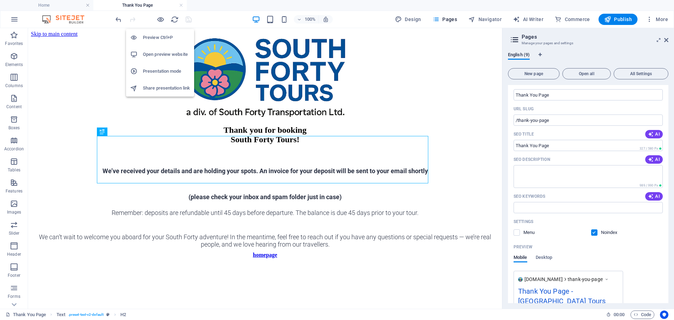
click at [153, 54] on h6 "Open preview website" at bounding box center [166, 54] width 47 height 8
click at [667, 38] on icon at bounding box center [666, 40] width 4 height 6
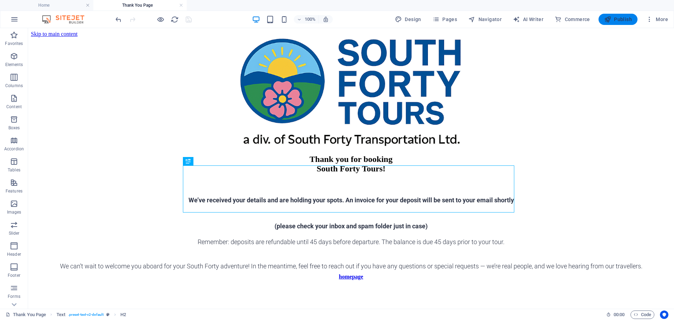
click at [614, 21] on span "Publish" at bounding box center [618, 19] width 28 height 7
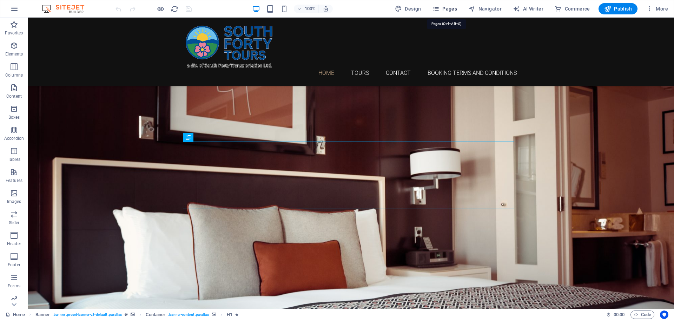
click at [450, 6] on span "Pages" at bounding box center [445, 8] width 25 height 7
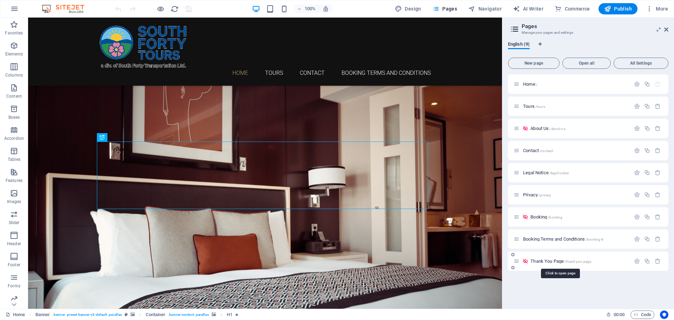
click at [542, 261] on span "Thank You Page /thank-you-page" at bounding box center [560, 260] width 61 height 5
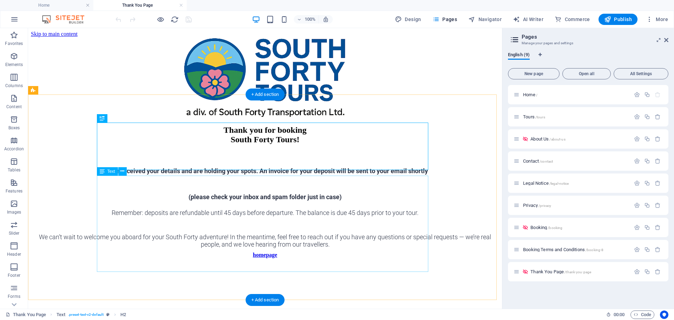
scroll to position [25, 0]
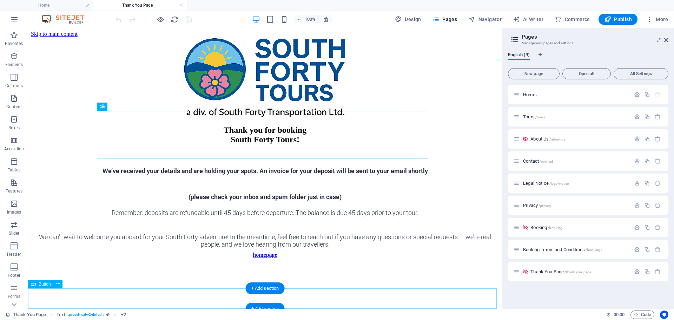
click at [287, 258] on div "homepage" at bounding box center [265, 255] width 468 height 6
select select
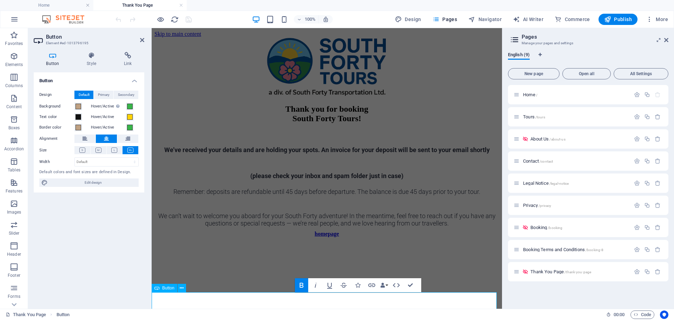
scroll to position [0, 0]
click at [126, 53] on icon at bounding box center [127, 55] width 33 height 7
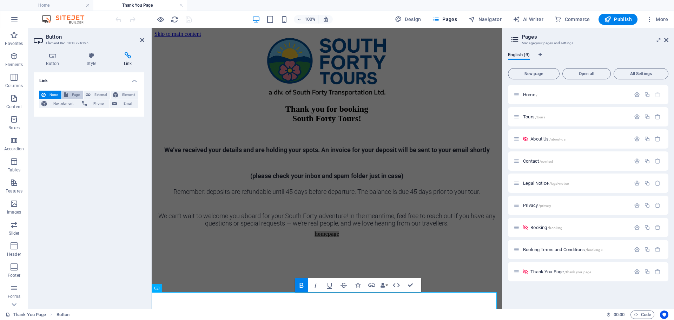
click at [76, 94] on span "Page" at bounding box center [75, 95] width 11 height 8
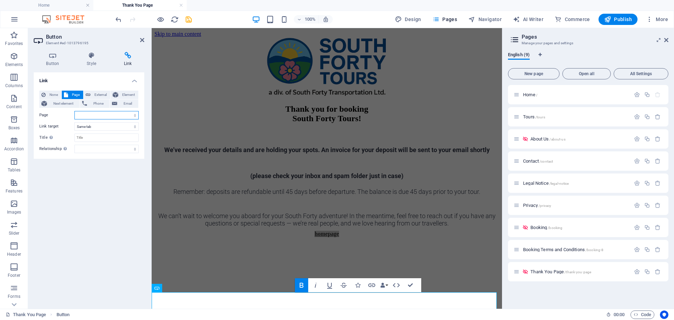
click at [95, 114] on select "Home Tours About Us Contact Legal Notice Privacy Booking Booking Terms and Cond…" at bounding box center [106, 115] width 64 height 8
select select "0"
click at [74, 111] on select "Home Tours About Us Contact Legal Notice Privacy Booking Booking Terms and Cond…" at bounding box center [106, 115] width 64 height 8
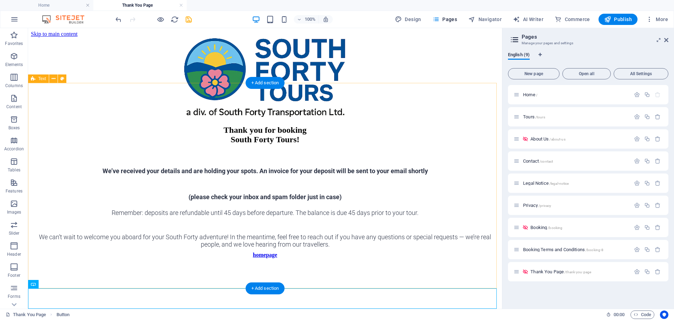
scroll to position [25, 0]
click at [189, 19] on icon "save" at bounding box center [189, 19] width 8 height 8
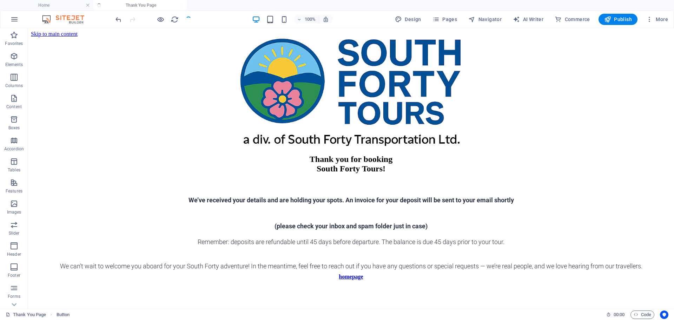
scroll to position [54, 0]
click at [180, 5] on link at bounding box center [181, 5] width 4 height 7
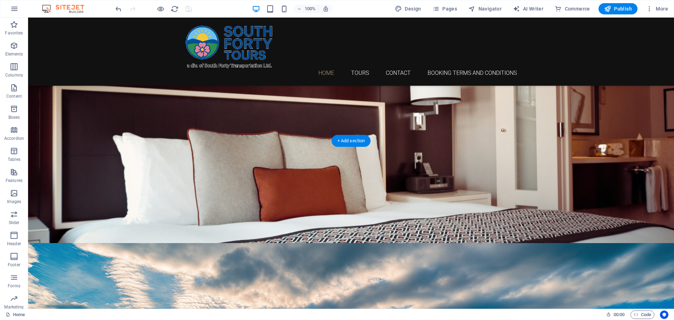
scroll to position [140, 0]
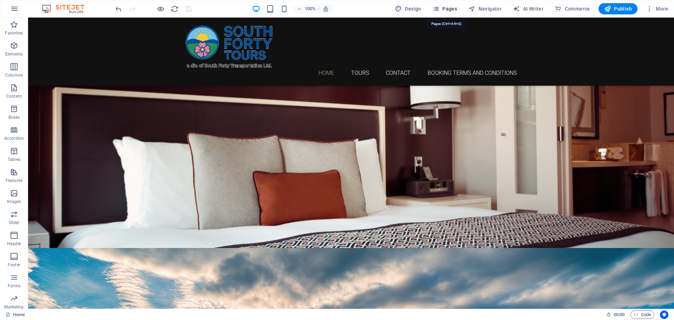
click at [446, 7] on span "Pages" at bounding box center [445, 8] width 25 height 7
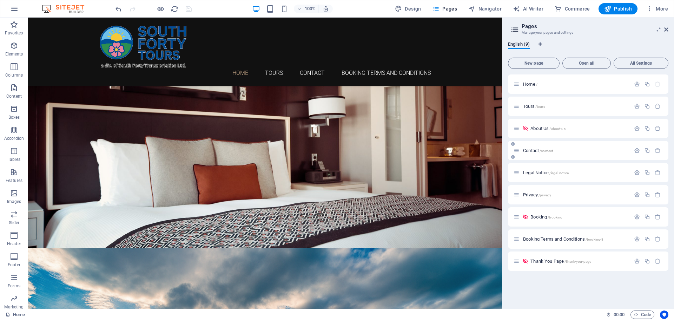
click at [565, 152] on p "Contact /contact" at bounding box center [575, 150] width 105 height 5
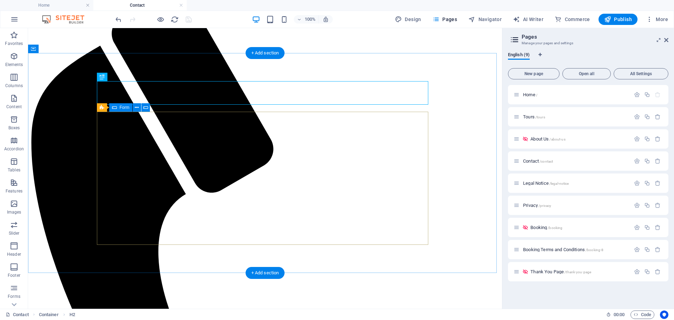
scroll to position [70, 0]
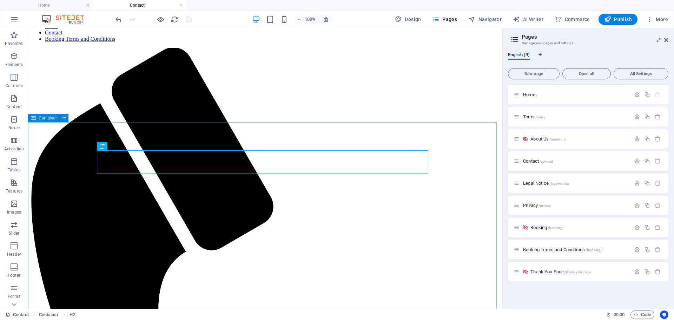
click at [48, 120] on div "Container" at bounding box center [44, 118] width 32 height 8
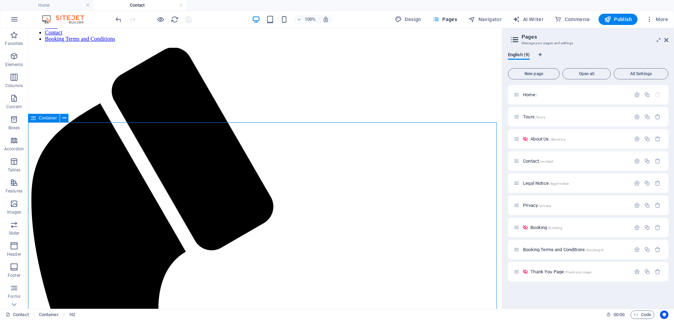
click at [48, 120] on div "Container" at bounding box center [44, 118] width 32 height 8
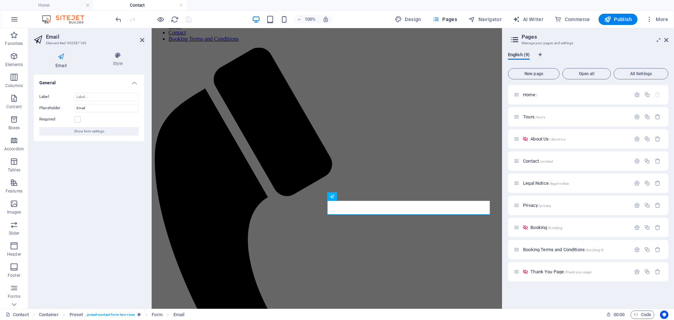
click at [145, 39] on aside "Email Element #ed-992587185 Email Style General Label Placeholder Email Require…" at bounding box center [90, 168] width 124 height 281
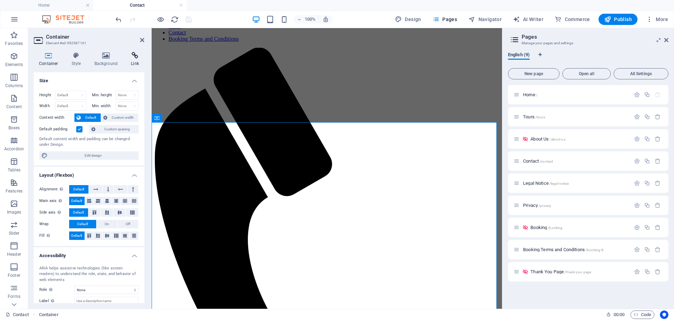
click at [134, 60] on h4 "Link" at bounding box center [135, 59] width 19 height 15
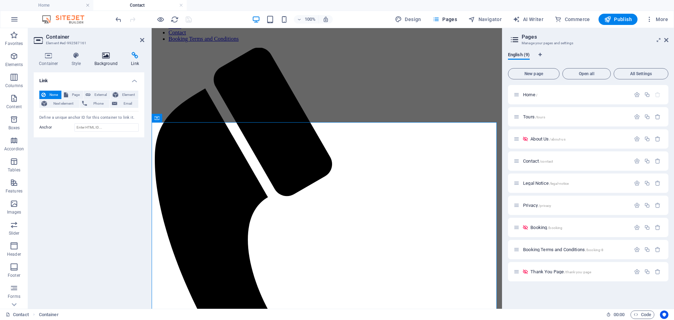
click at [115, 62] on h4 "Background" at bounding box center [107, 59] width 37 height 15
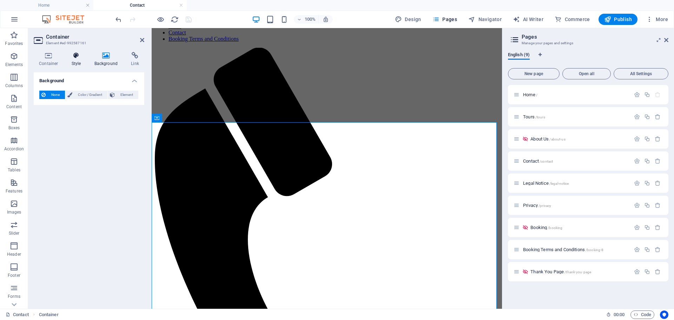
click at [77, 64] on h4 "Style" at bounding box center [77, 59] width 23 height 15
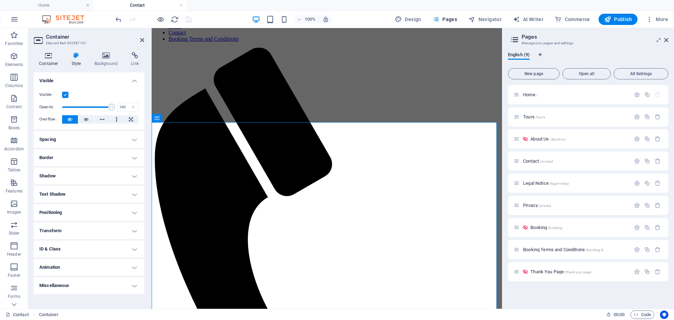
click at [43, 61] on h4 "Container" at bounding box center [50, 59] width 33 height 15
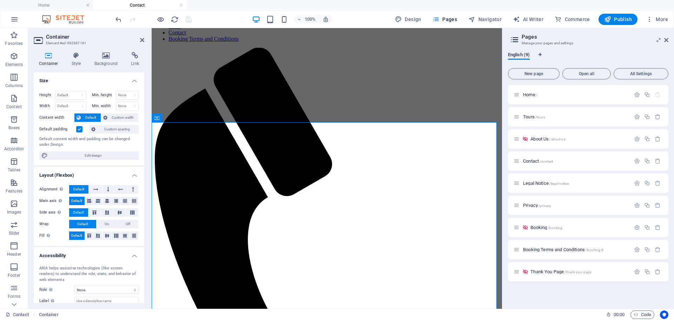
scroll to position [41, 0]
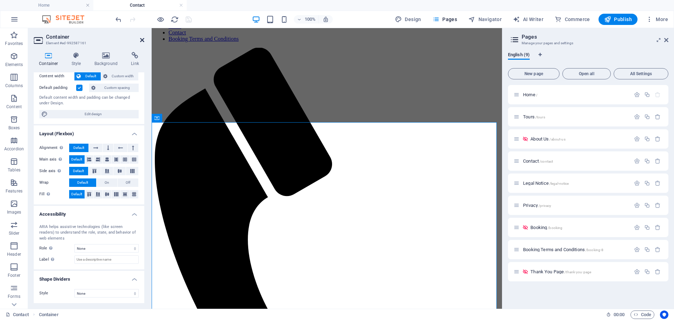
click at [141, 40] on icon at bounding box center [142, 40] width 4 height 6
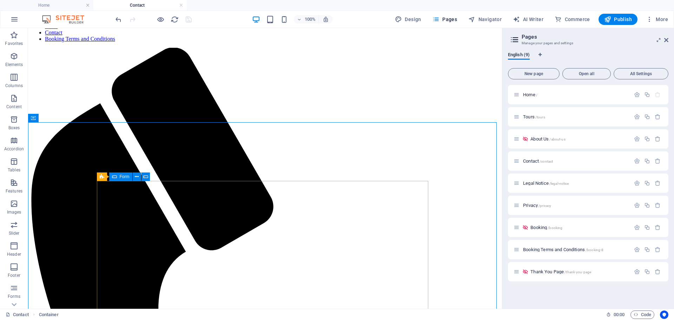
click at [115, 177] on icon at bounding box center [114, 176] width 5 height 8
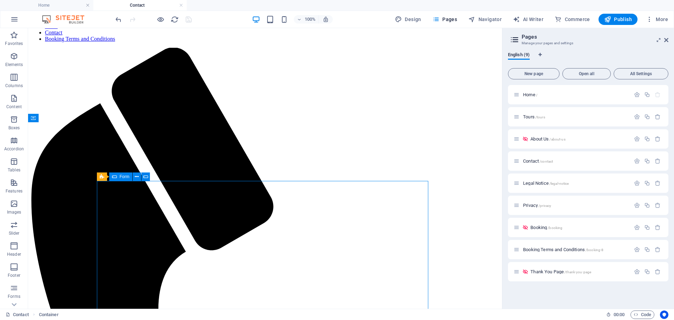
click at [115, 177] on icon at bounding box center [114, 176] width 5 height 8
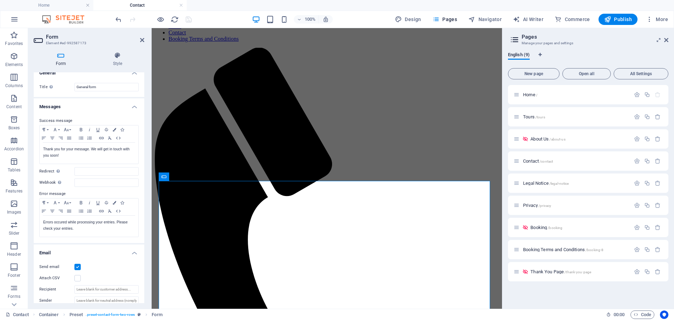
scroll to position [0, 0]
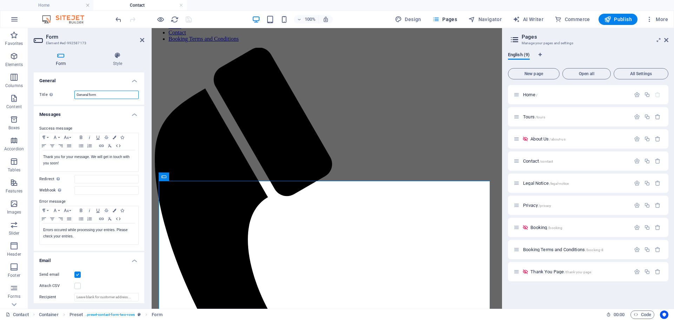
drag, startPoint x: 101, startPoint y: 95, endPoint x: 77, endPoint y: 96, distance: 24.9
click at [77, 96] on input "General form" at bounding box center [106, 95] width 64 height 8
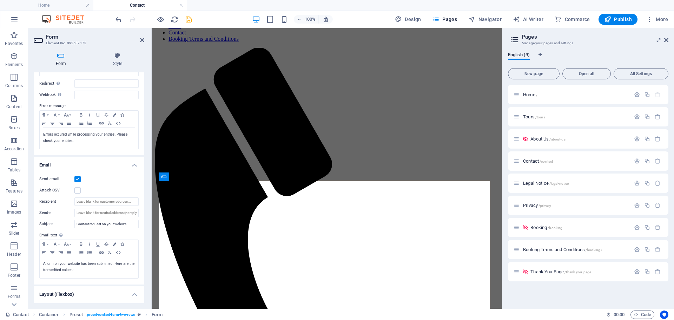
scroll to position [105, 0]
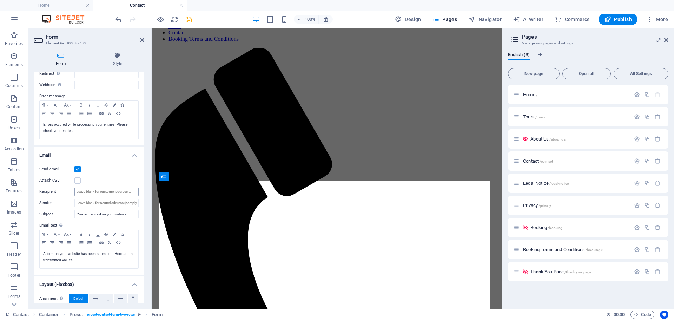
type input "Contact Us form"
click at [118, 192] on input "Recipient" at bounding box center [106, 191] width 64 height 8
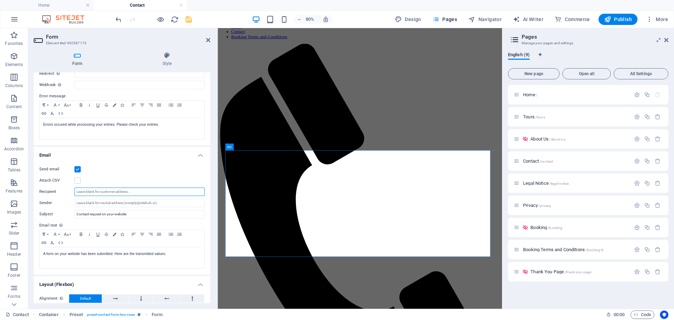
drag, startPoint x: 150, startPoint y: 196, endPoint x: 0, endPoint y: 216, distance: 151.3
click at [218, 201] on div "Form Element #ed-992587173 Form Style General Title Define a name for the form.…" at bounding box center [265, 168] width 474 height 281
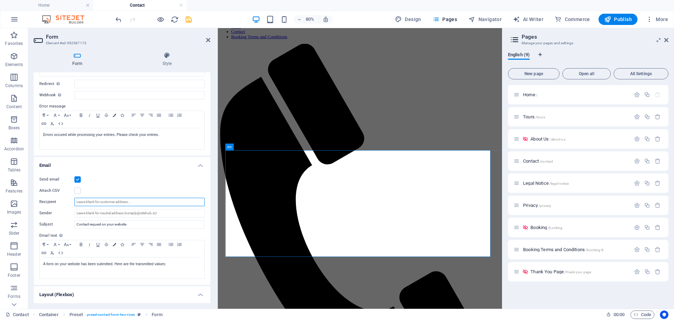
scroll to position [87, 0]
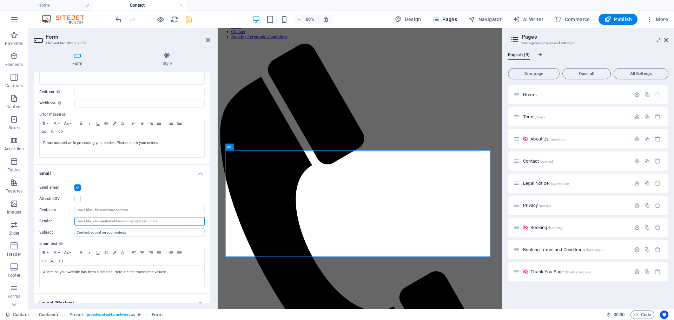
click at [86, 222] on input "Sender" at bounding box center [139, 221] width 130 height 8
type input "[EMAIL_ADDRESS][DOMAIN_NAME]"
drag, startPoint x: 137, startPoint y: 231, endPoint x: 55, endPoint y: 231, distance: 82.2
click at [55, 231] on div "Subject Contact request on your website" at bounding box center [121, 232] width 165 height 8
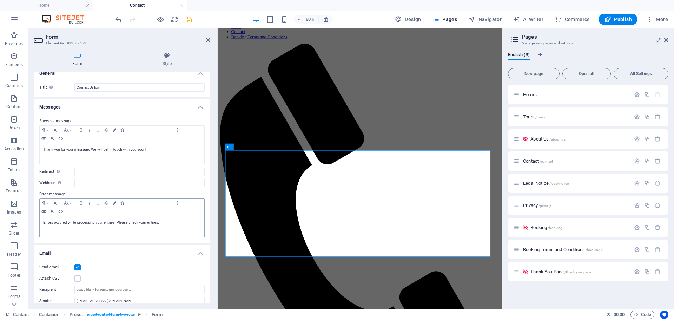
scroll to position [0, 0]
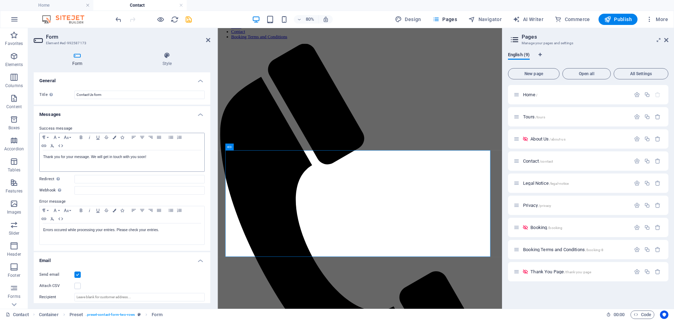
type input "South Forty Tours - Contact us"
drag, startPoint x: 160, startPoint y: 156, endPoint x: 38, endPoint y: 158, distance: 121.5
click at [38, 158] on div "Success message Paragraph Format Normal Heading 1 Heading 2 Heading 3 Heading 4…" at bounding box center [122, 185] width 177 height 132
click at [187, 21] on icon "save" at bounding box center [189, 19] width 8 height 8
checkbox input "false"
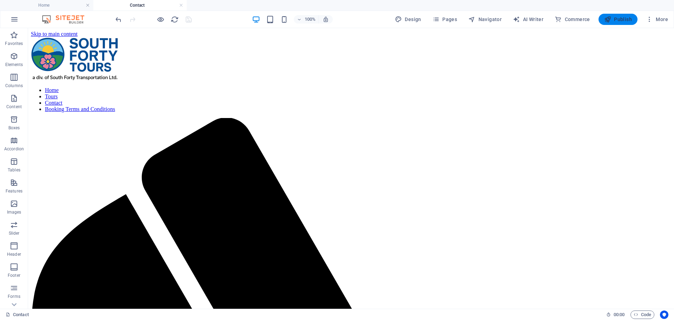
click at [620, 17] on span "Publish" at bounding box center [618, 19] width 28 height 7
